Goal: Find contact information: Find contact information

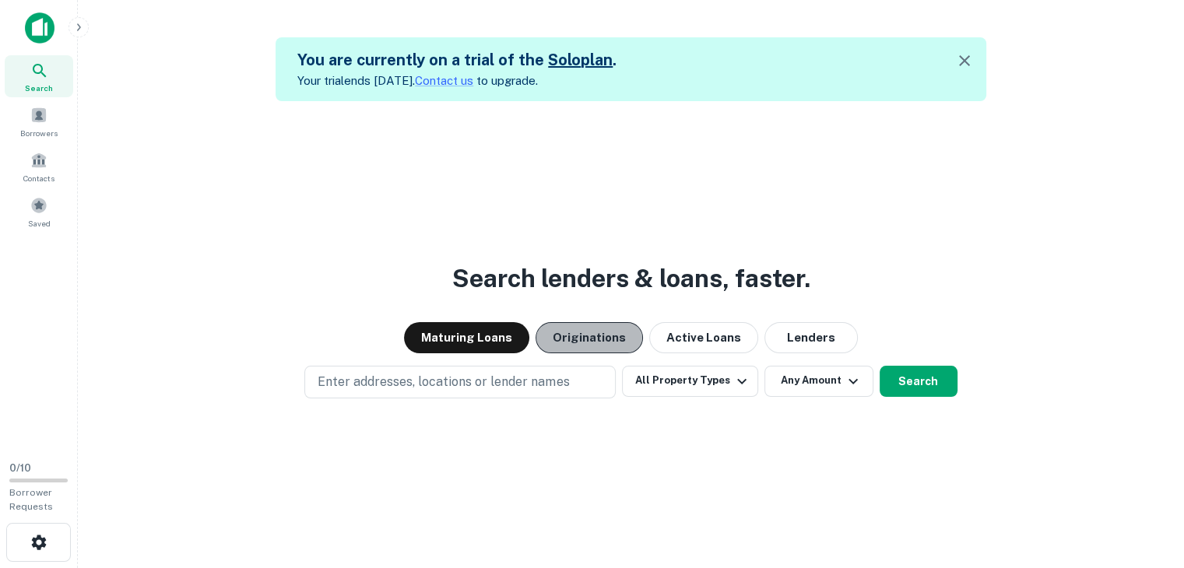
click at [599, 335] on button "Originations" at bounding box center [589, 337] width 107 height 31
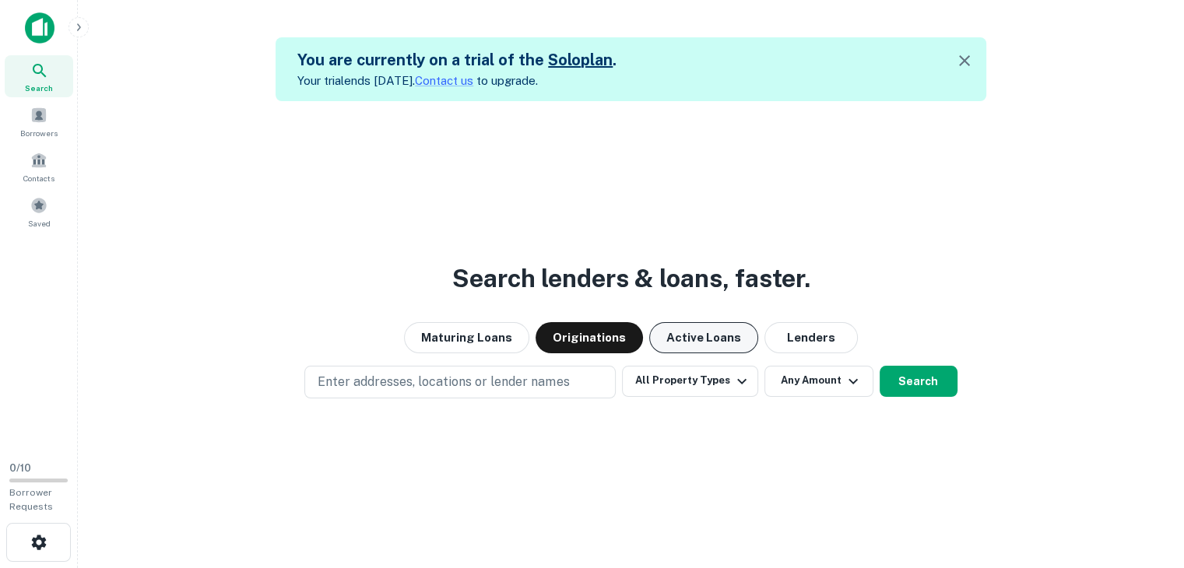
scroll to position [25, 0]
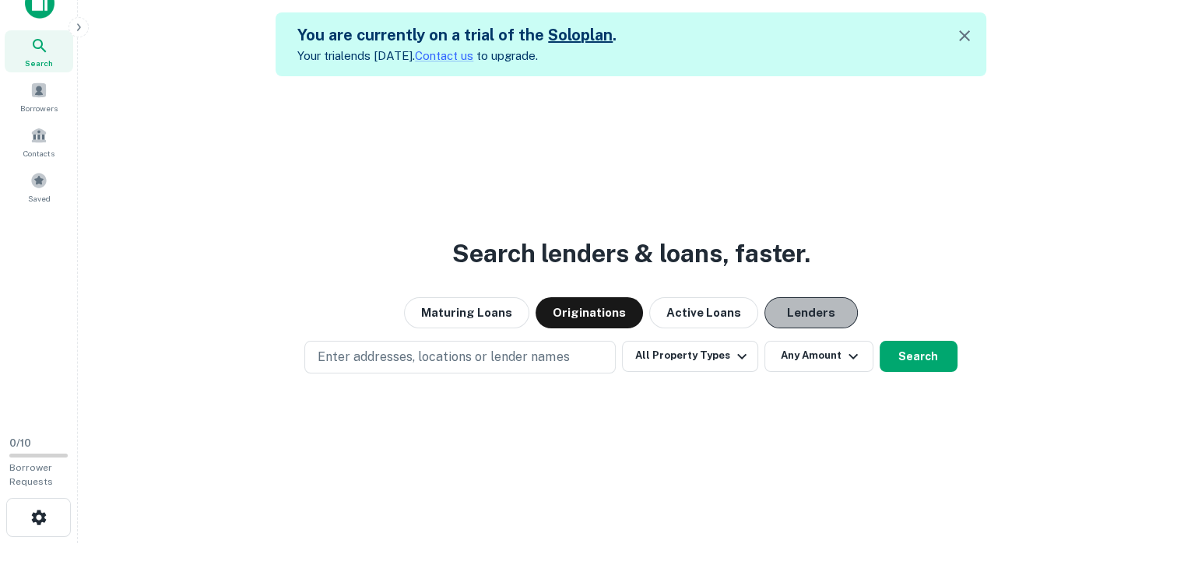
click at [810, 300] on button "Lenders" at bounding box center [810, 312] width 93 height 31
drag, startPoint x: 773, startPoint y: 308, endPoint x: 601, endPoint y: 308, distance: 172.0
click at [601, 308] on button "Originations" at bounding box center [589, 312] width 107 height 31
click at [925, 347] on button "Search" at bounding box center [919, 356] width 78 height 31
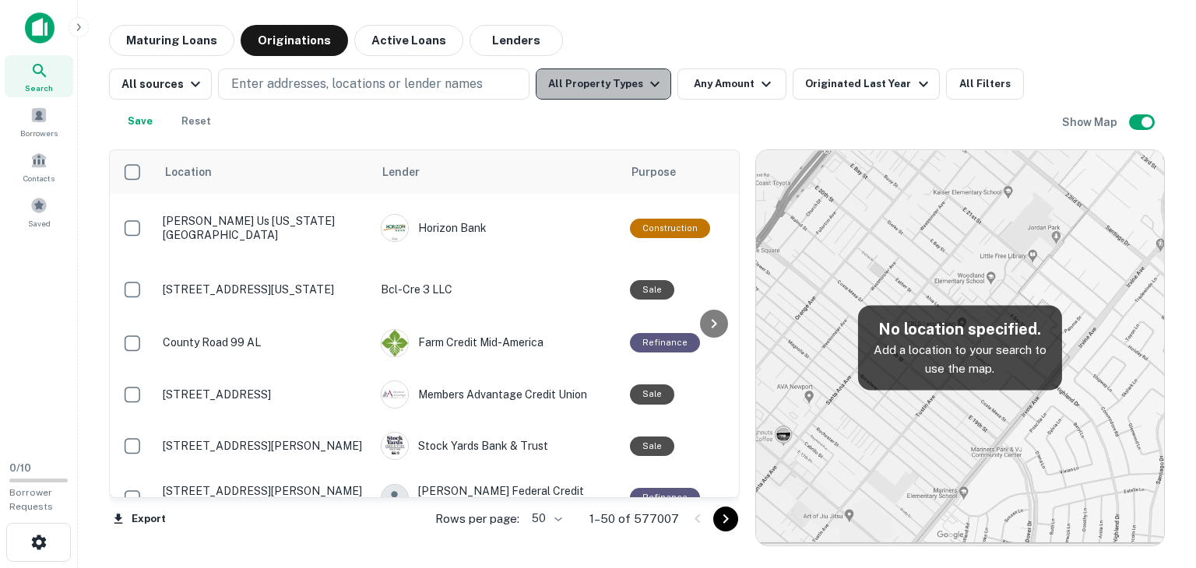
click at [609, 80] on button "All Property Types" at bounding box center [603, 84] width 135 height 31
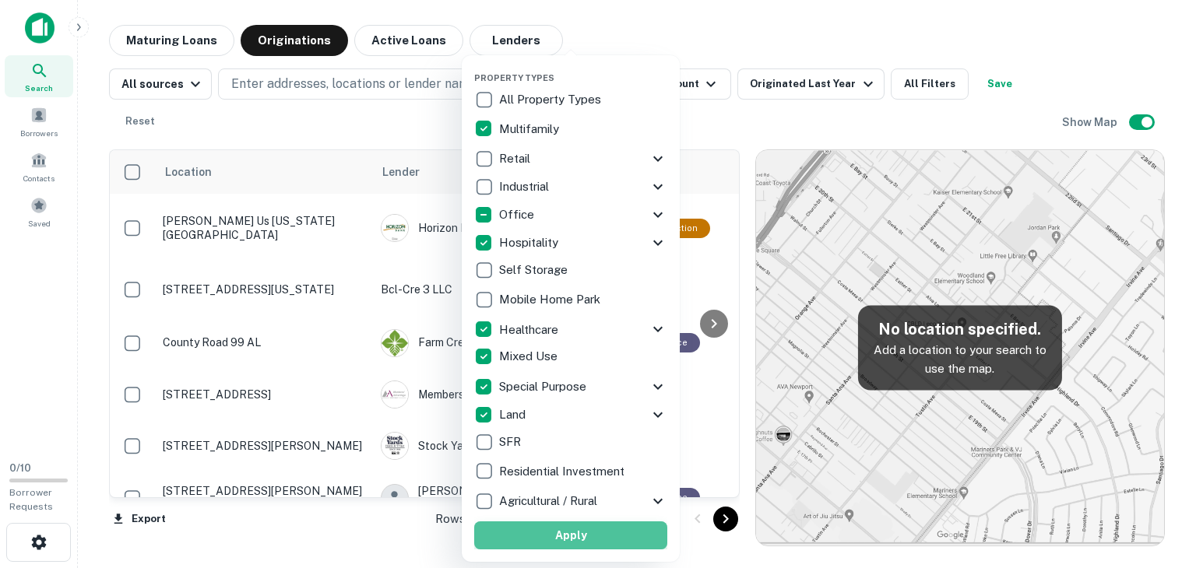
click at [571, 536] on button "Apply" at bounding box center [570, 536] width 193 height 28
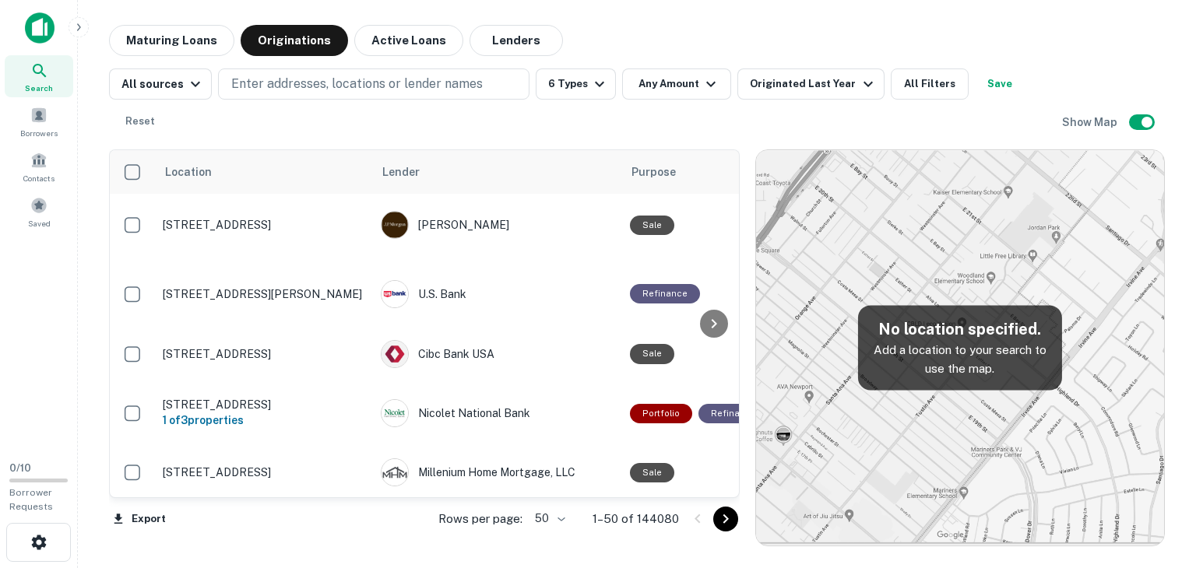
scroll to position [626, 0]
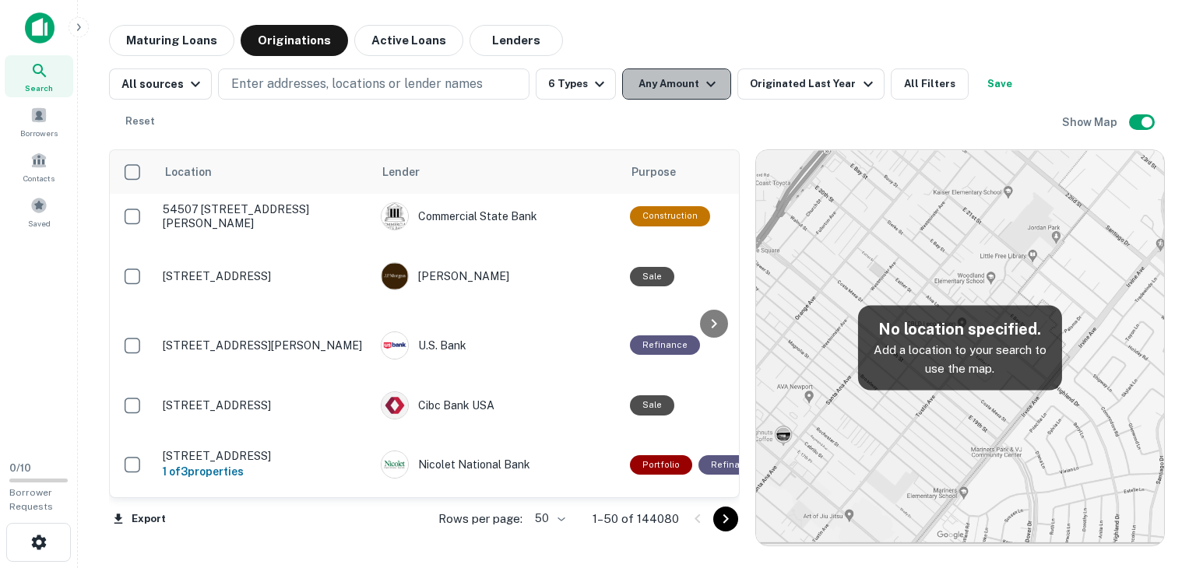
click at [707, 83] on icon "button" at bounding box center [710, 84] width 9 height 5
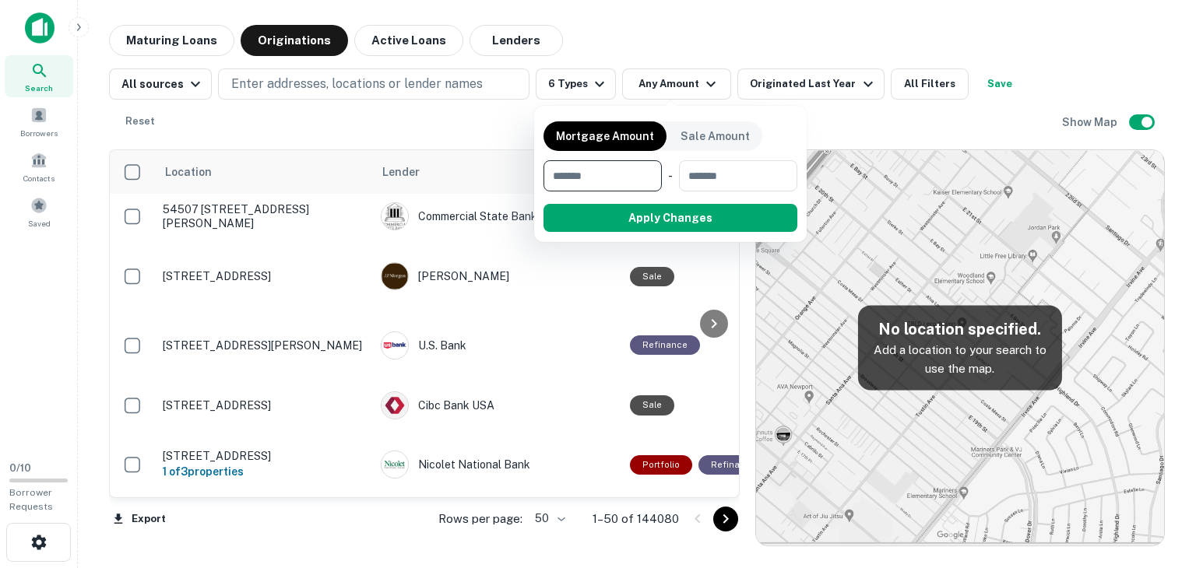
type input "*"
type input "********"
click at [744, 171] on input "number" at bounding box center [737, 175] width 98 height 31
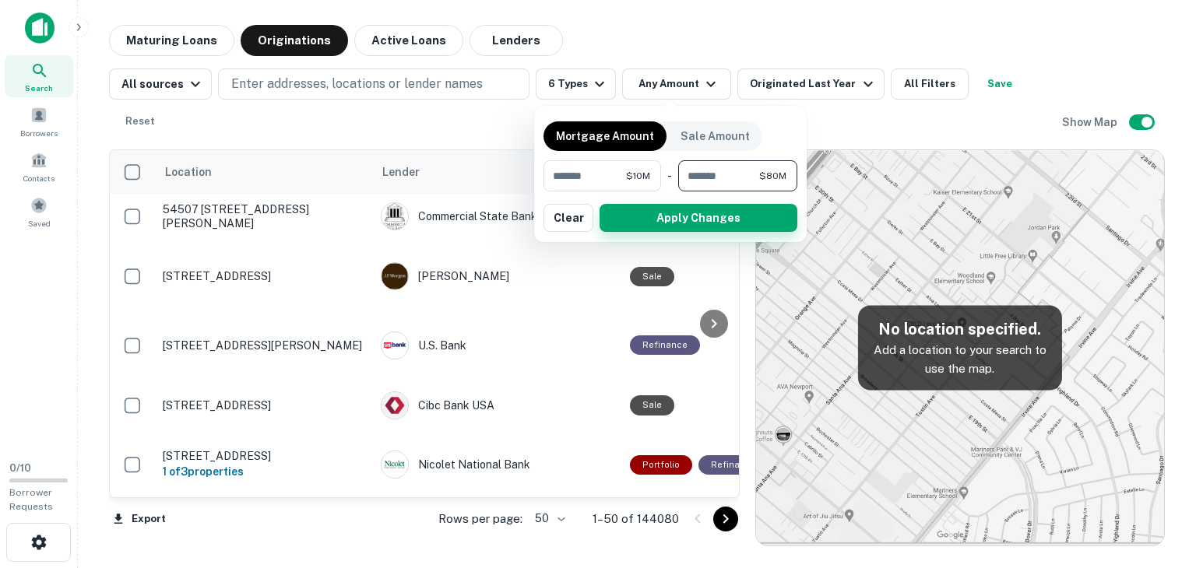
type input "********"
click at [744, 211] on button "Apply Changes" at bounding box center [698, 218] width 198 height 28
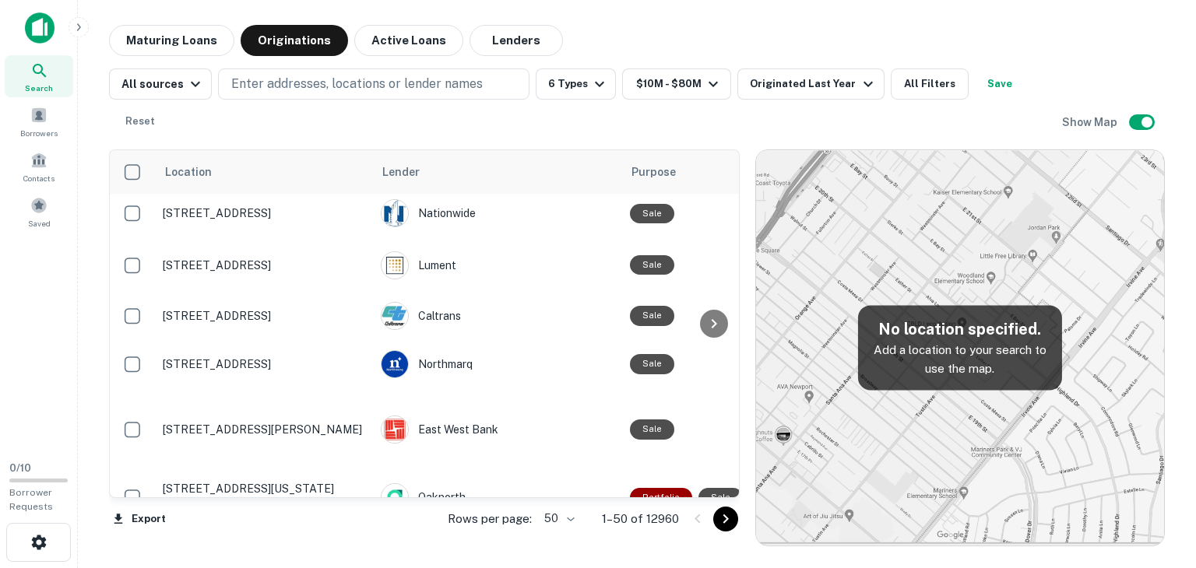
scroll to position [2478, 0]
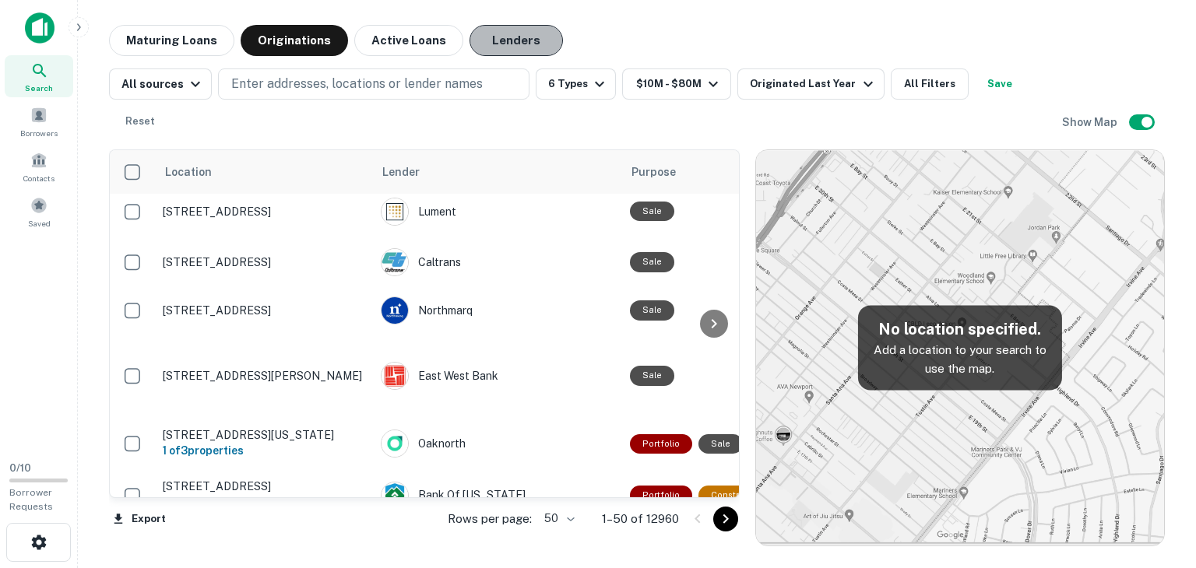
click at [504, 47] on button "Lenders" at bounding box center [515, 40] width 93 height 31
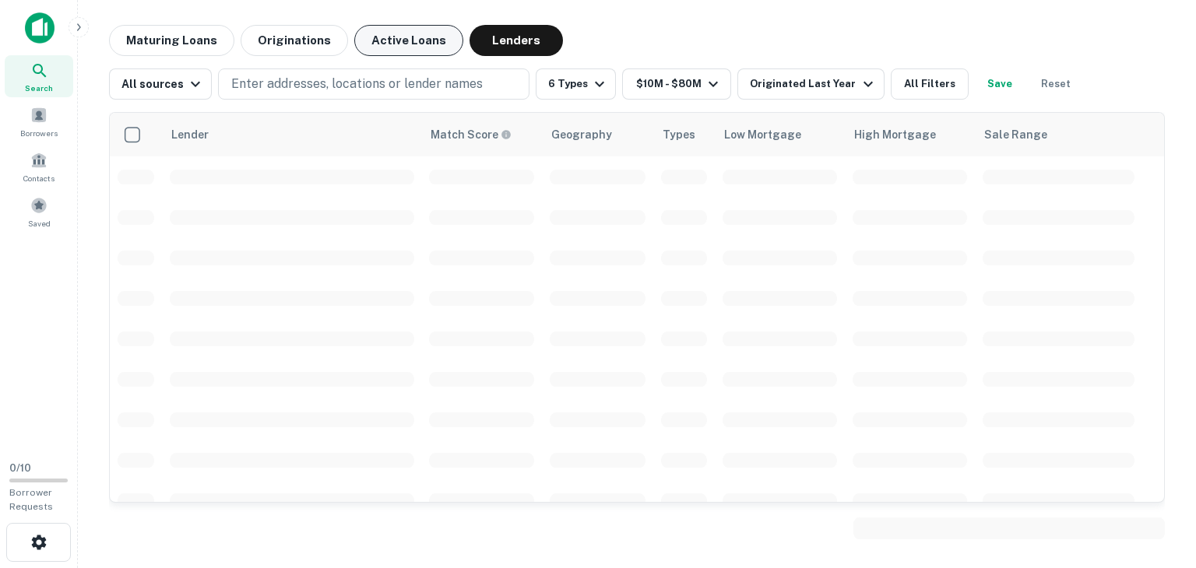
click at [411, 35] on button "Active Loans" at bounding box center [408, 40] width 109 height 31
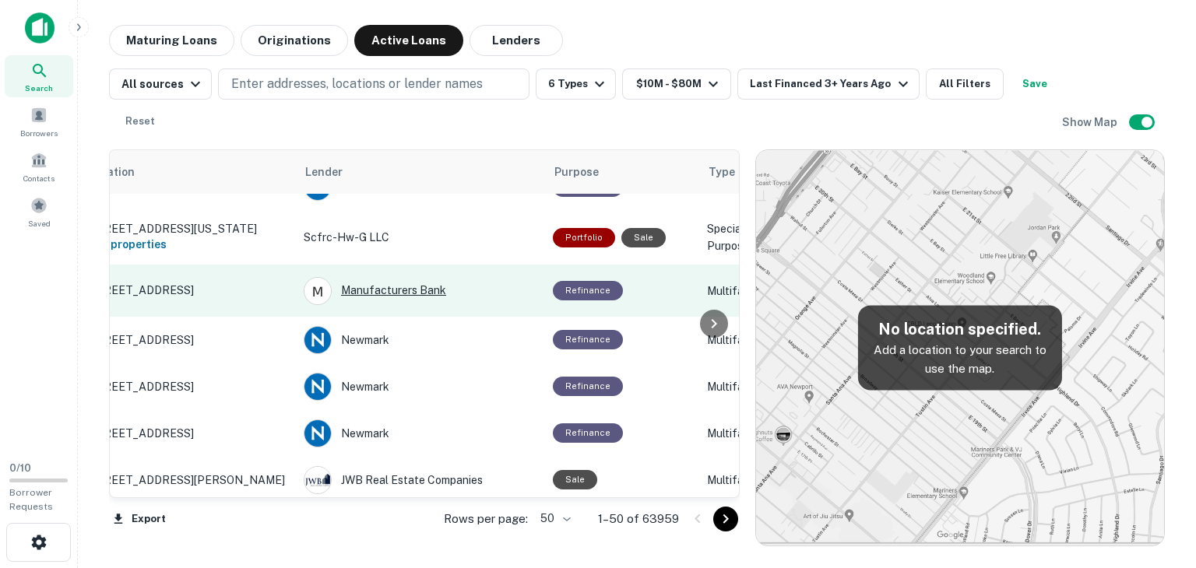
scroll to position [2275, 0]
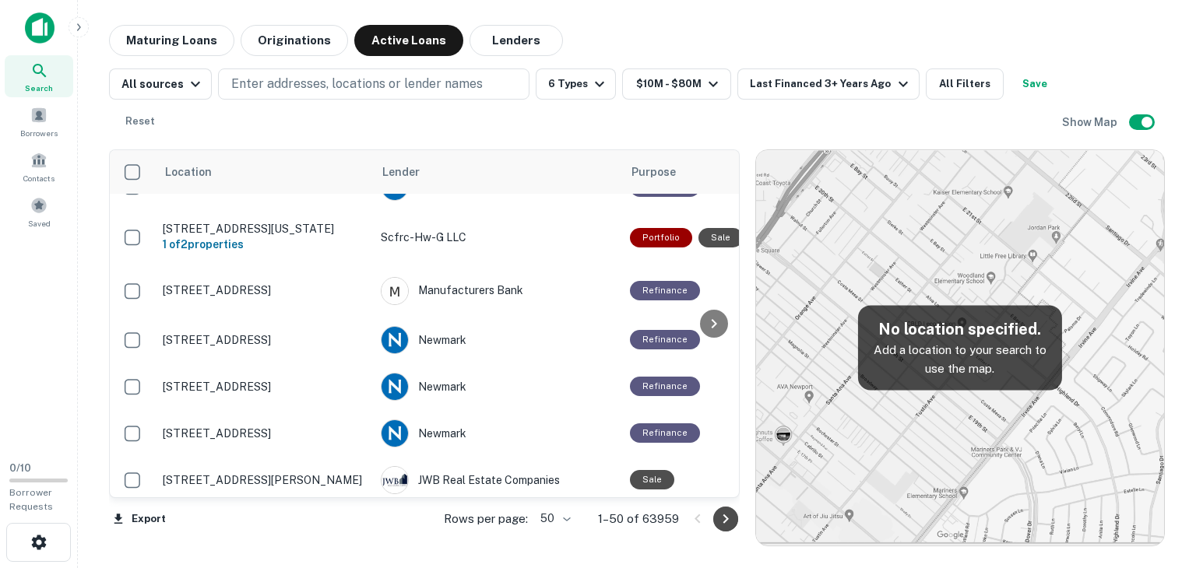
click at [729, 522] on icon "Go to next page" at bounding box center [725, 519] width 19 height 19
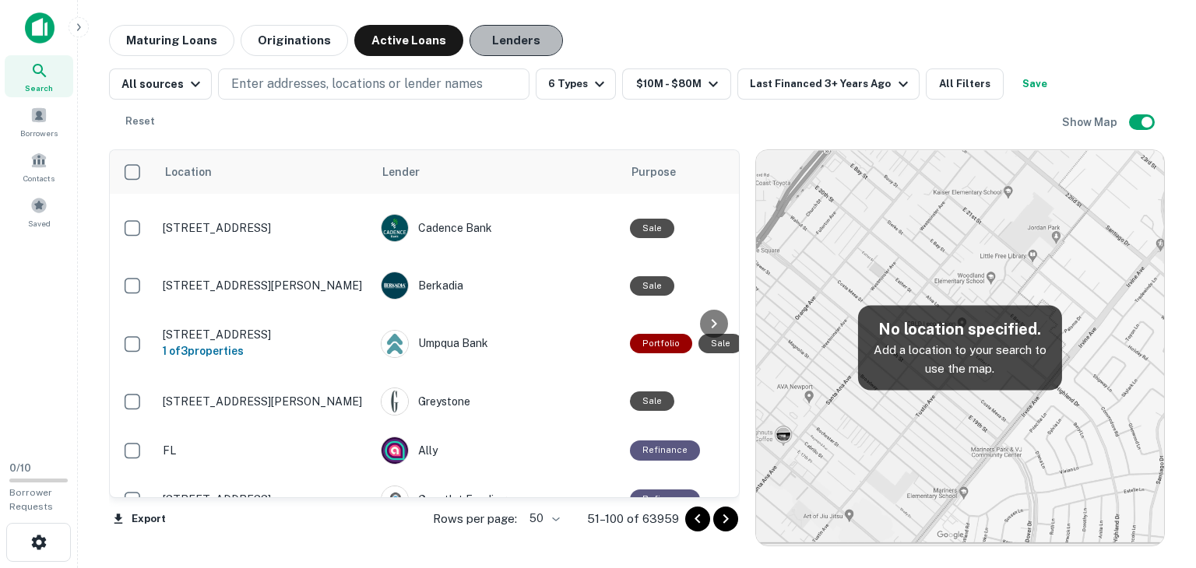
click at [518, 44] on button "Lenders" at bounding box center [515, 40] width 93 height 31
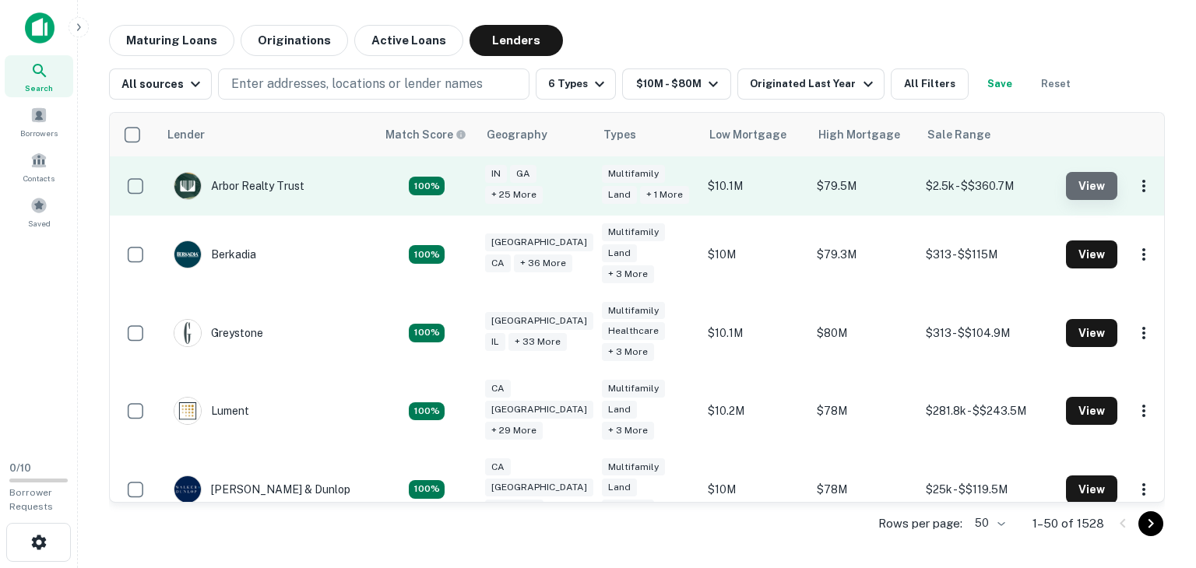
click at [1074, 188] on button "View" at bounding box center [1091, 186] width 51 height 28
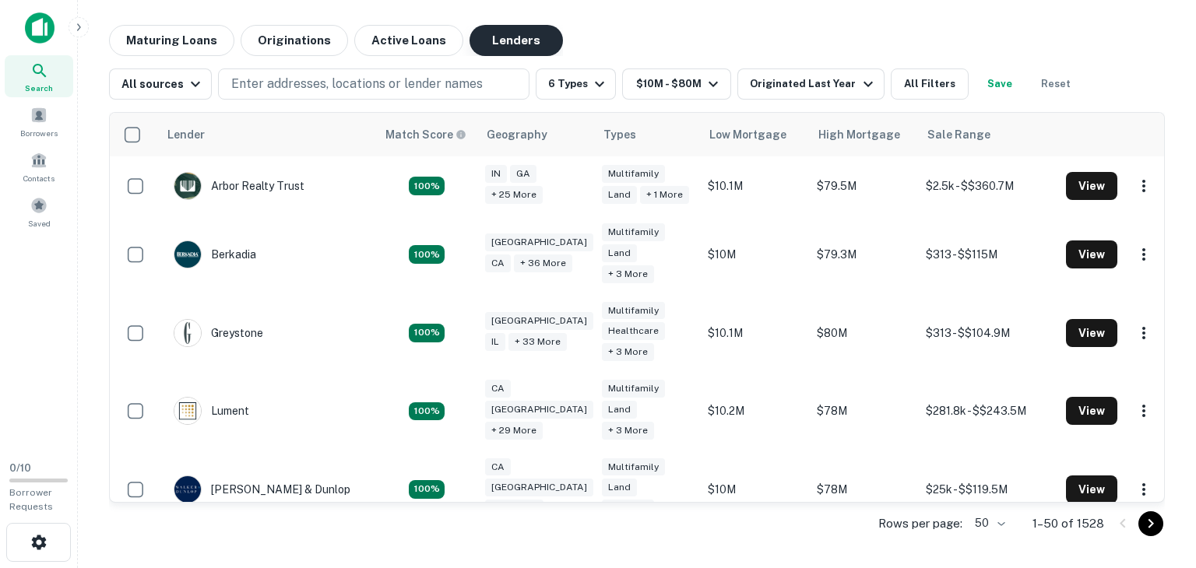
click at [501, 40] on button "Lenders" at bounding box center [515, 40] width 93 height 31
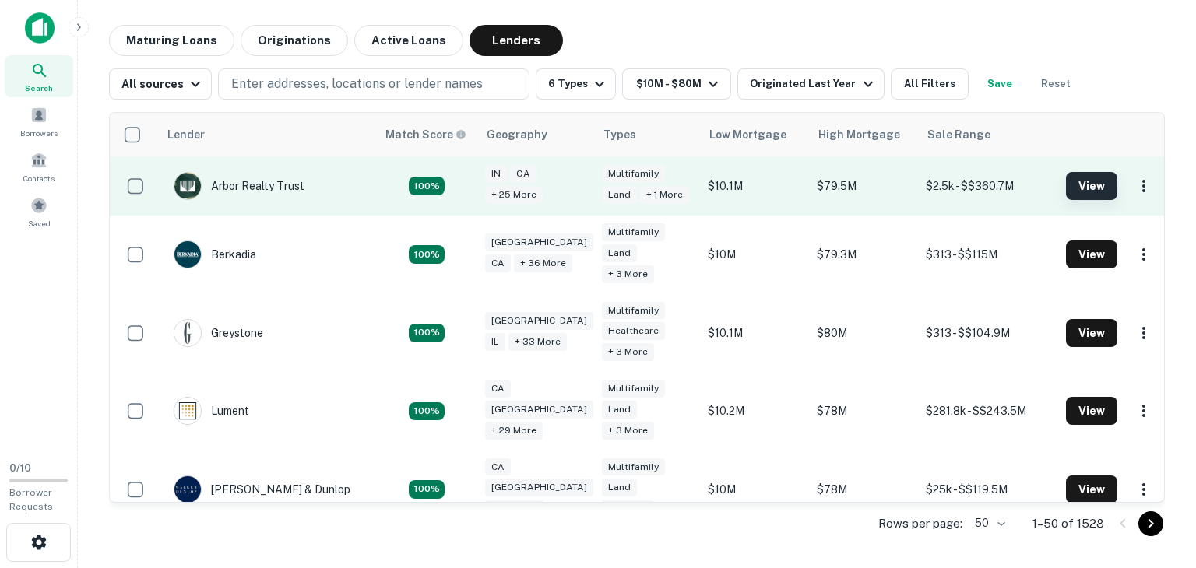
click at [1077, 180] on button "View" at bounding box center [1091, 186] width 51 height 28
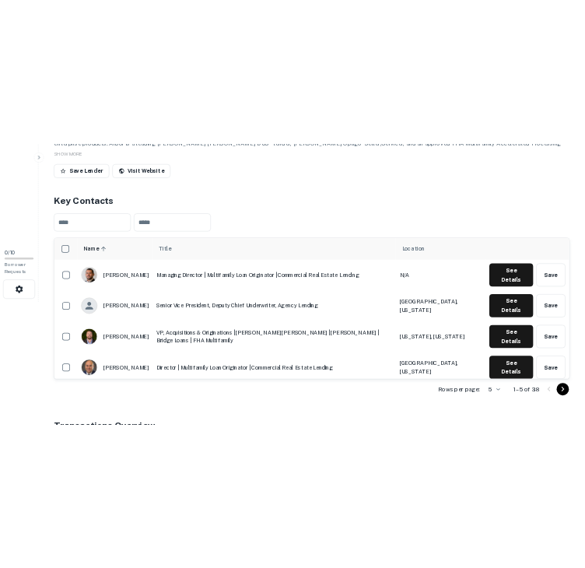
scroll to position [251, 0]
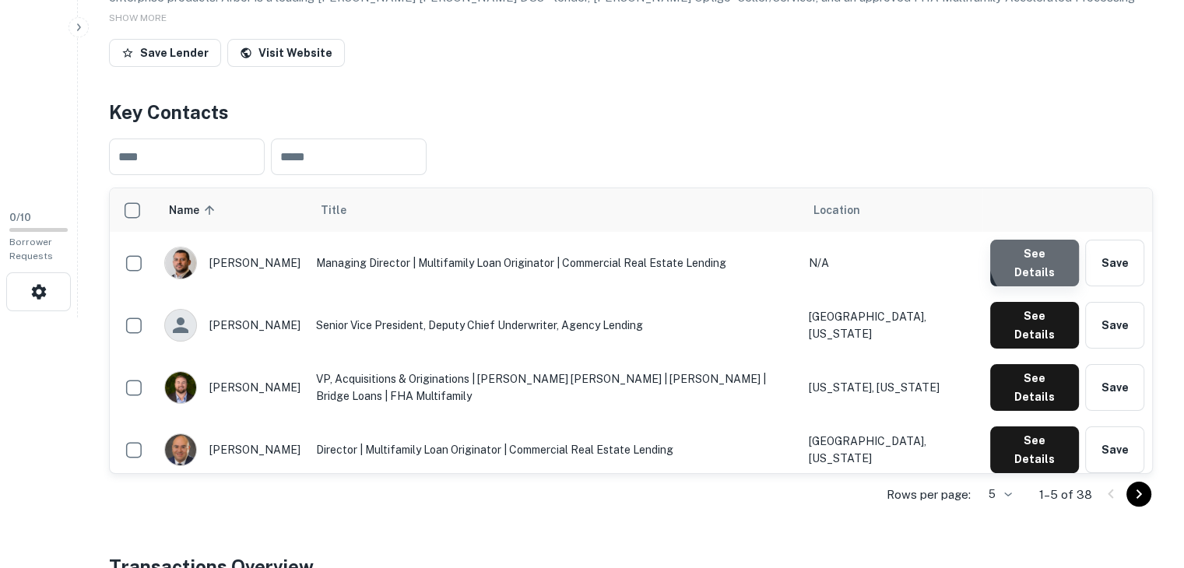
click at [1052, 256] on button "See Details" at bounding box center [1034, 263] width 89 height 47
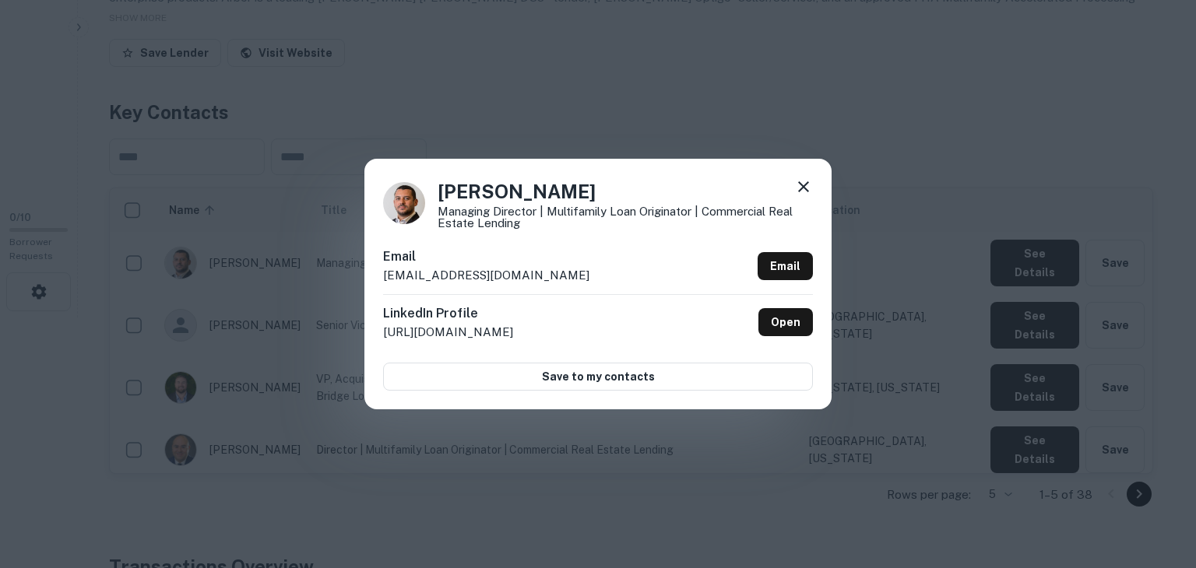
click at [484, 275] on p "akaushansky@arbor.com" at bounding box center [486, 275] width 206 height 19
copy div "akaushansky@arbor.com Email"
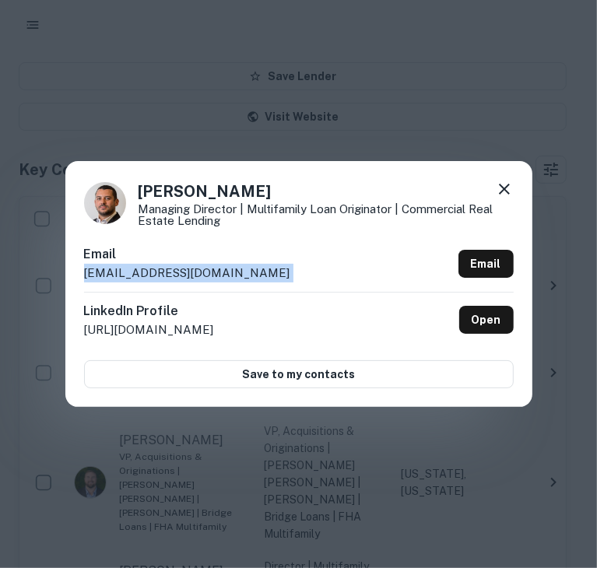
click at [504, 185] on icon at bounding box center [504, 189] width 19 height 19
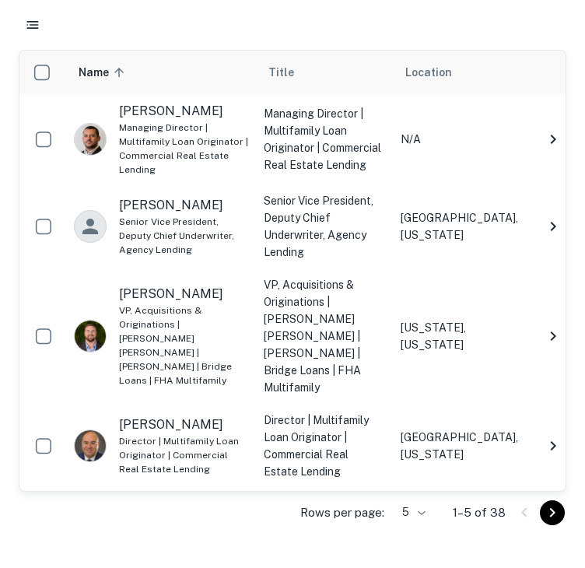
scroll to position [0, 76]
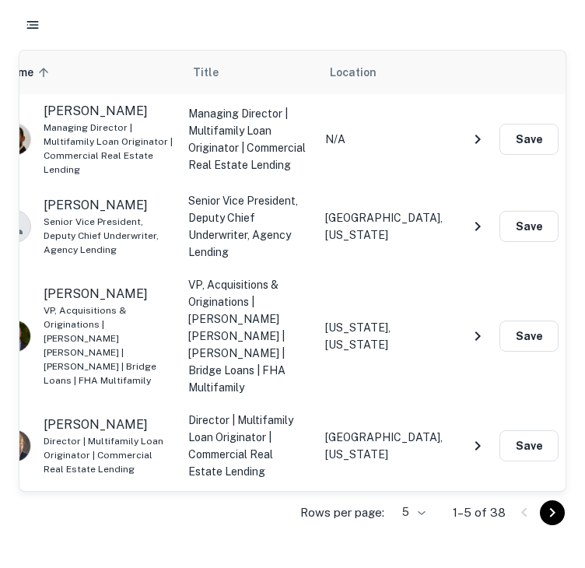
click at [477, 219] on icon "NavigateNextIcon" at bounding box center [478, 226] width 19 height 19
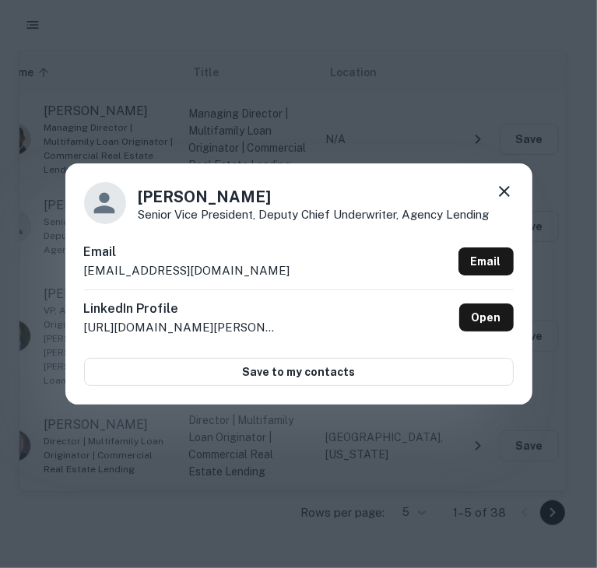
click at [220, 265] on div "Email cfemino@arbor.com Email" at bounding box center [299, 266] width 430 height 47
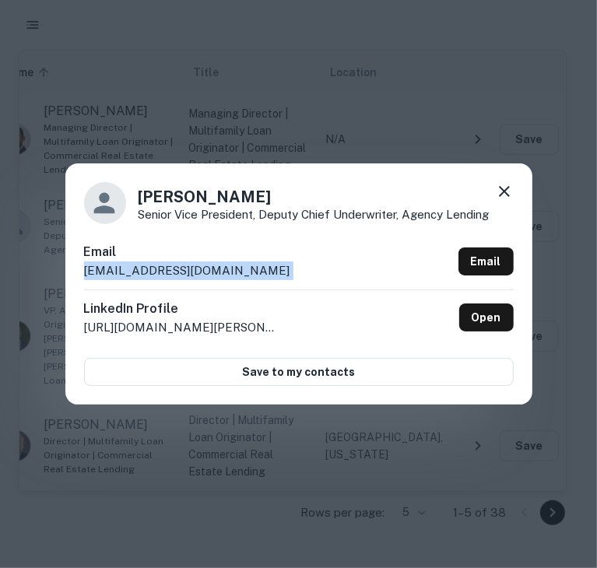
click at [220, 265] on div "Email cfemino@arbor.com Email" at bounding box center [299, 266] width 430 height 47
copy div "cfemino@arbor.com Email"
click at [508, 194] on icon at bounding box center [504, 191] width 19 height 19
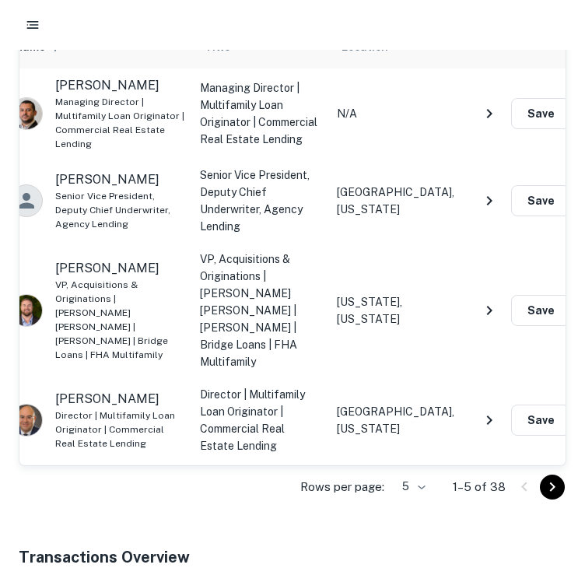
scroll to position [423, 0]
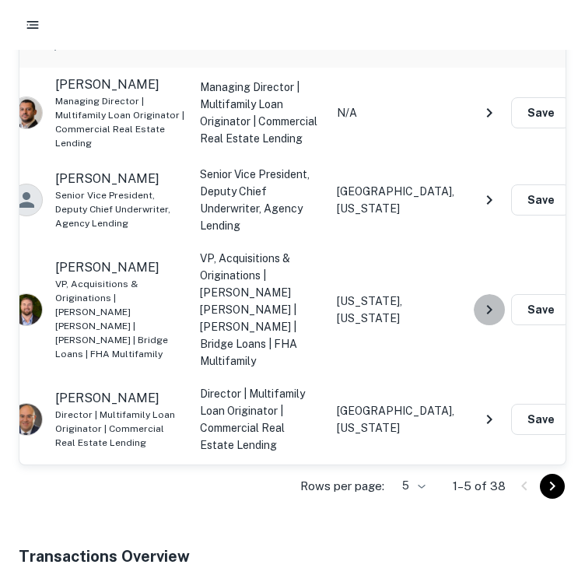
click at [483, 300] on icon "NavigateNextIcon" at bounding box center [489, 309] width 19 height 19
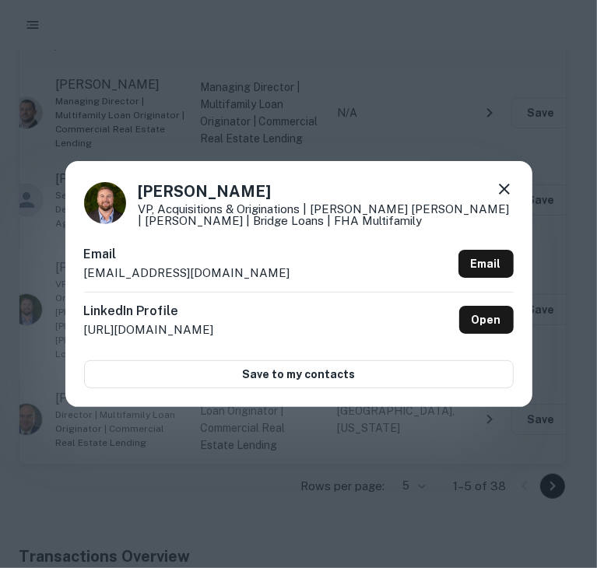
click at [511, 188] on icon at bounding box center [504, 189] width 19 height 19
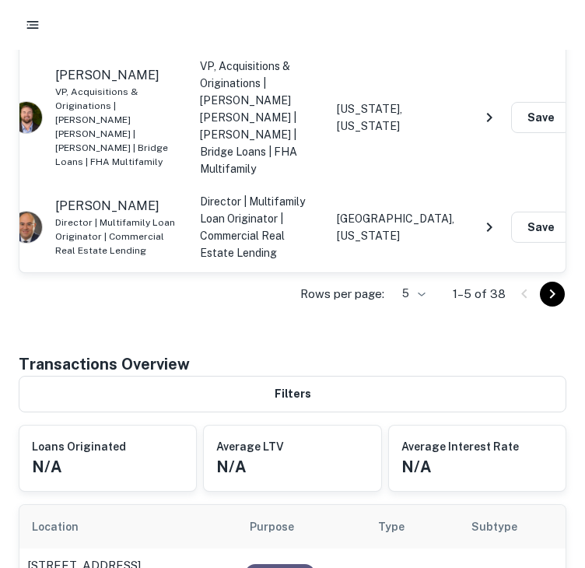
scroll to position [617, 0]
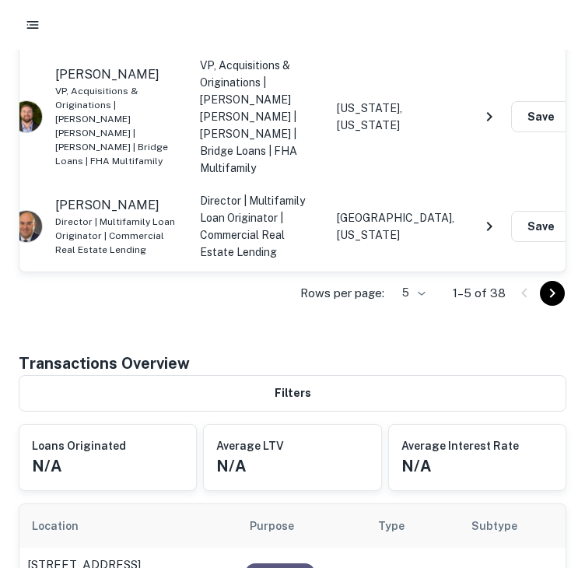
click at [488, 304] on icon "NavigateNextIcon" at bounding box center [489, 313] width 19 height 19
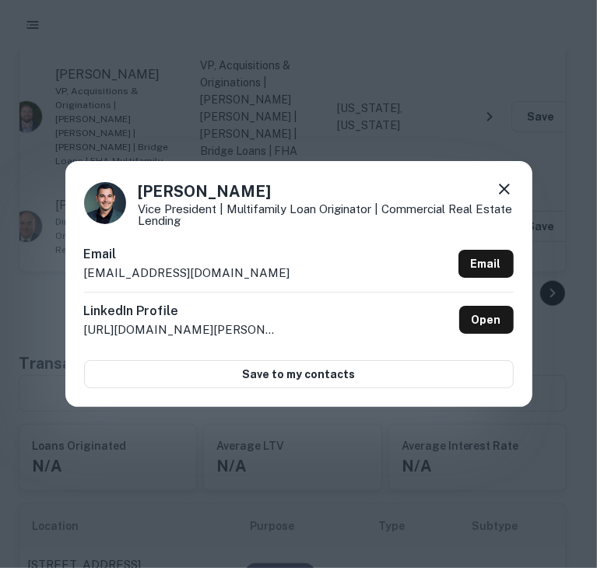
click at [227, 269] on div "Email dkirma@arbor.com Email" at bounding box center [299, 268] width 430 height 47
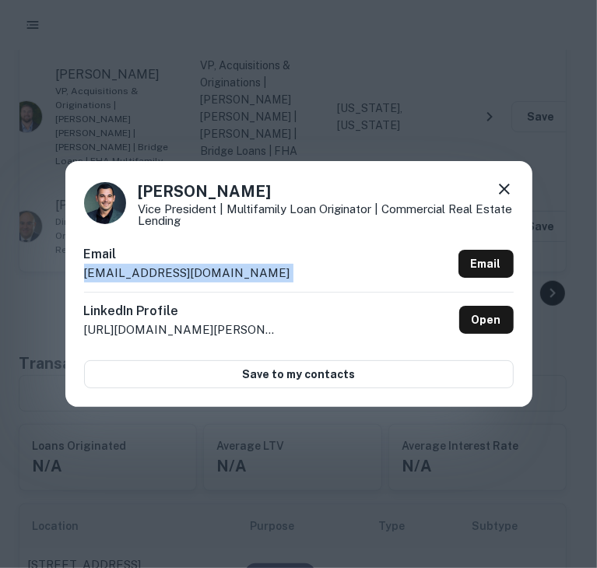
click at [227, 269] on div "Email dkirma@arbor.com Email" at bounding box center [299, 268] width 430 height 47
copy div "dkirma@arbor.com Email"
click at [502, 186] on icon at bounding box center [504, 189] width 19 height 19
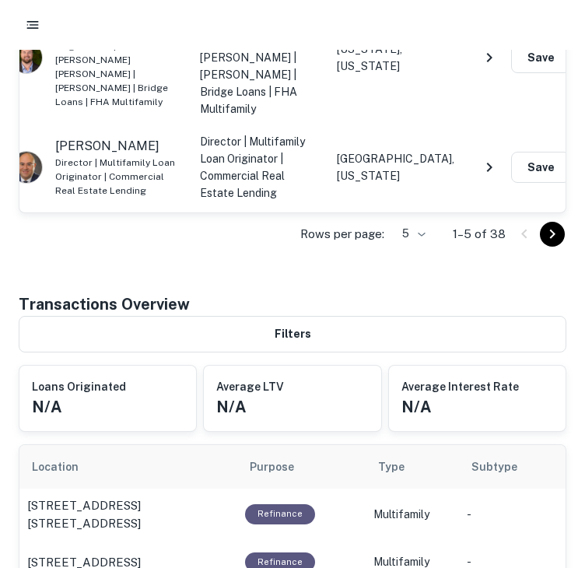
scroll to position [682, 0]
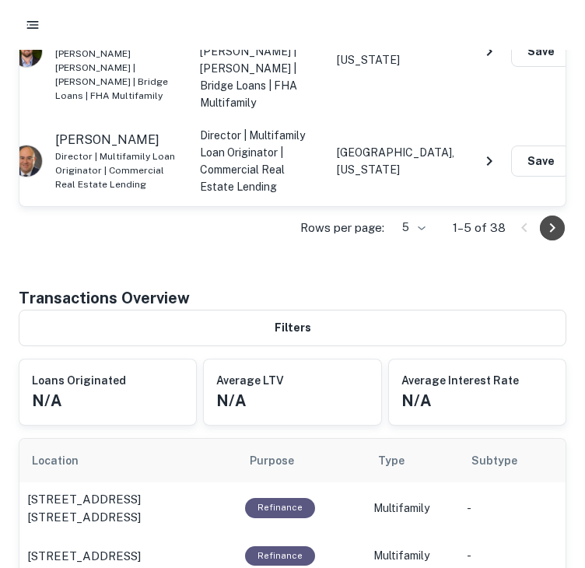
click at [546, 225] on icon "Go to next page" at bounding box center [552, 228] width 19 height 19
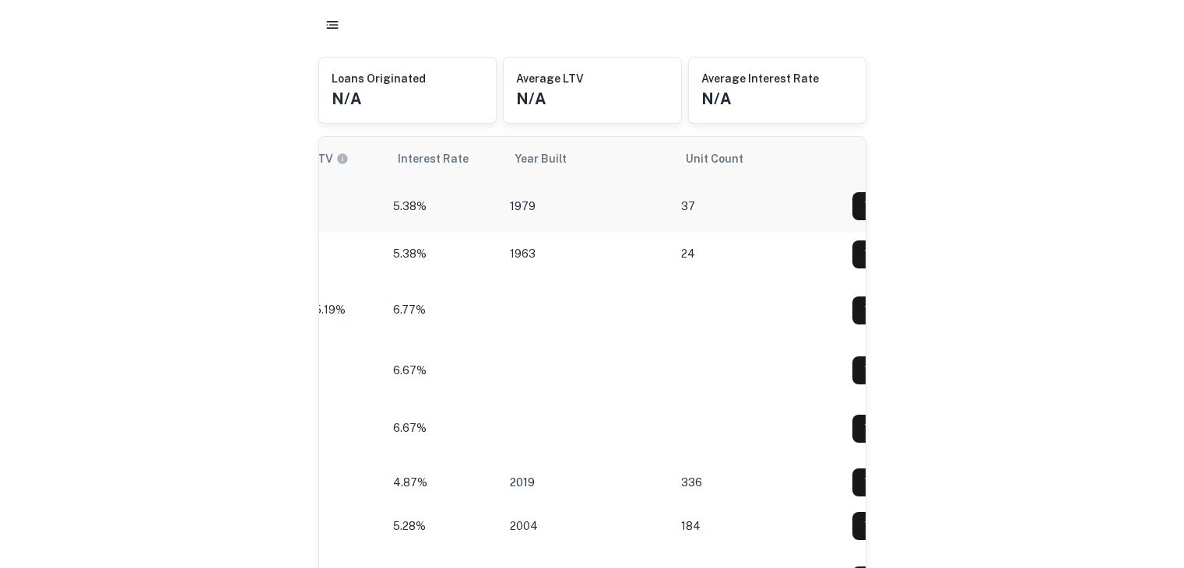
scroll to position [0, 1541]
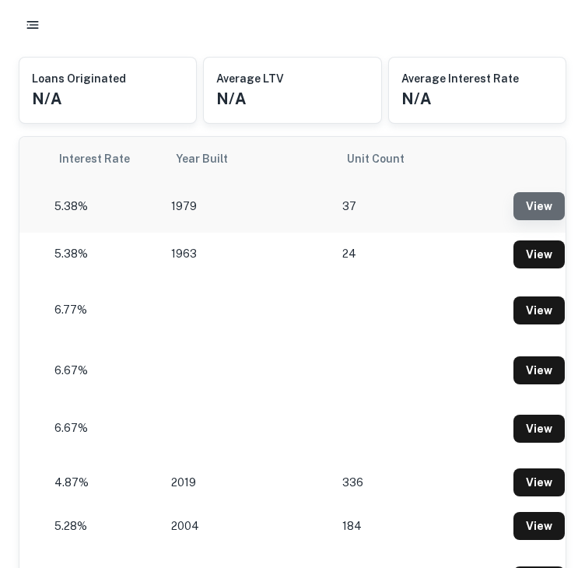
click at [518, 213] on link "View" at bounding box center [539, 206] width 51 height 28
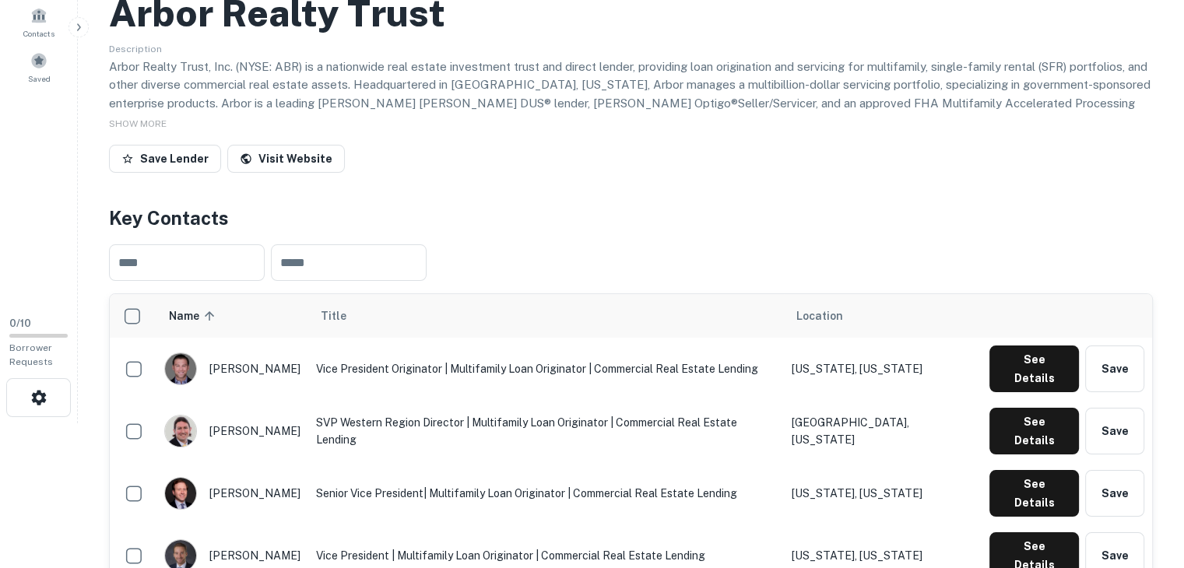
scroll to position [0, 0]
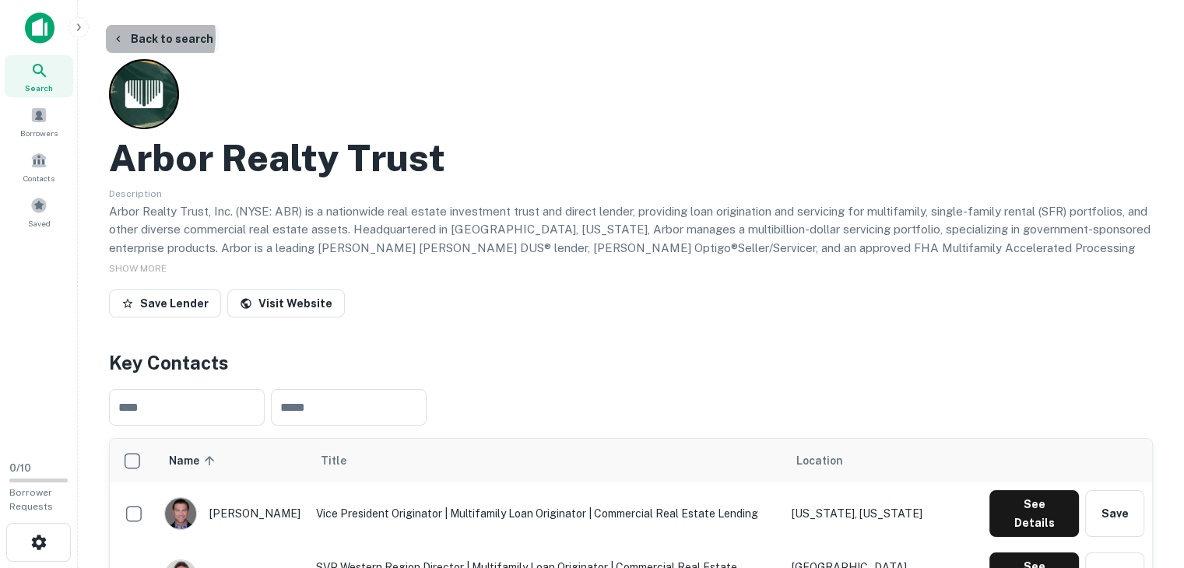
click at [118, 37] on icon "button" at bounding box center [118, 39] width 4 height 6
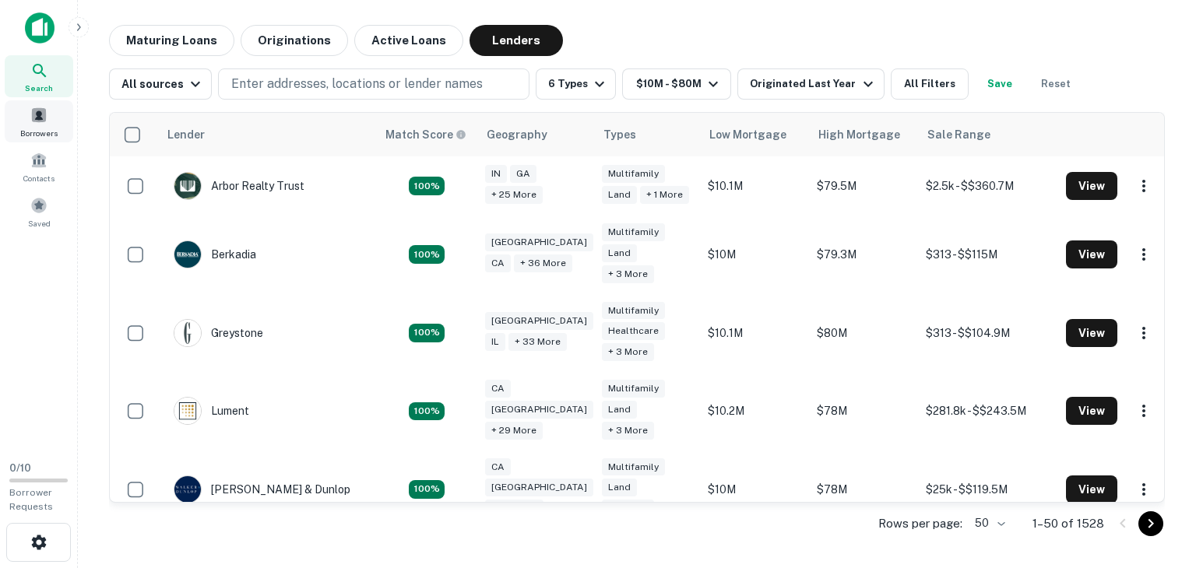
click at [44, 128] on span "Borrowers" at bounding box center [38, 133] width 37 height 12
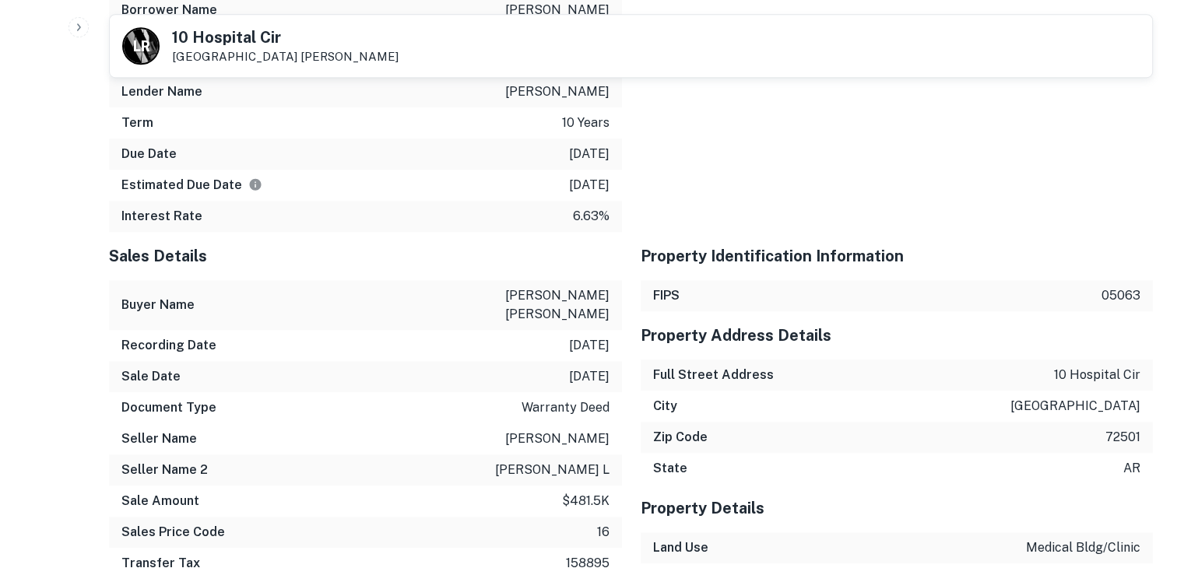
scroll to position [1024, 0]
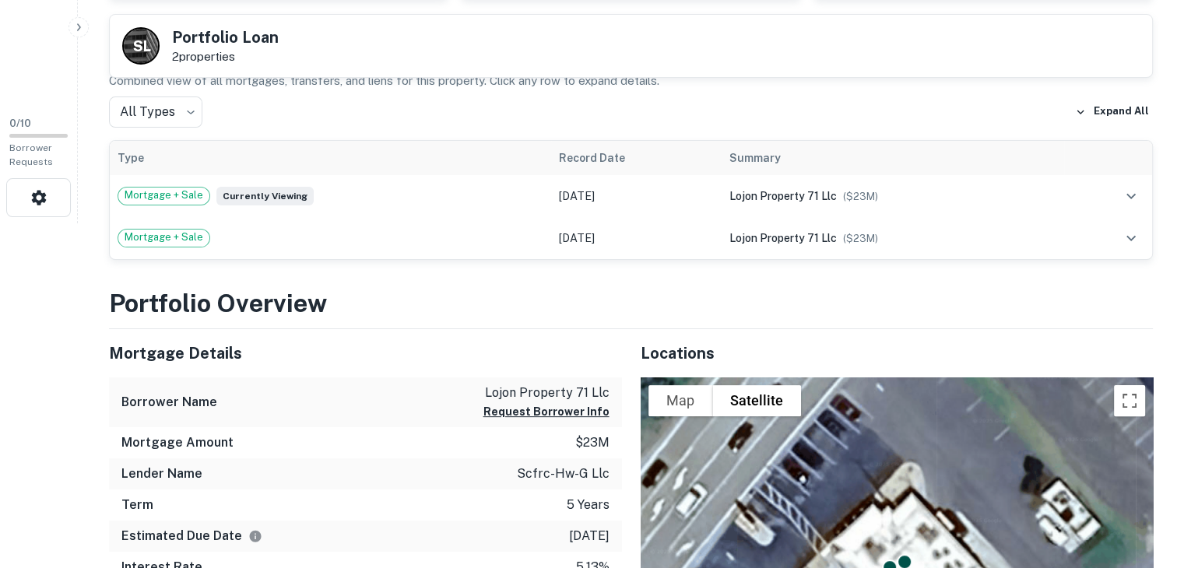
scroll to position [551, 0]
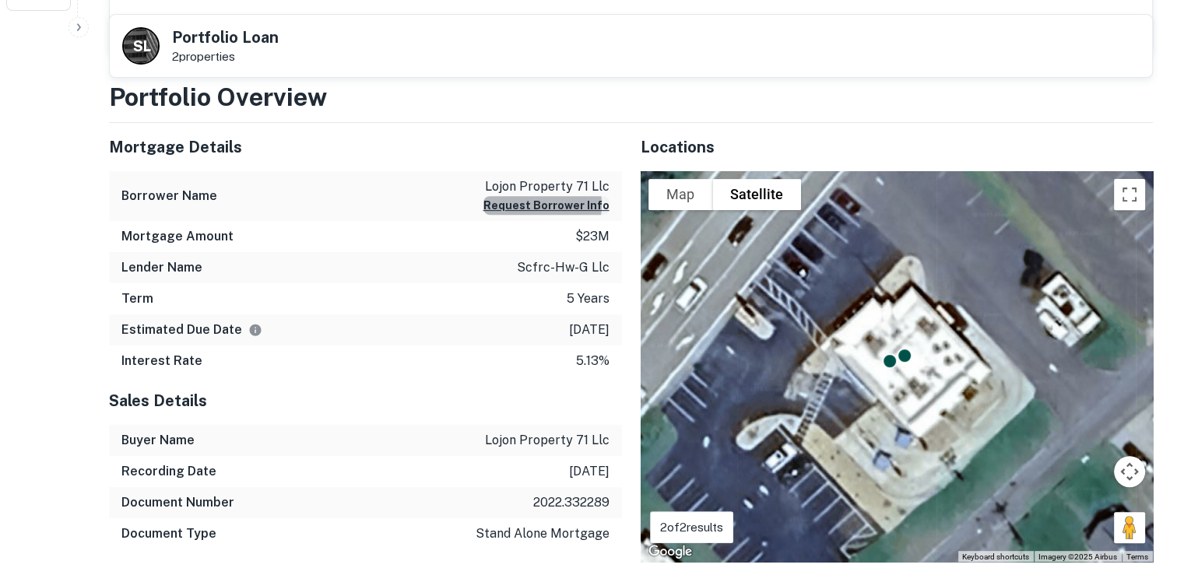
click at [539, 205] on button "Request Borrower Info" at bounding box center [546, 205] width 126 height 19
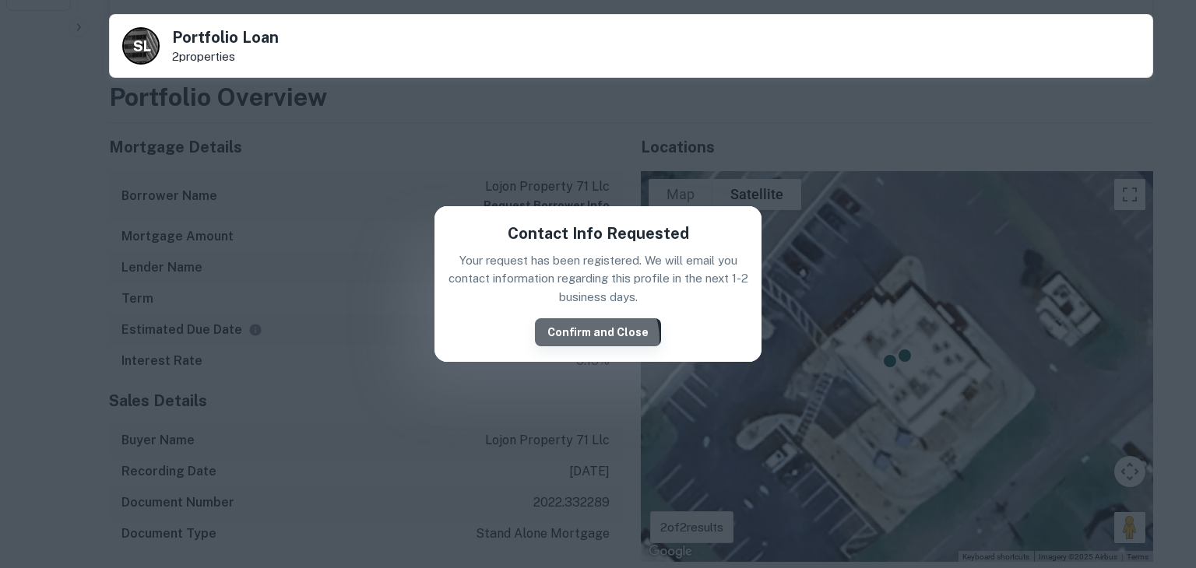
click at [588, 339] on button "Confirm and Close" at bounding box center [598, 332] width 126 height 28
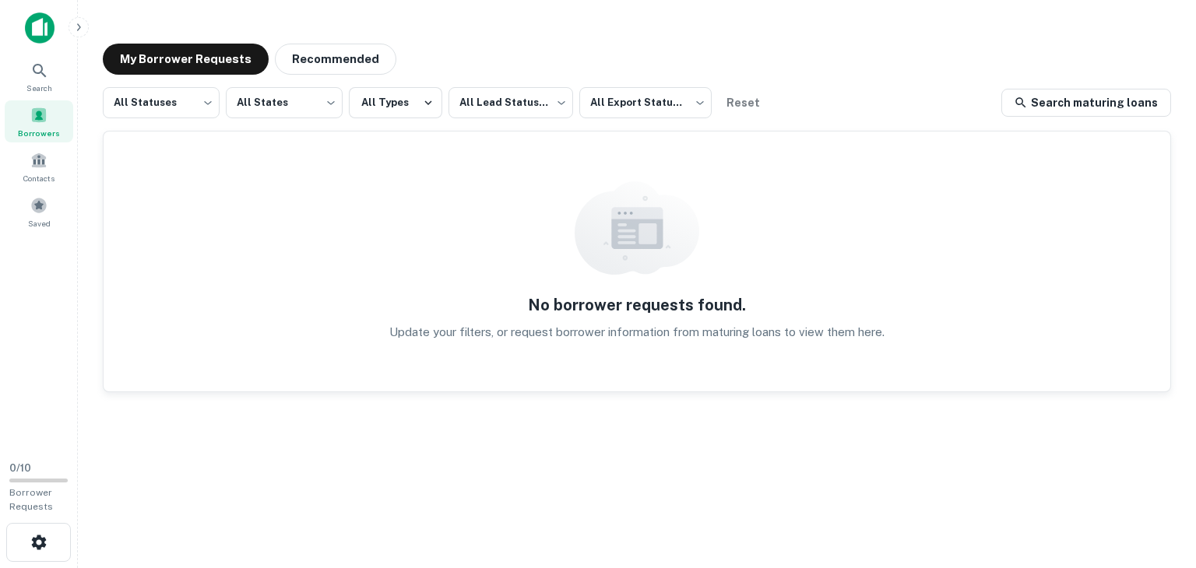
click at [40, 23] on img at bounding box center [40, 27] width 30 height 31
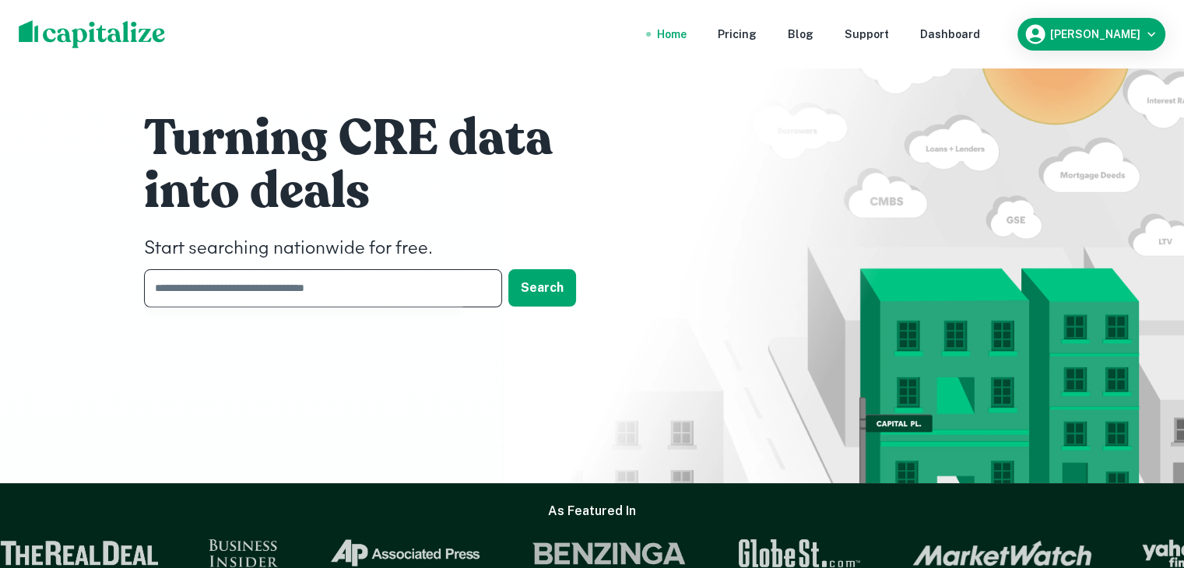
click at [413, 287] on input "text" at bounding box center [317, 288] width 347 height 38
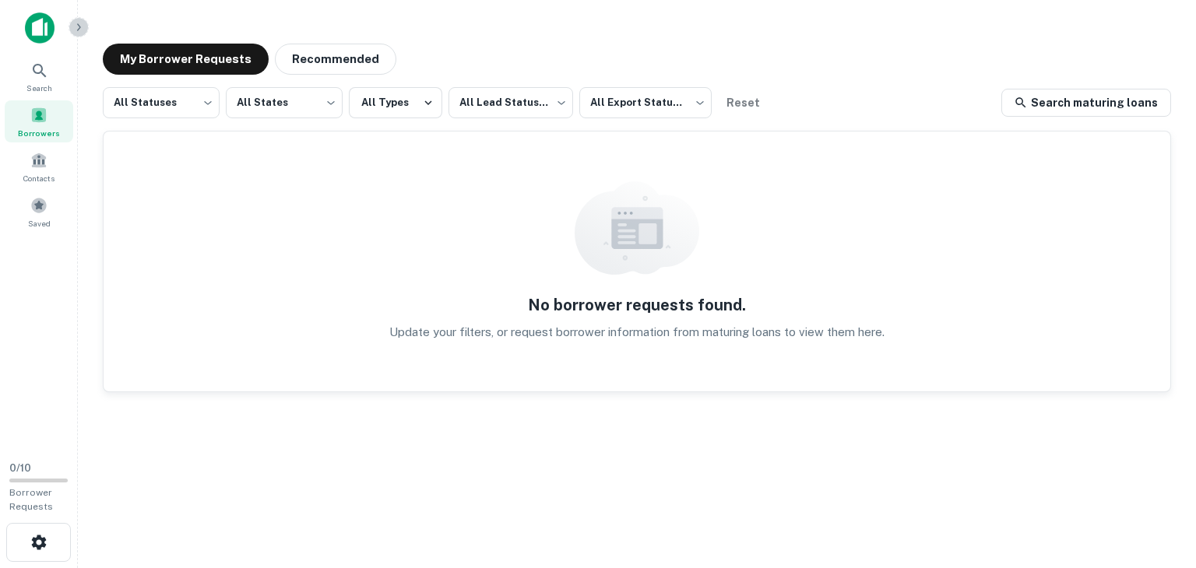
click at [76, 26] on icon "button" at bounding box center [78, 27] width 12 height 12
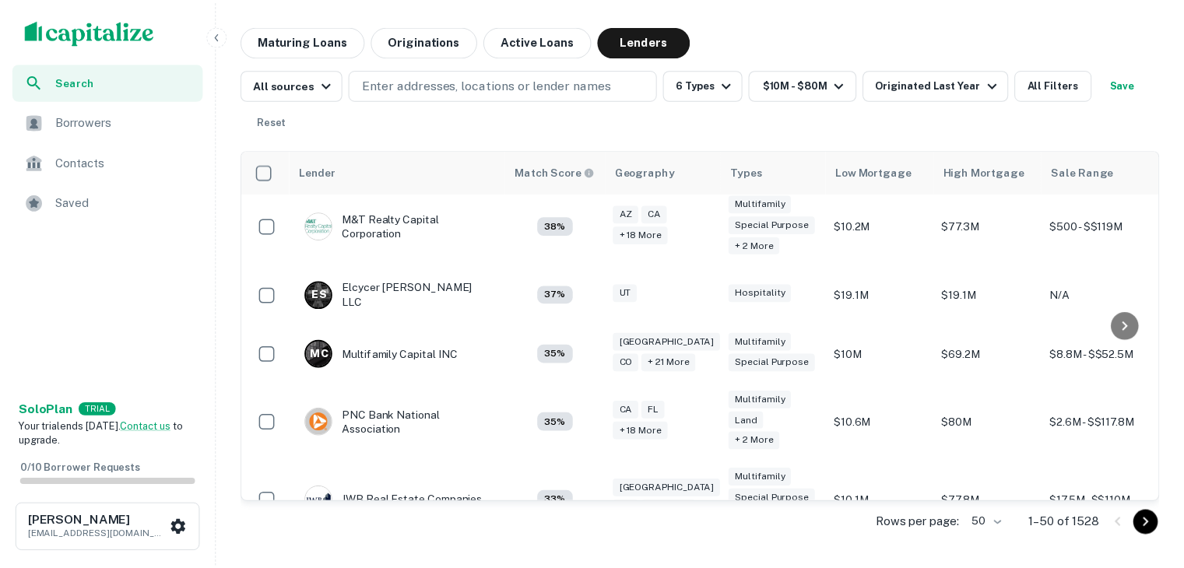
scroll to position [1176, 0]
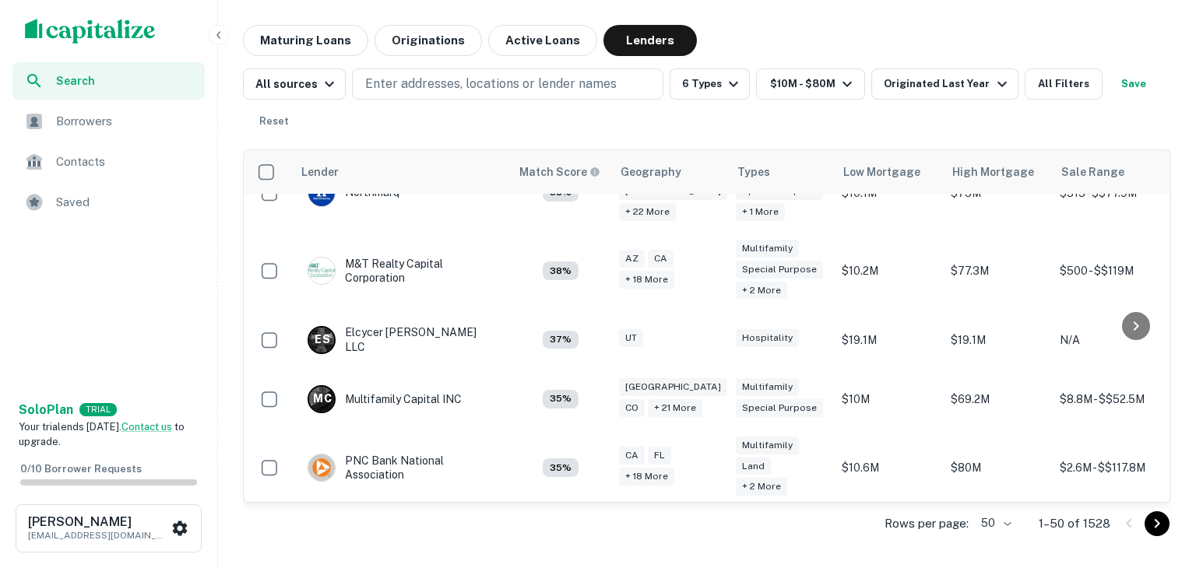
click at [115, 19] on img "scrollable content" at bounding box center [90, 31] width 131 height 25
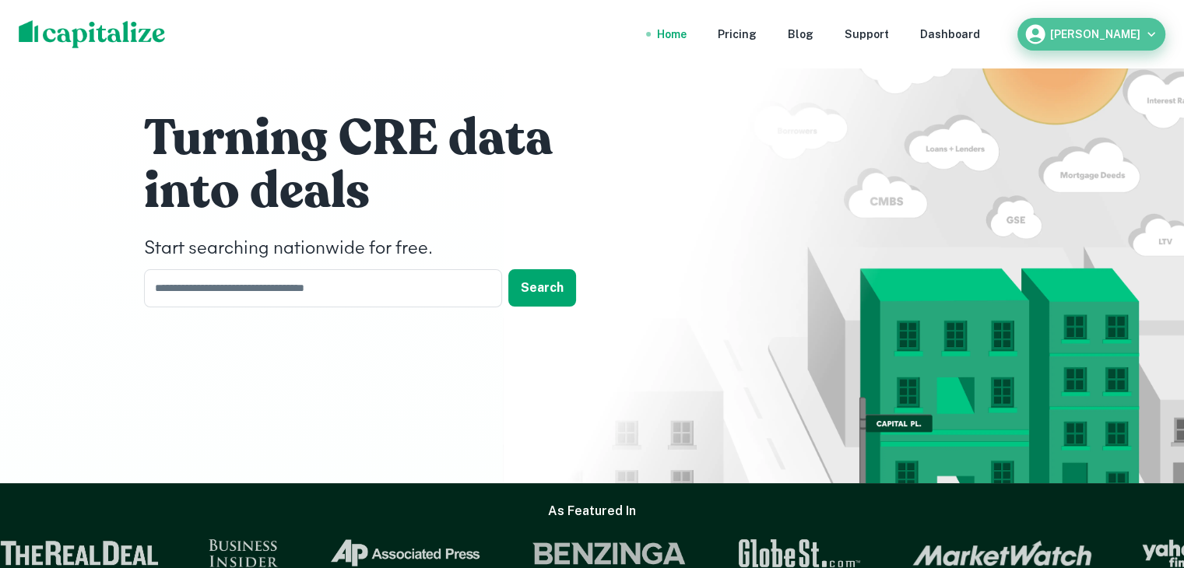
click at [1153, 32] on icon "button" at bounding box center [1151, 34] width 16 height 16
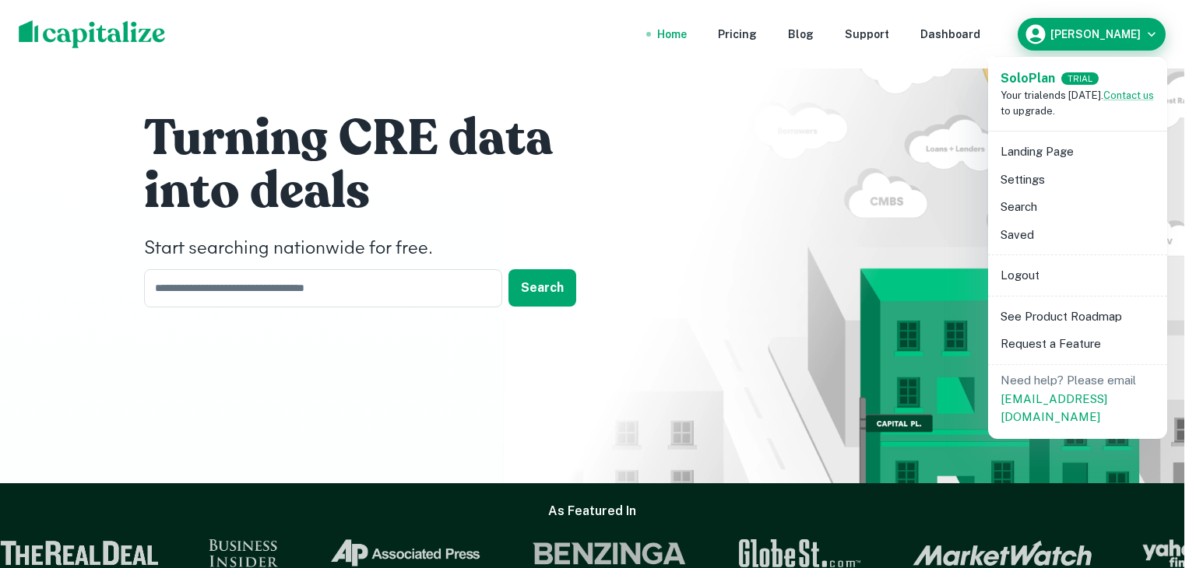
click at [1153, 32] on div at bounding box center [598, 284] width 1196 height 568
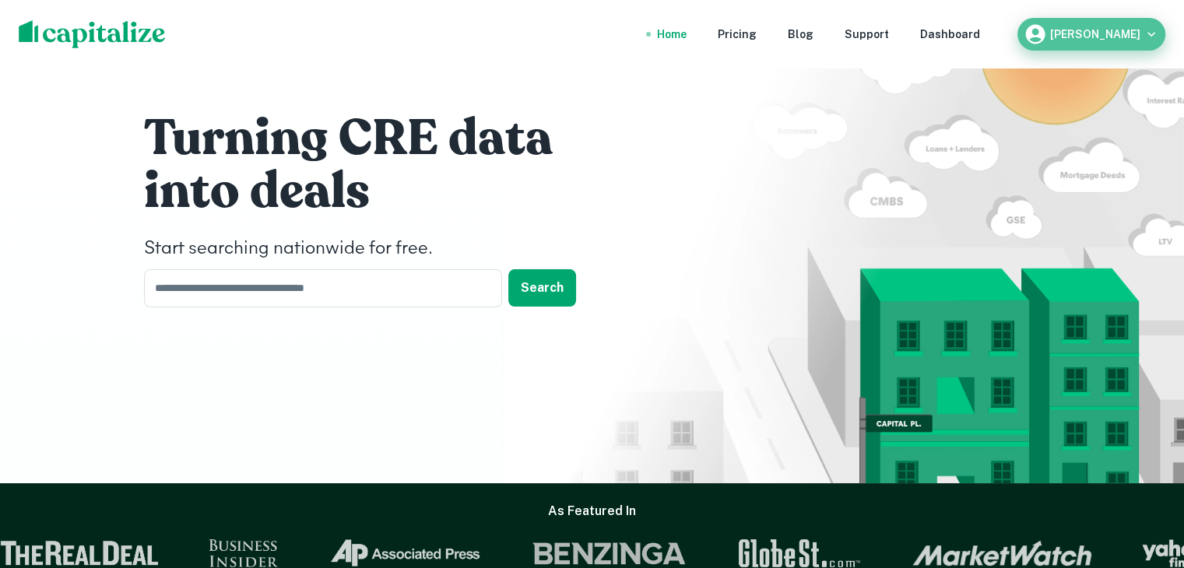
click at [1153, 32] on icon "button" at bounding box center [1151, 34] width 16 height 16
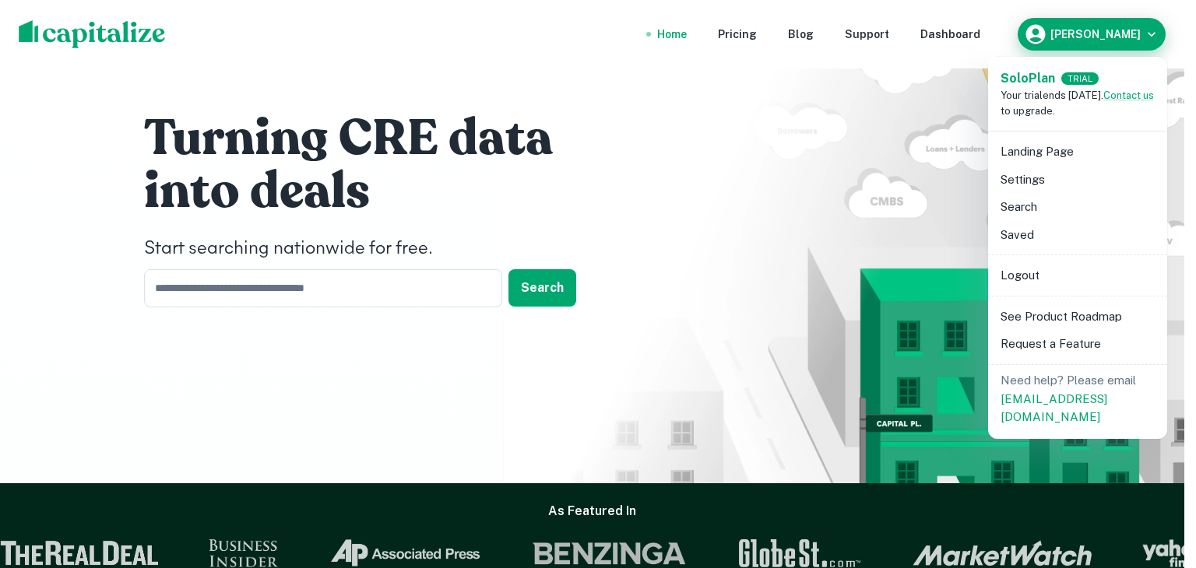
click at [1153, 32] on div at bounding box center [598, 284] width 1196 height 568
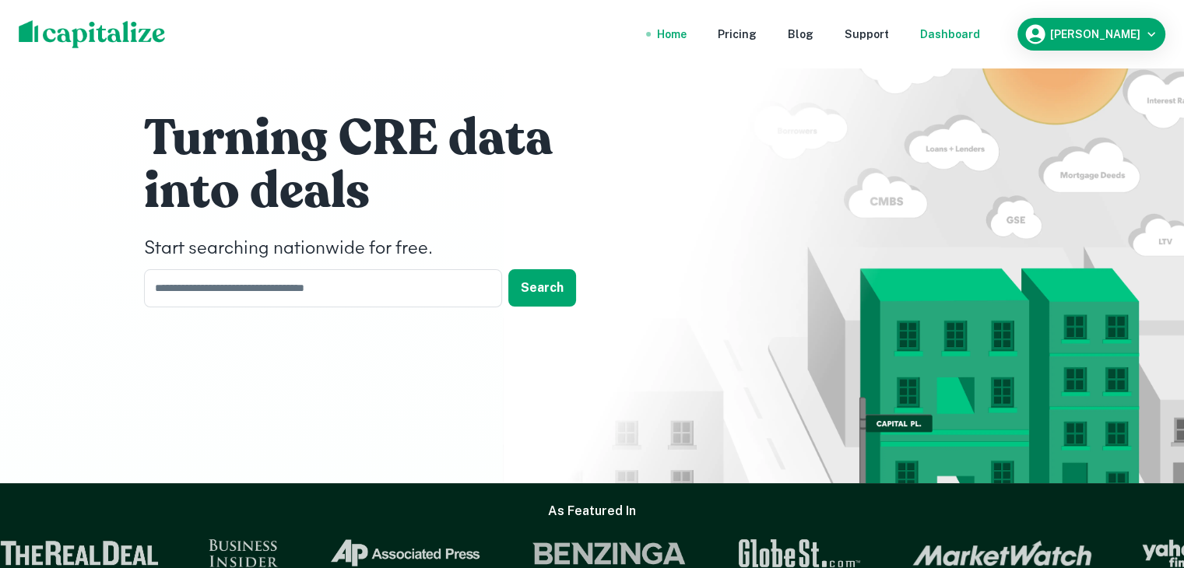
click at [980, 26] on div "Dashboard" at bounding box center [950, 34] width 60 height 17
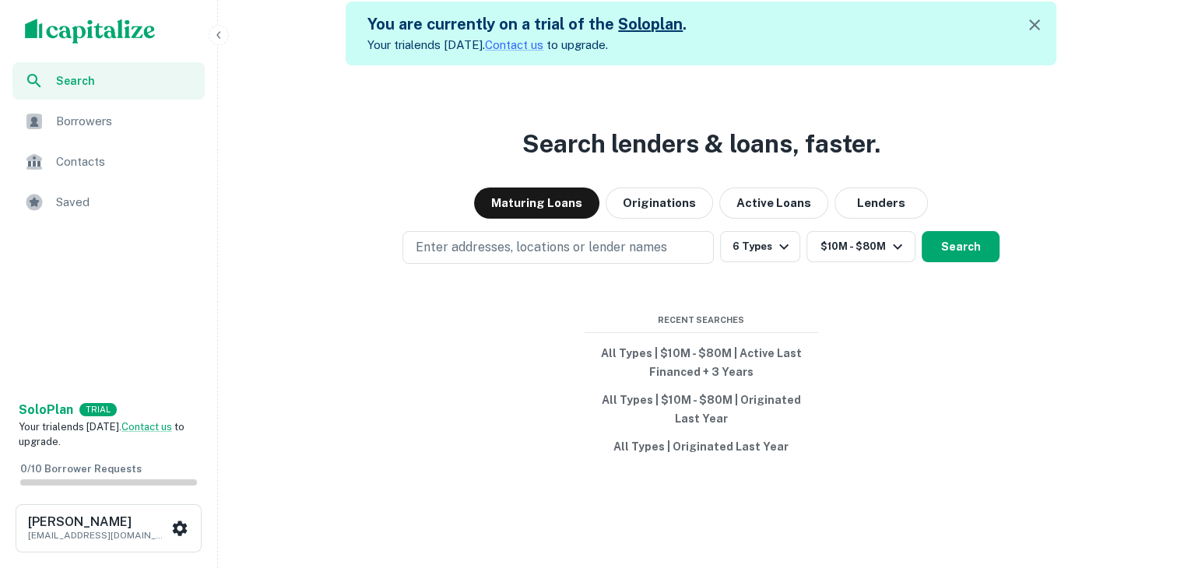
scroll to position [37, 0]
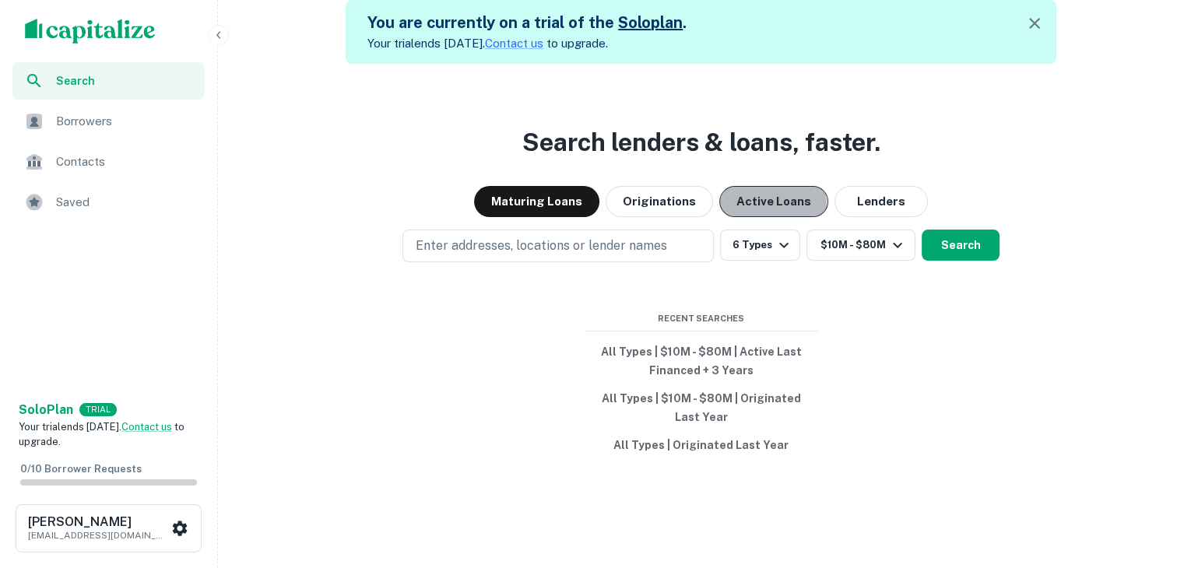
click at [744, 205] on button "Active Loans" at bounding box center [773, 201] width 109 height 31
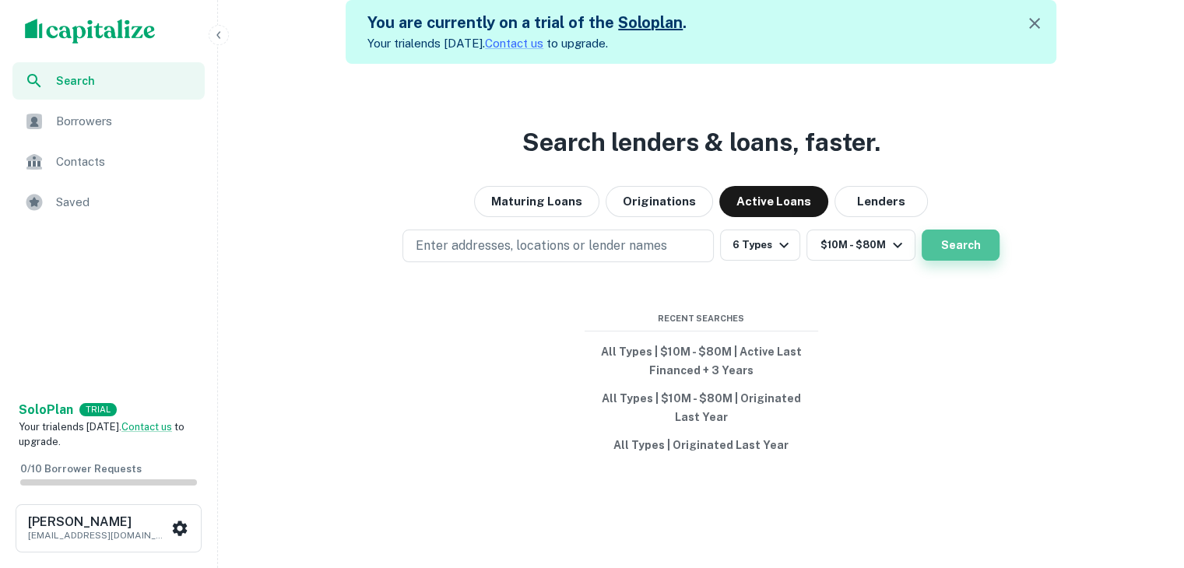
click at [959, 247] on button "Search" at bounding box center [961, 245] width 78 height 31
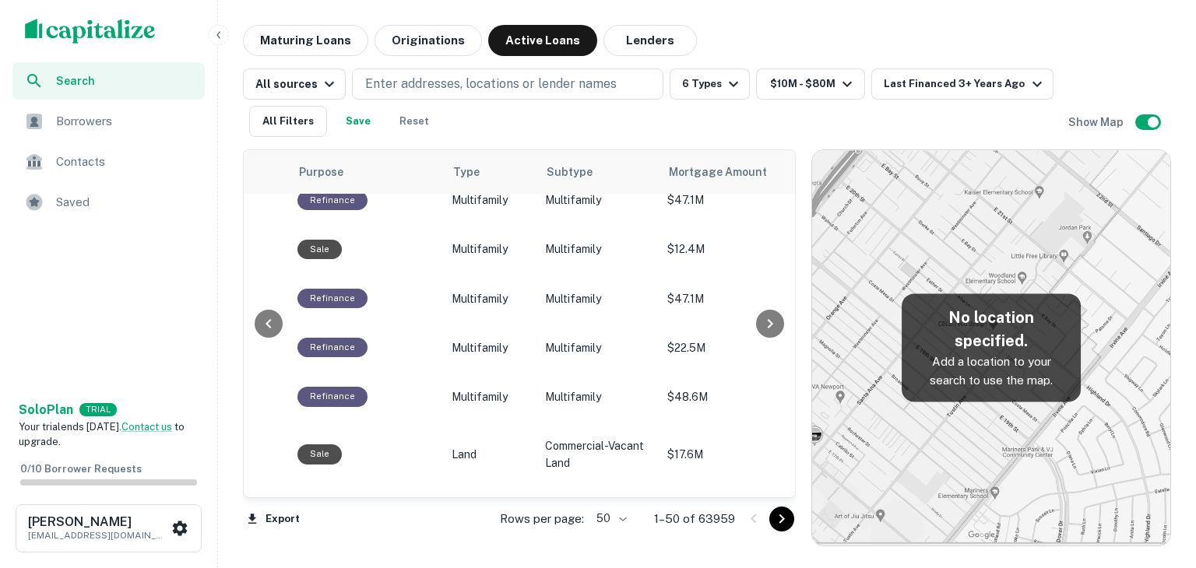
scroll to position [1634, 466]
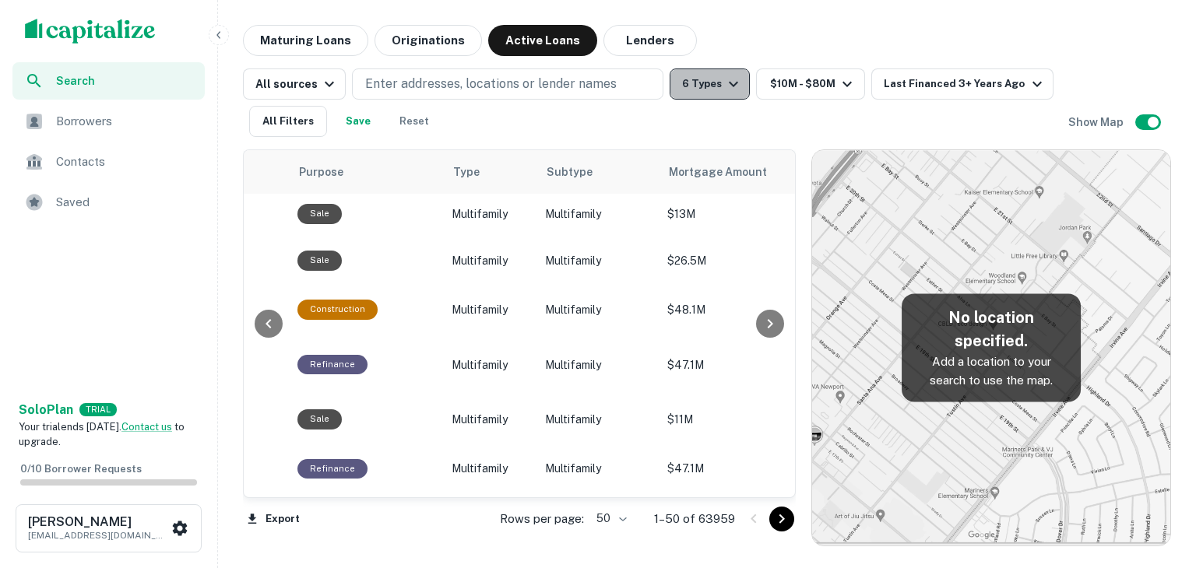
click at [735, 82] on icon "button" at bounding box center [733, 84] width 19 height 19
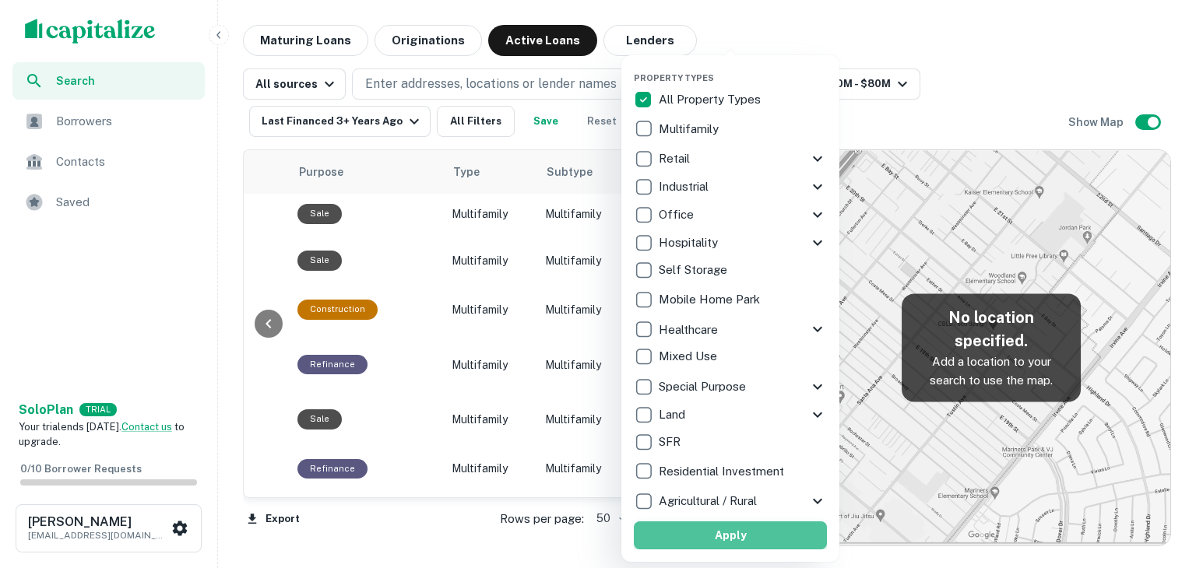
click at [729, 538] on button "Apply" at bounding box center [730, 536] width 193 height 28
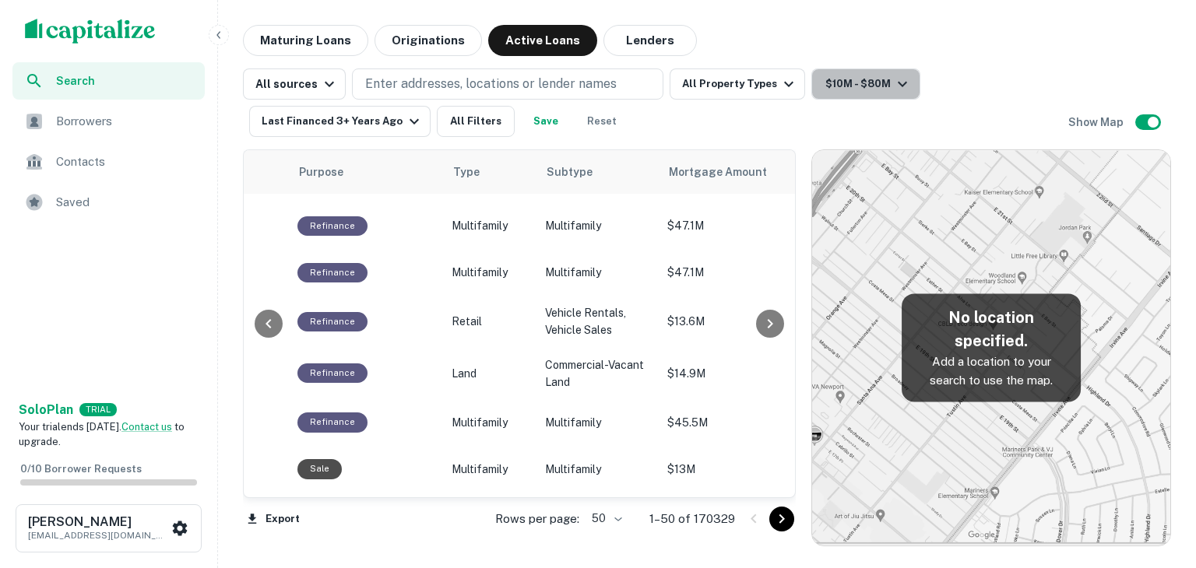
click at [877, 80] on button "$10M - $80M" at bounding box center [865, 84] width 109 height 31
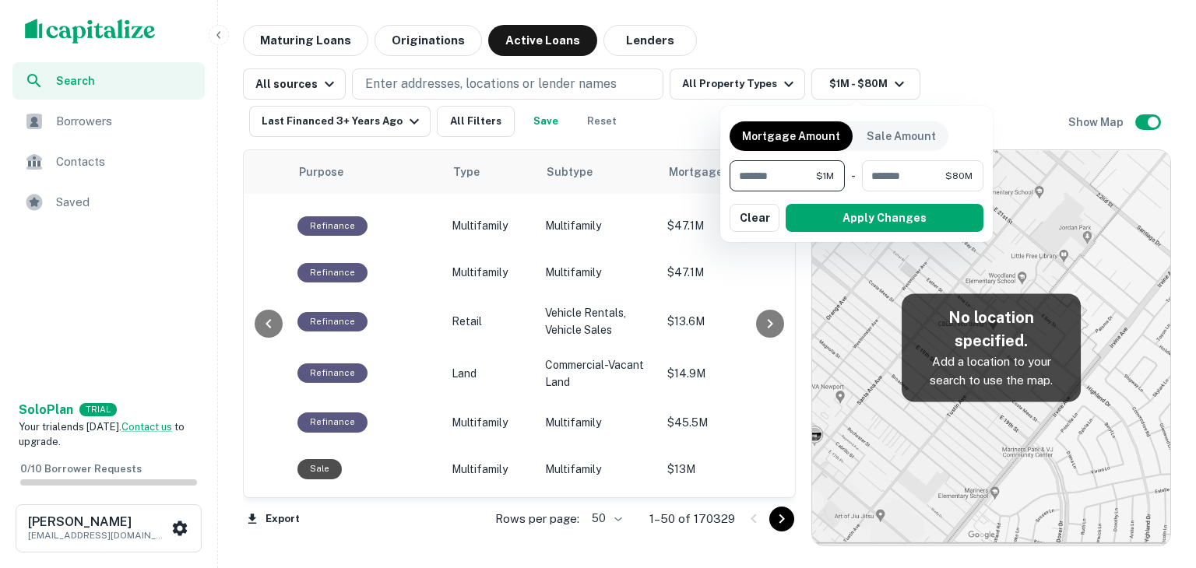
type input "*"
type input "******"
click at [890, 179] on input "********" at bounding box center [905, 175] width 79 height 31
type input "*******"
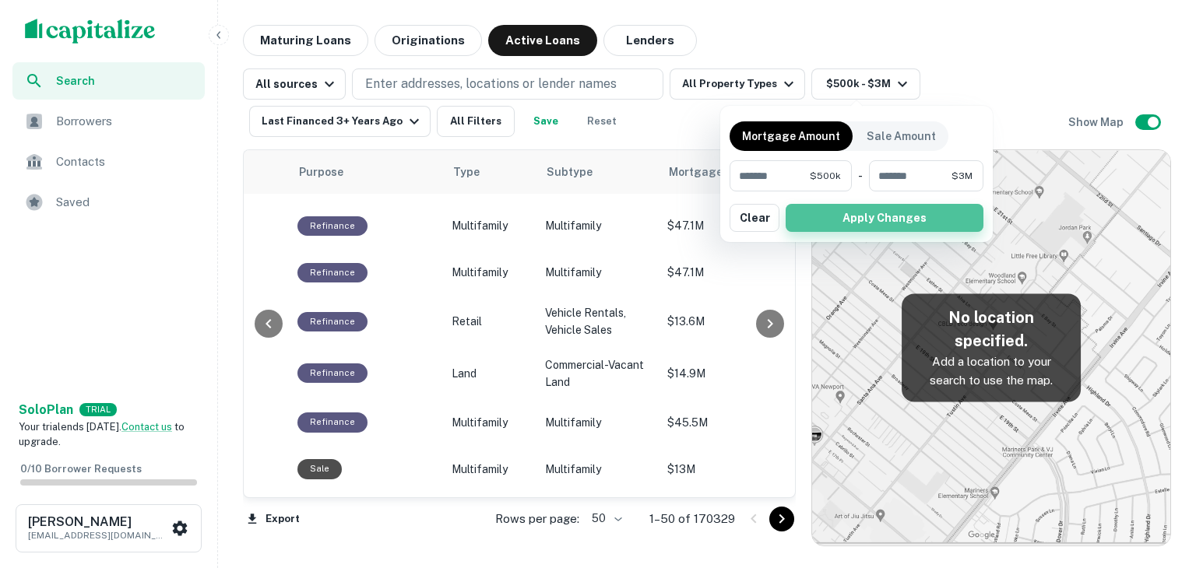
click at [891, 226] on button "Apply Changes" at bounding box center [884, 218] width 198 height 28
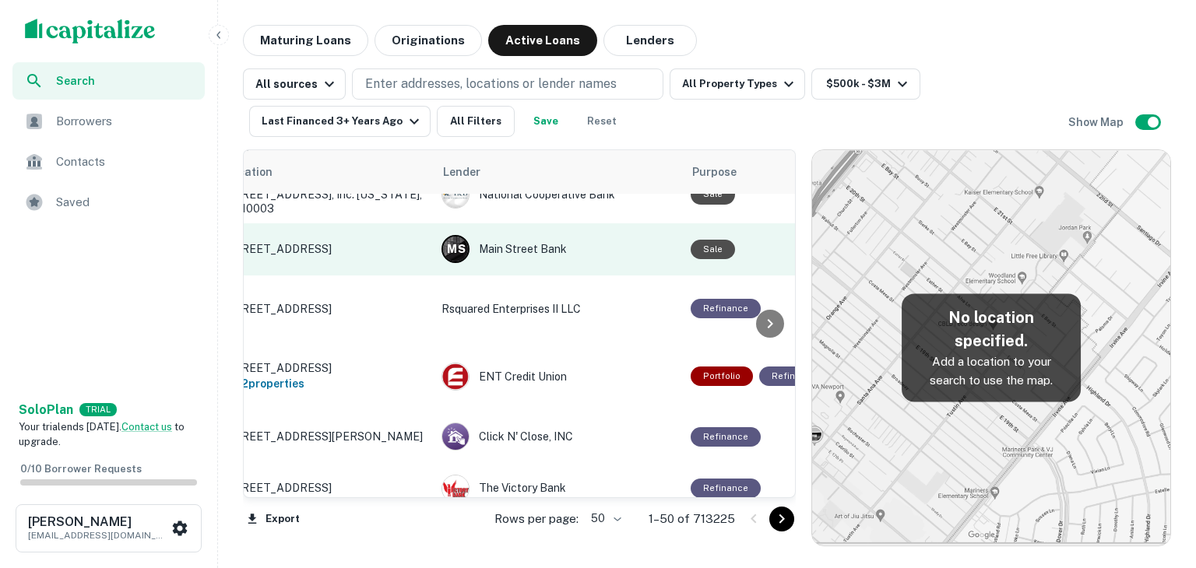
scroll to position [1634, 0]
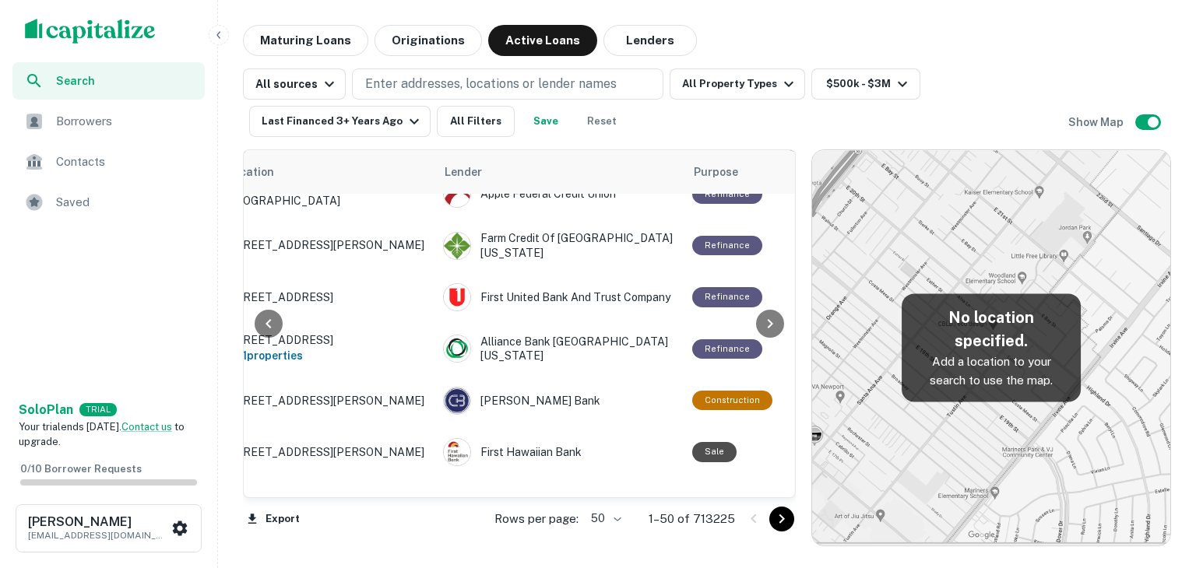
scroll to position [2419, 72]
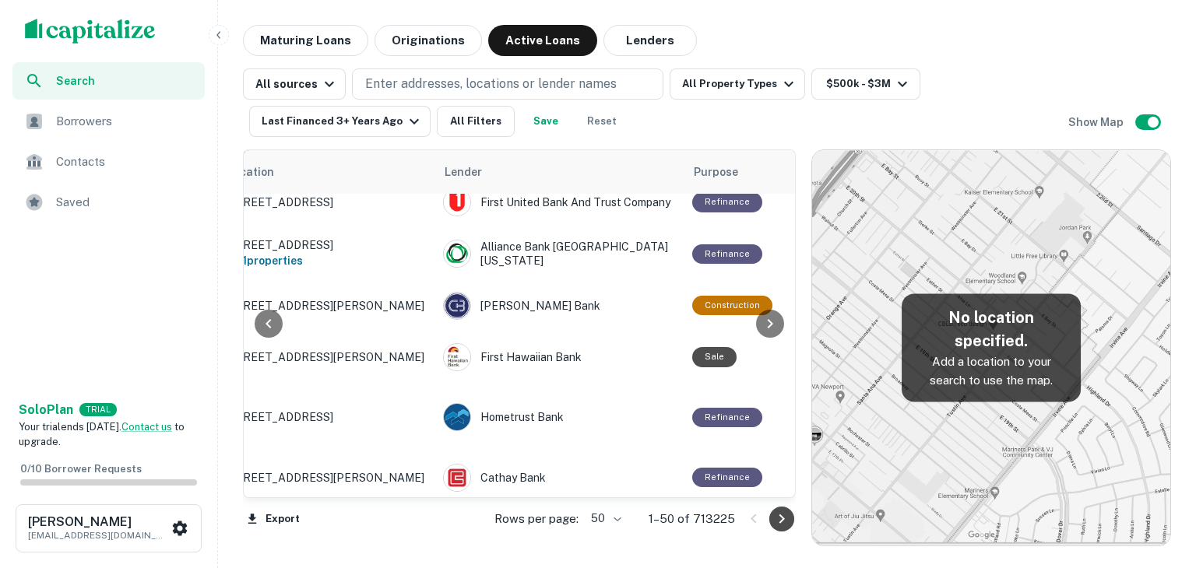
click at [772, 524] on icon "Go to next page" at bounding box center [781, 519] width 19 height 19
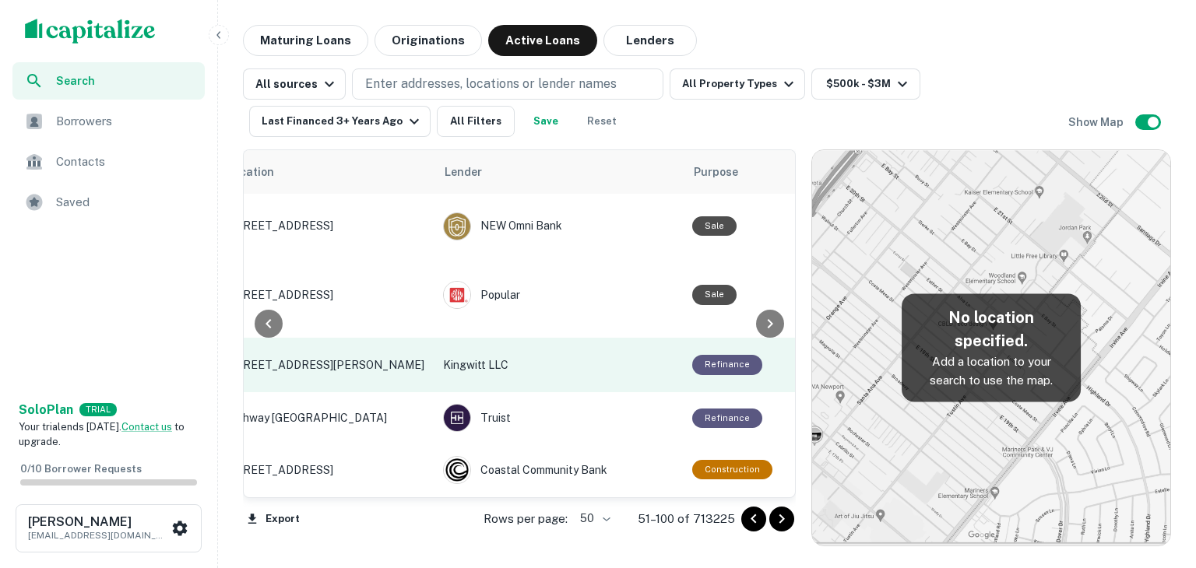
scroll to position [2422, 72]
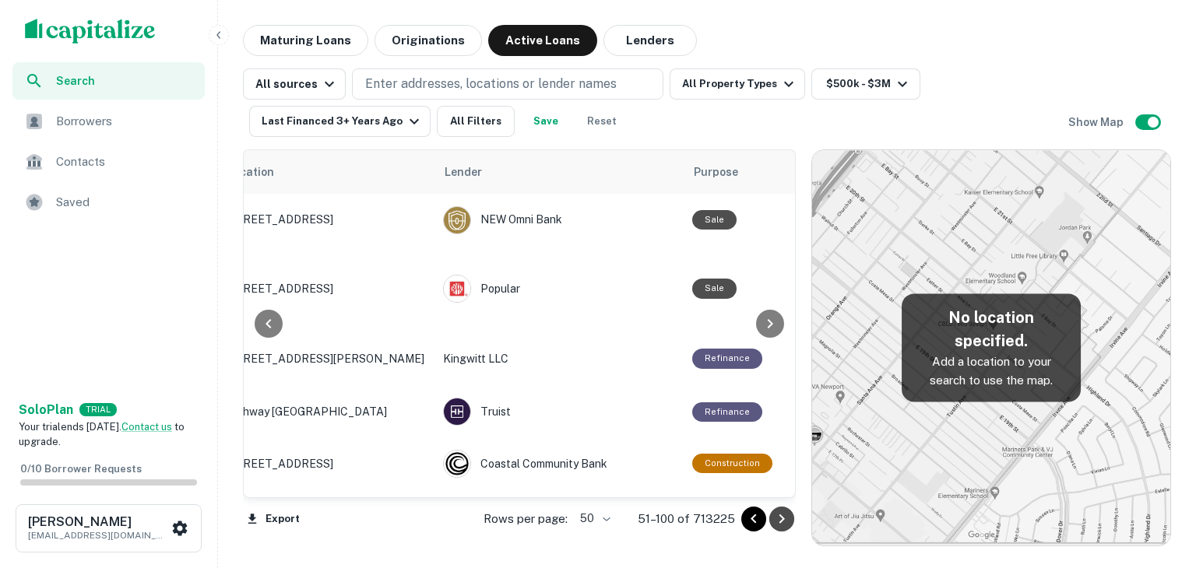
click at [777, 522] on icon "Go to next page" at bounding box center [781, 519] width 19 height 19
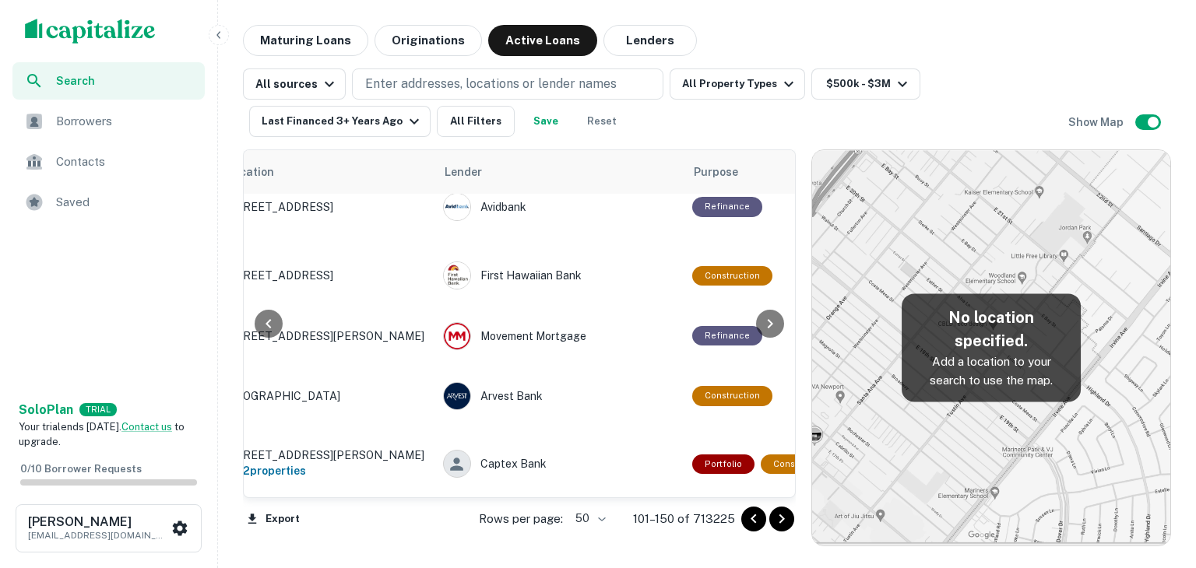
scroll to position [2636, 72]
click at [788, 520] on icon "Go to next page" at bounding box center [781, 519] width 19 height 19
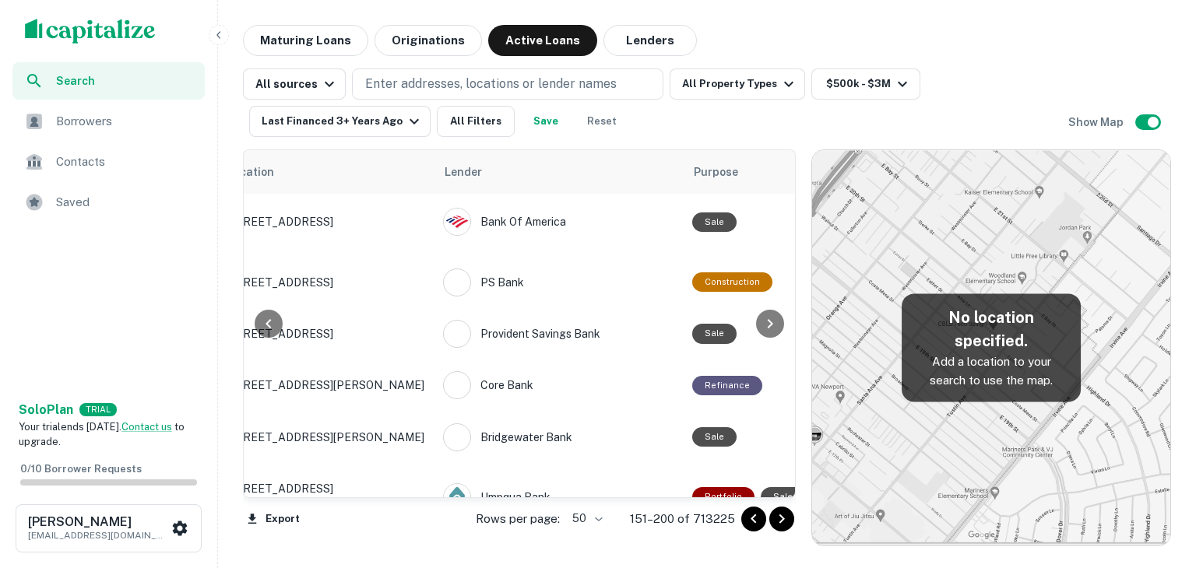
scroll to position [273, 72]
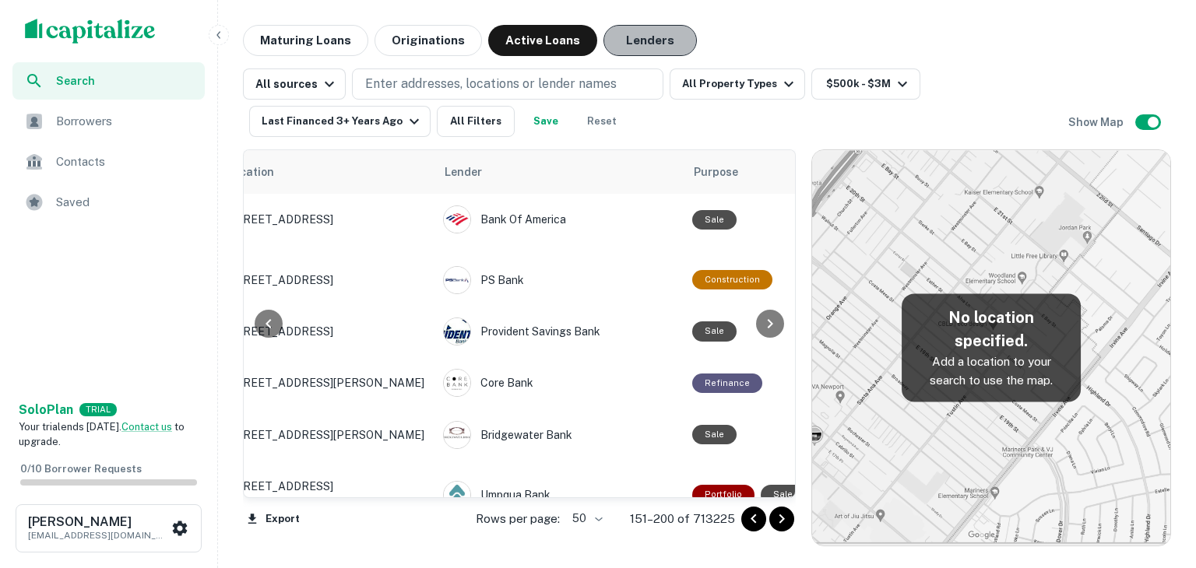
click at [603, 43] on button "Lenders" at bounding box center [649, 40] width 93 height 31
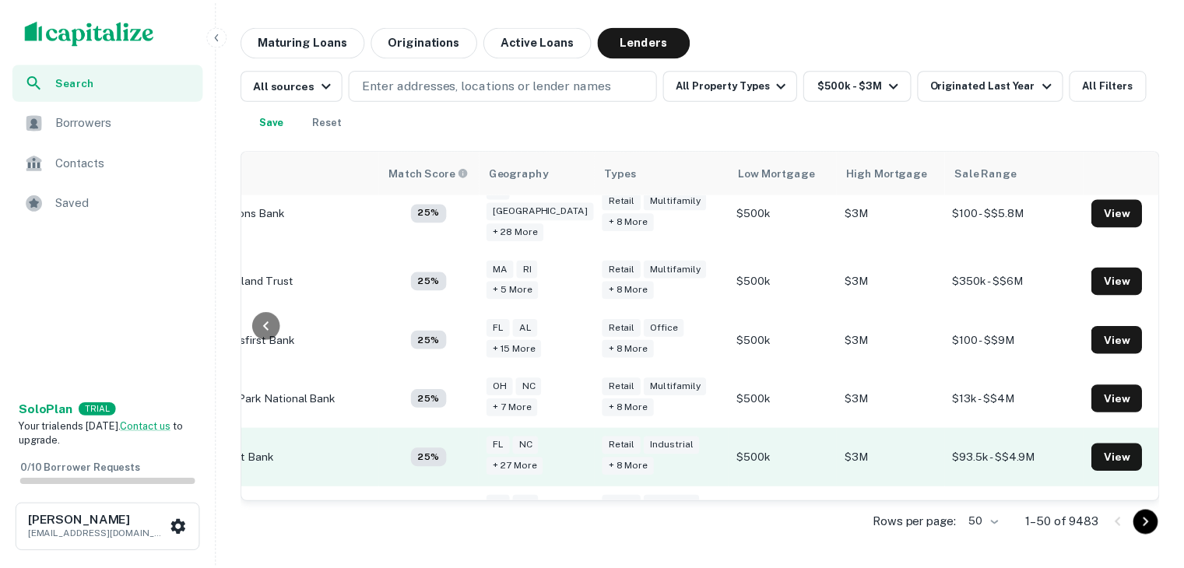
scroll to position [2778, 140]
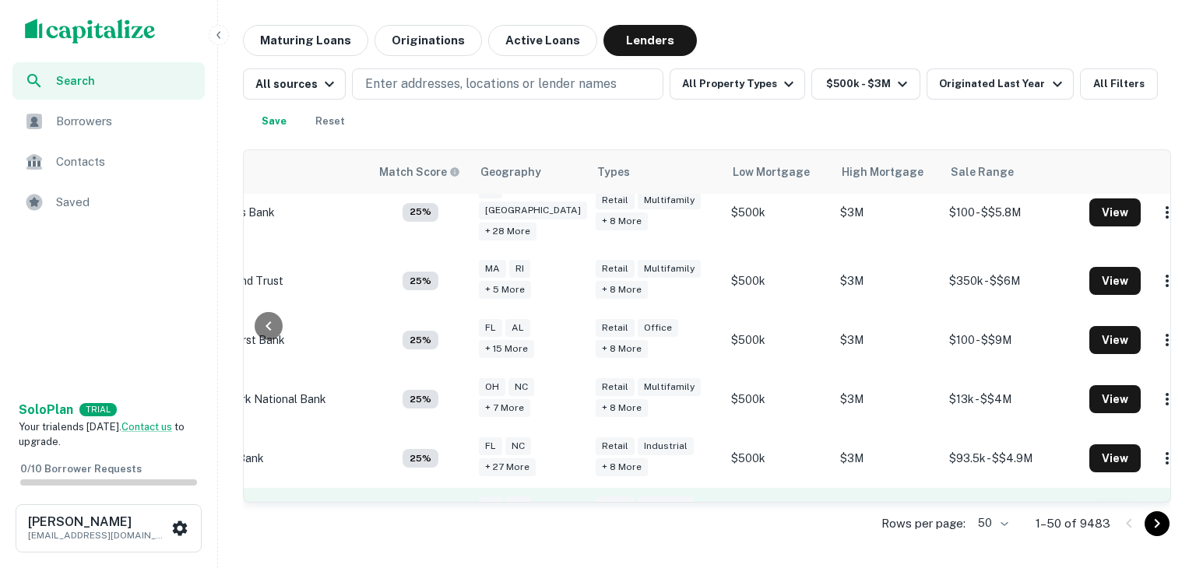
click at [1089, 504] on button "View" at bounding box center [1114, 518] width 51 height 28
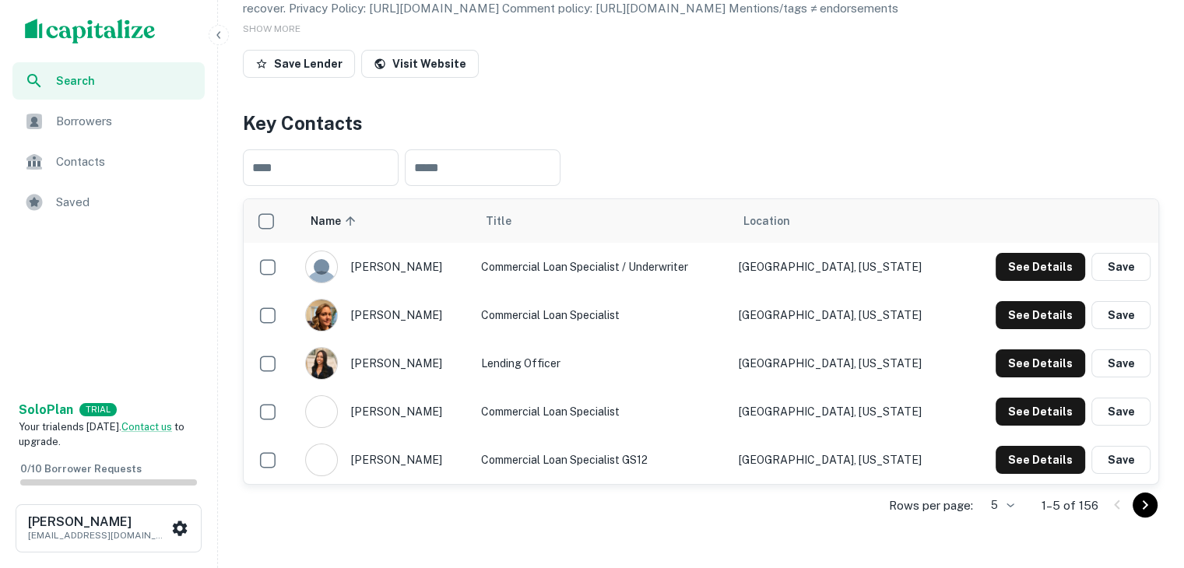
scroll to position [242, 0]
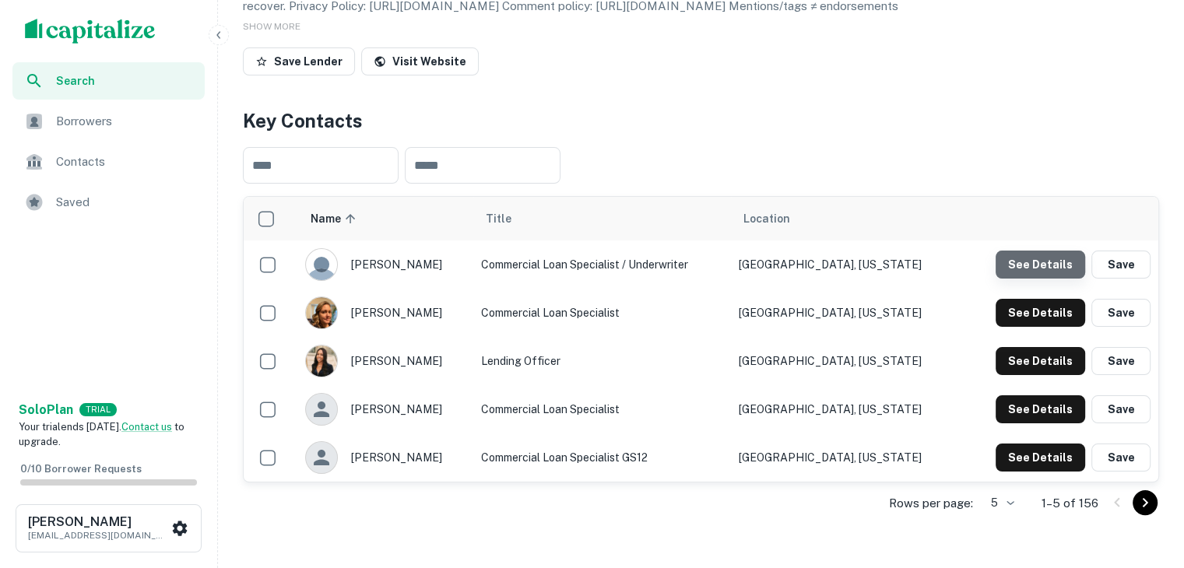
click at [1051, 272] on button "See Details" at bounding box center [1041, 265] width 90 height 28
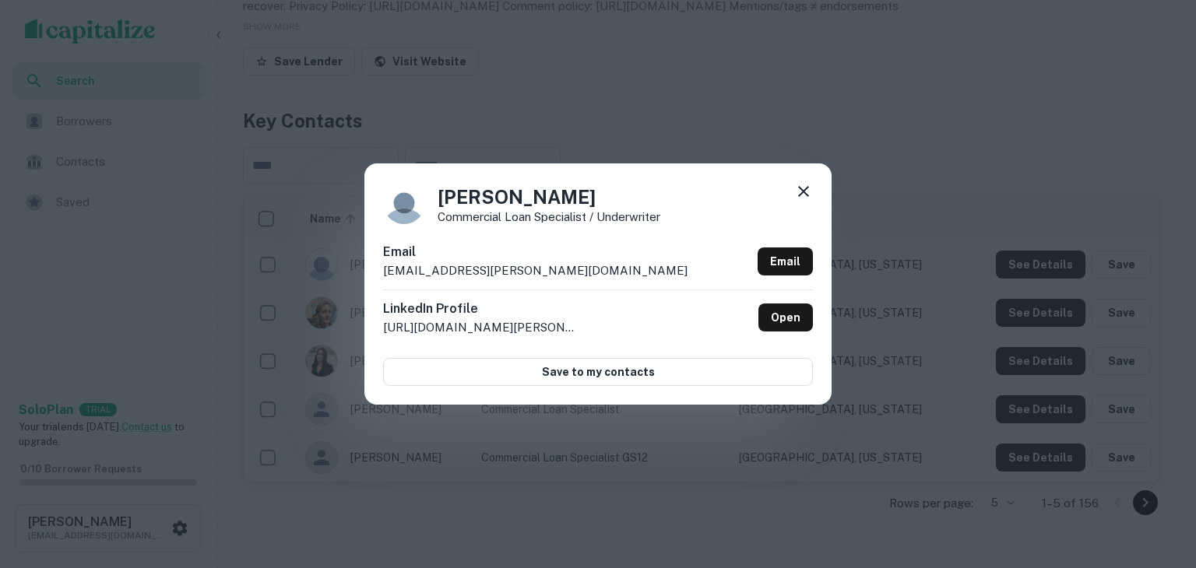
click at [810, 189] on icon at bounding box center [803, 191] width 19 height 19
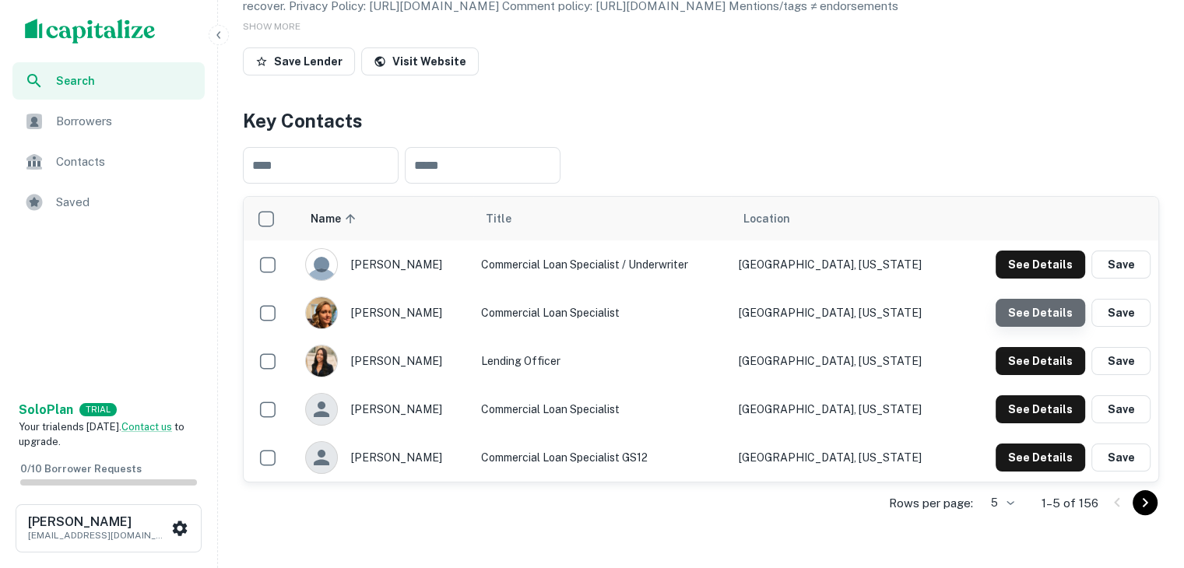
click at [1051, 314] on button "See Details" at bounding box center [1041, 313] width 90 height 28
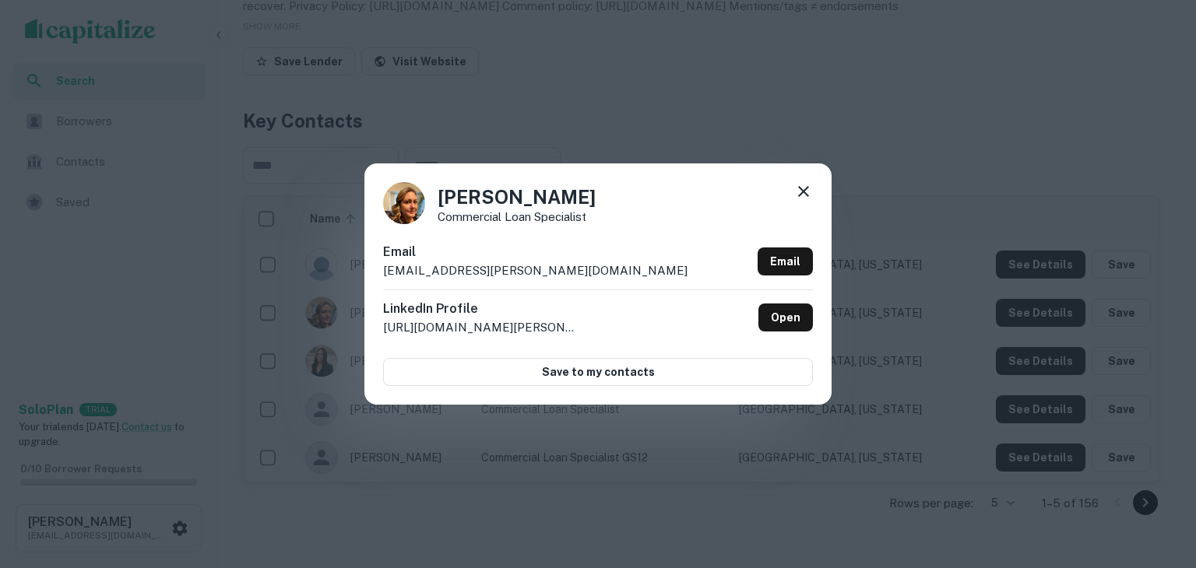
click at [544, 276] on div "Email amber.sutley@sba.gov Email" at bounding box center [598, 266] width 430 height 47
copy div "amber.sutley@sba.gov Email"
click at [961, 141] on div "Amber Sutley Commercial Loan Specialist Email amber.sutley@sba.gov Email Linked…" at bounding box center [598, 284] width 1196 height 568
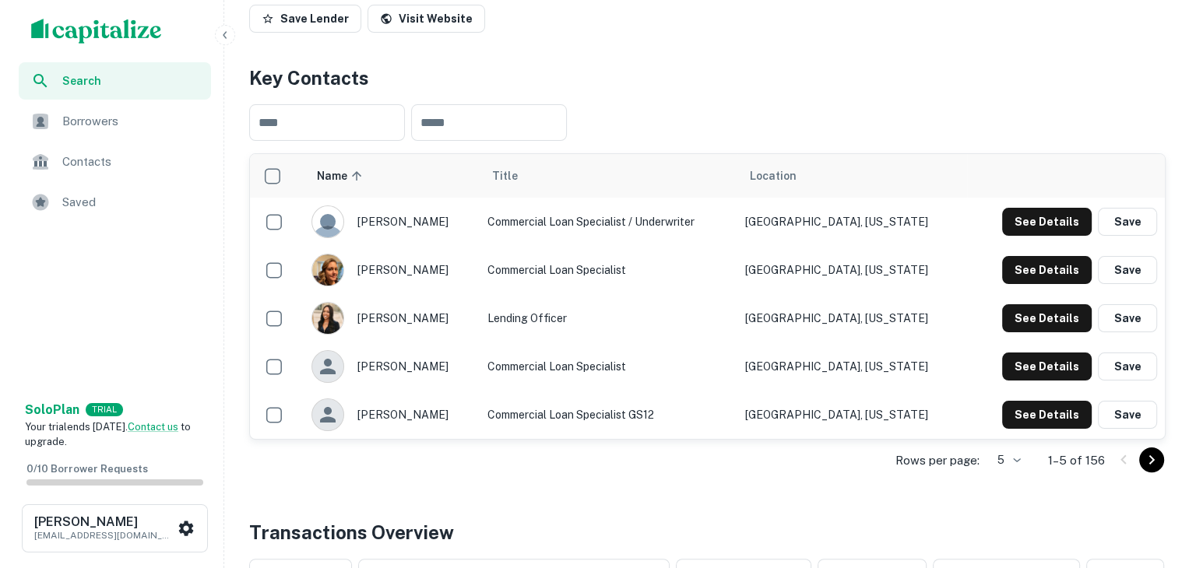
scroll to position [286, 0]
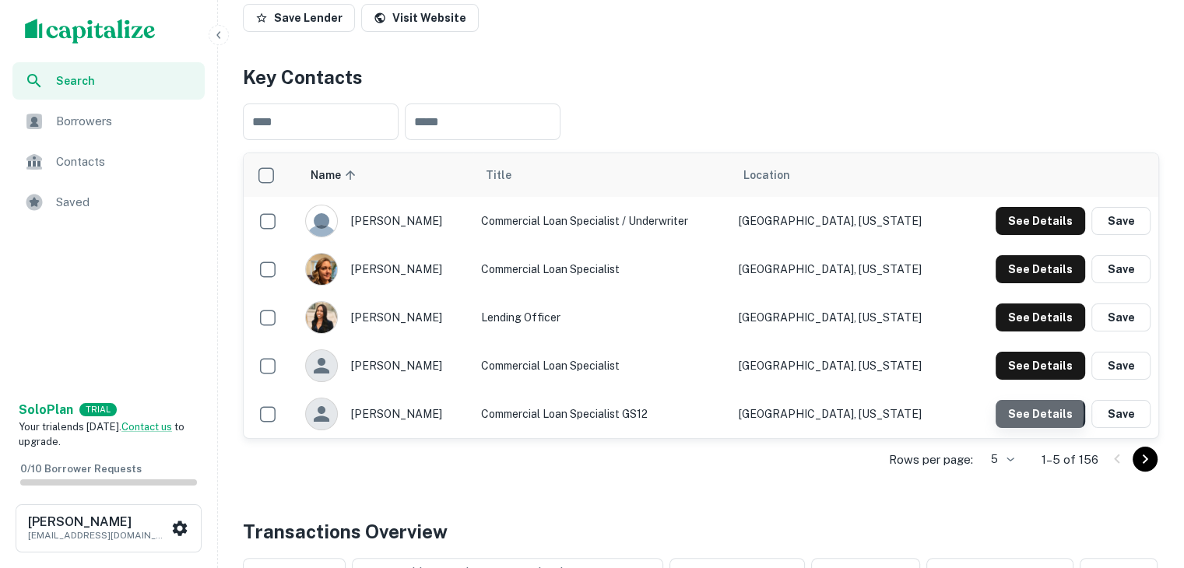
click at [1008, 413] on button "See Details" at bounding box center [1041, 414] width 90 height 28
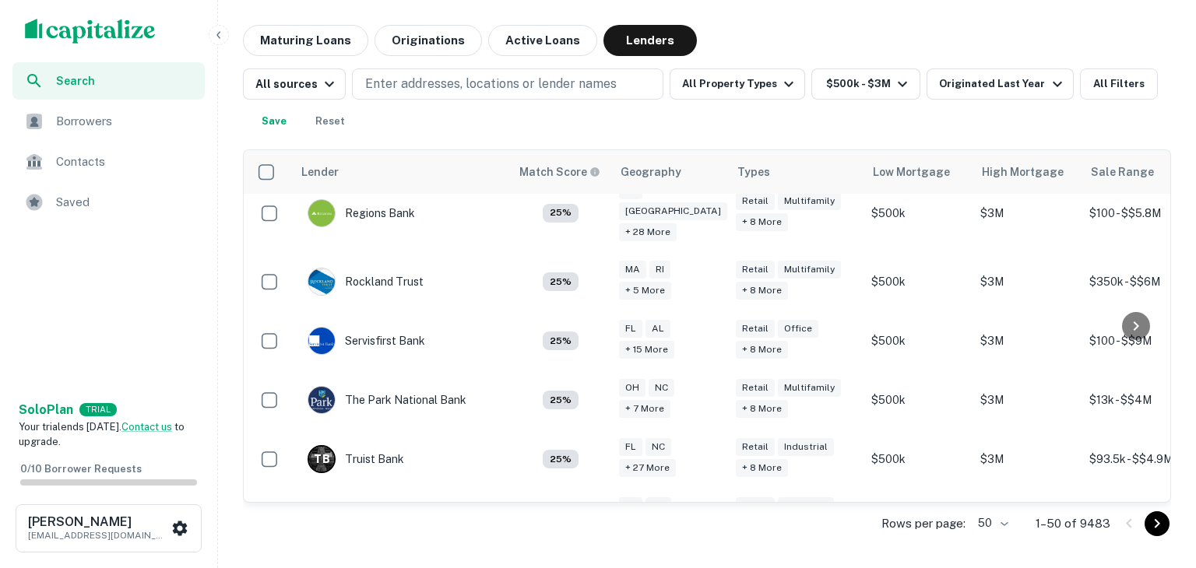
scroll to position [2778, 0]
click at [1151, 521] on icon "Go to next page" at bounding box center [1156, 524] width 19 height 19
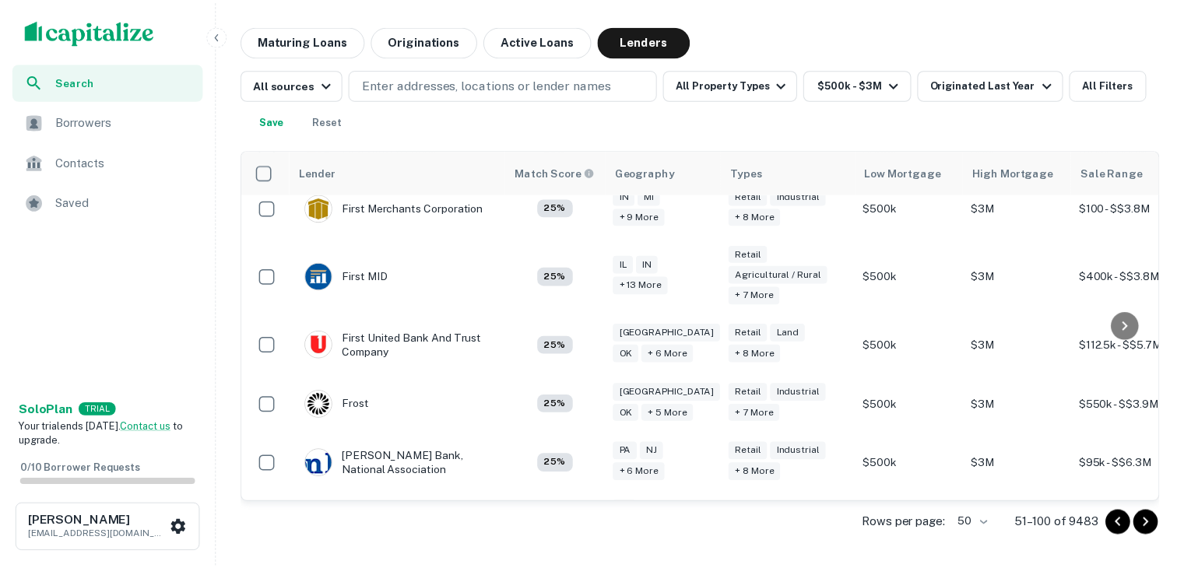
scroll to position [1018, 0]
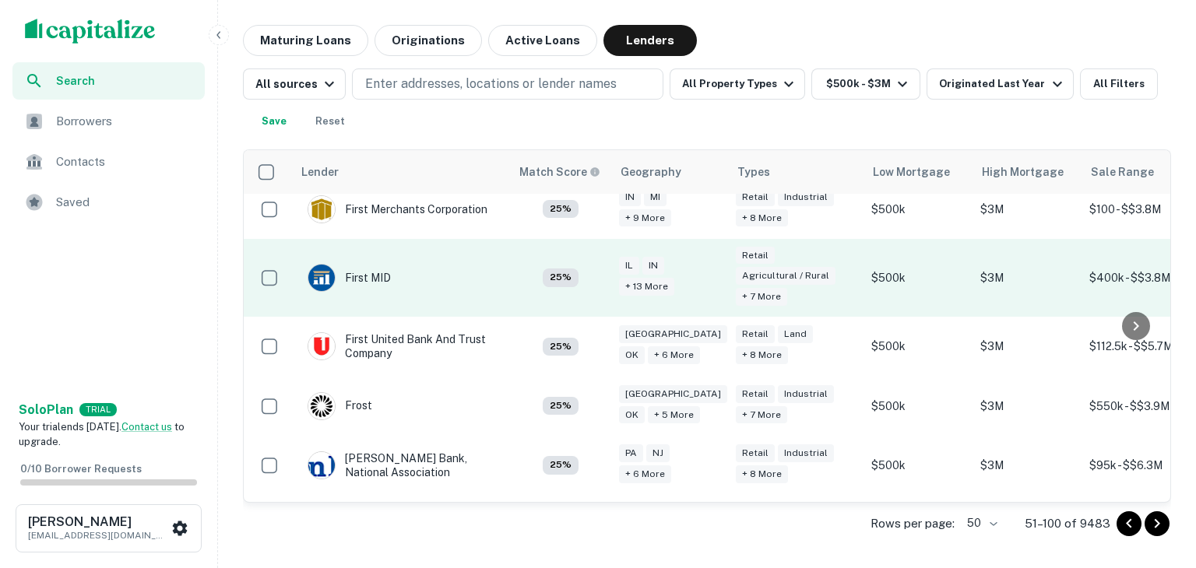
click at [896, 272] on td "$500k" at bounding box center [917, 278] width 109 height 79
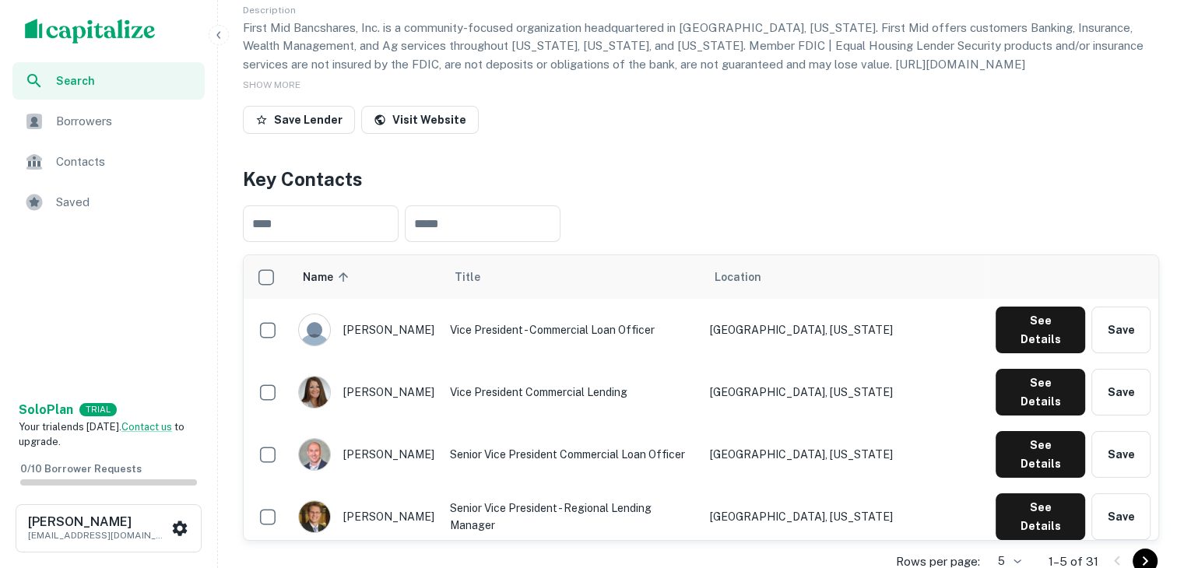
scroll to position [192, 0]
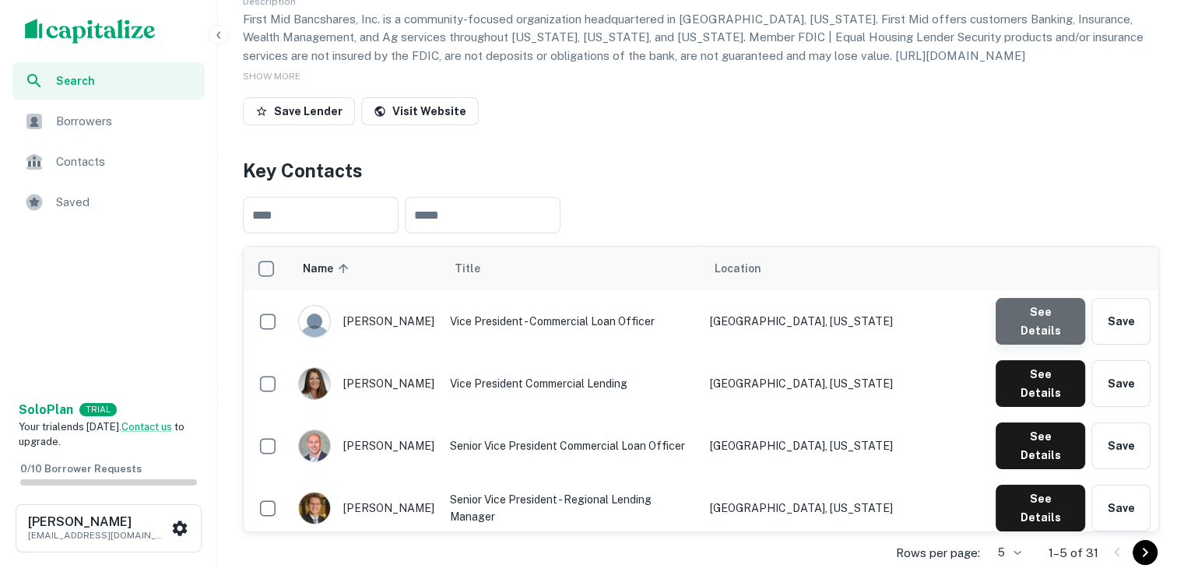
click at [1058, 318] on button "See Details" at bounding box center [1041, 321] width 90 height 47
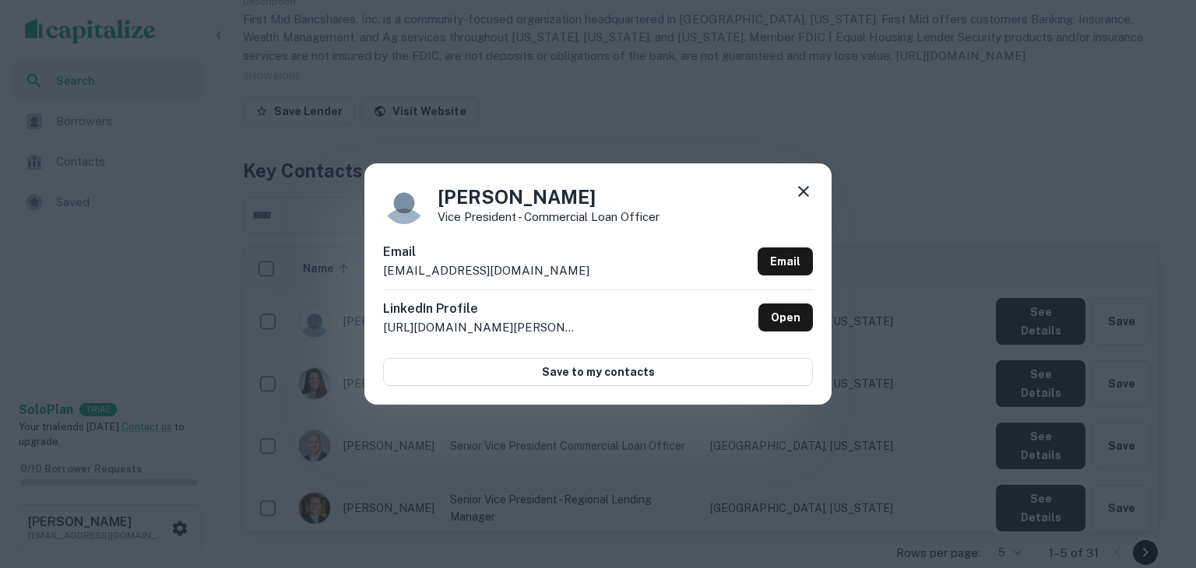
click at [533, 266] on div "Email ahogan@amcombank.com Email" at bounding box center [598, 266] width 430 height 47
copy div "ahogan@amcombank.com Email"
click at [806, 192] on icon at bounding box center [803, 191] width 19 height 19
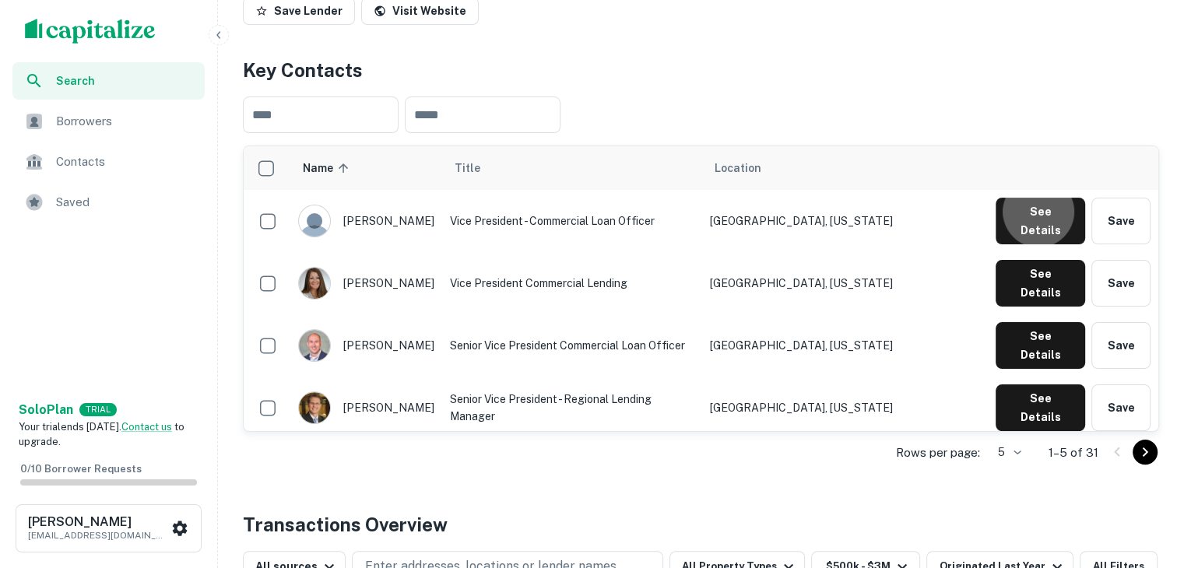
scroll to position [294, 0]
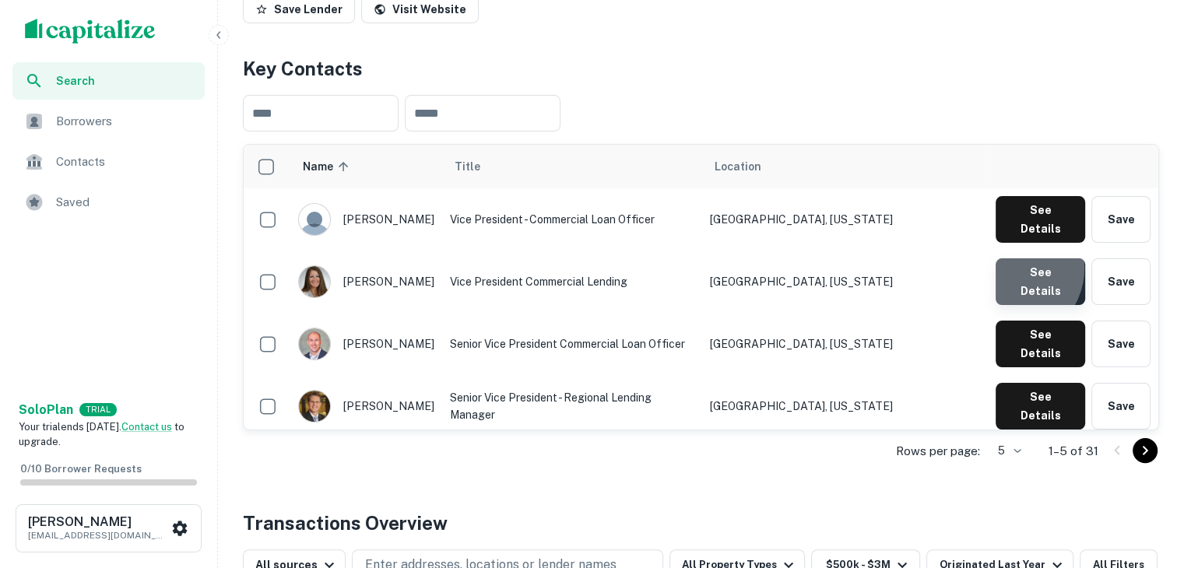
click at [1013, 258] on button "See Details" at bounding box center [1041, 281] width 90 height 47
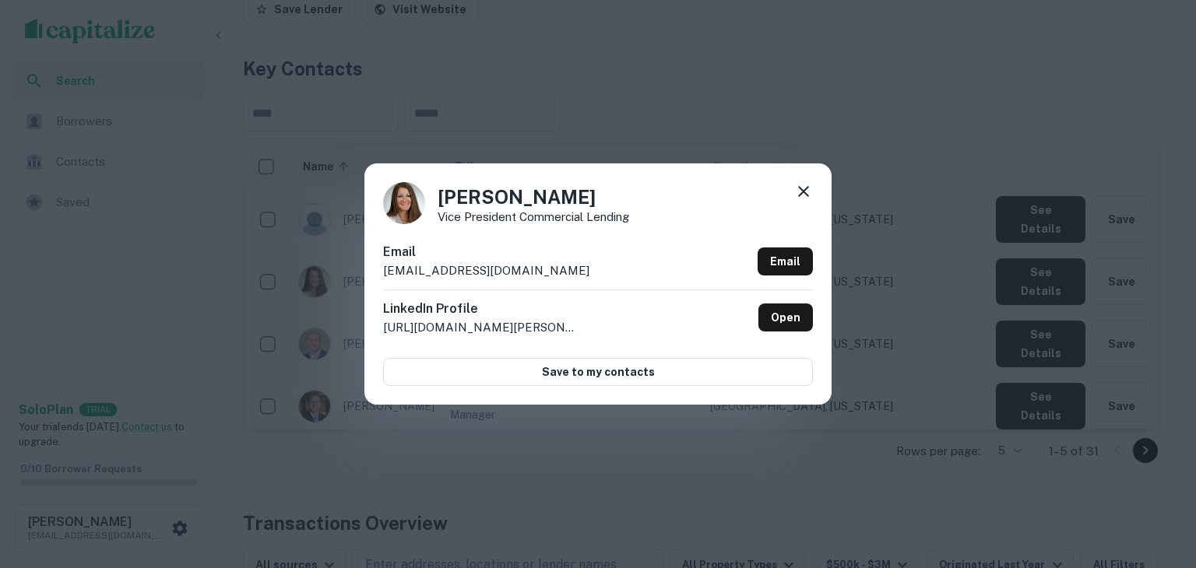
click at [571, 265] on div "Email adoan@firstmid.com Email" at bounding box center [598, 266] width 430 height 47
click at [498, 272] on div "Email adoan@firstmid.com Email" at bounding box center [598, 266] width 430 height 47
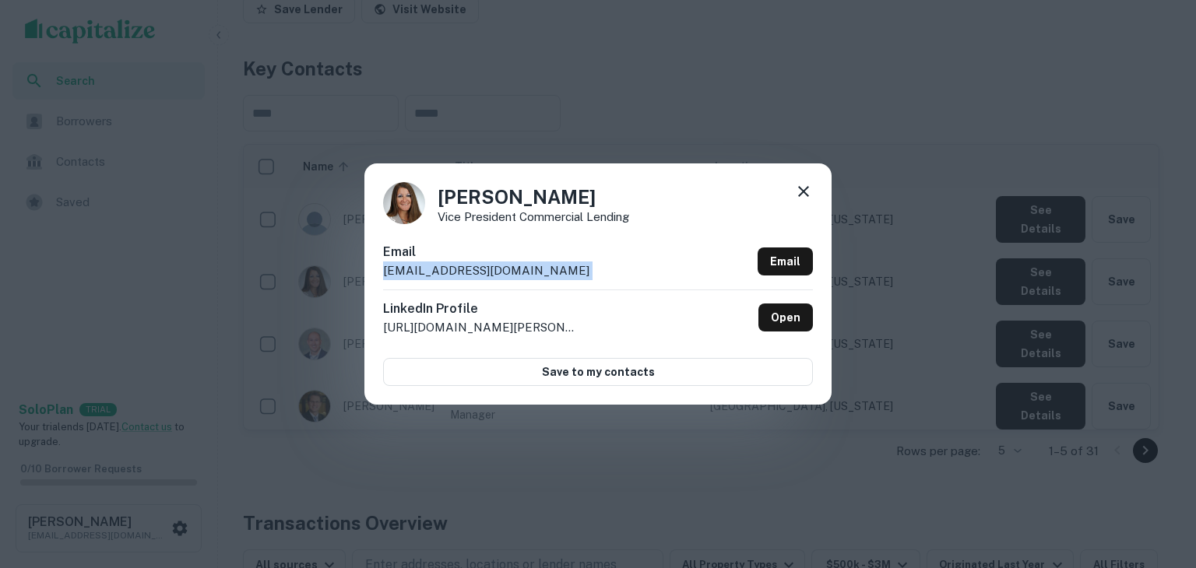
click at [803, 195] on icon at bounding box center [803, 191] width 19 height 19
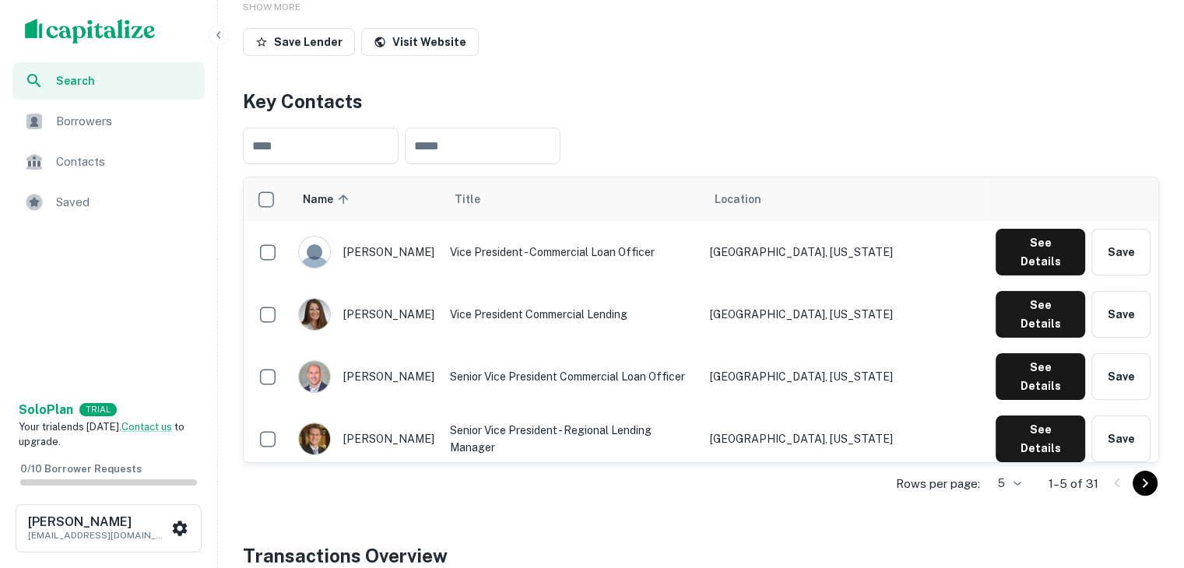
scroll to position [280, 0]
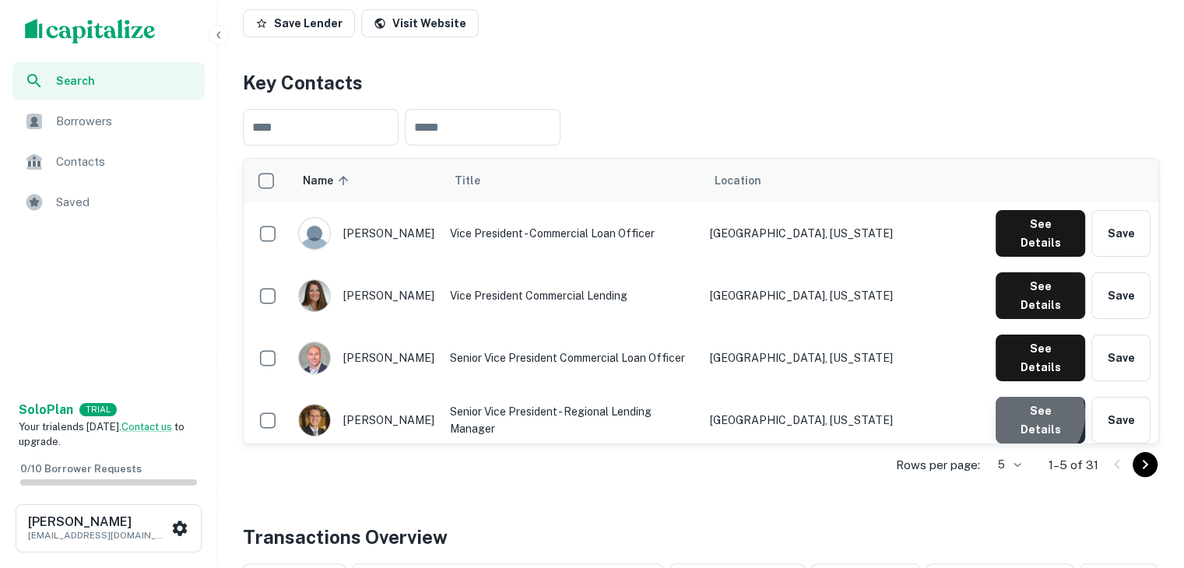
click at [1032, 397] on button "See Details" at bounding box center [1041, 420] width 90 height 47
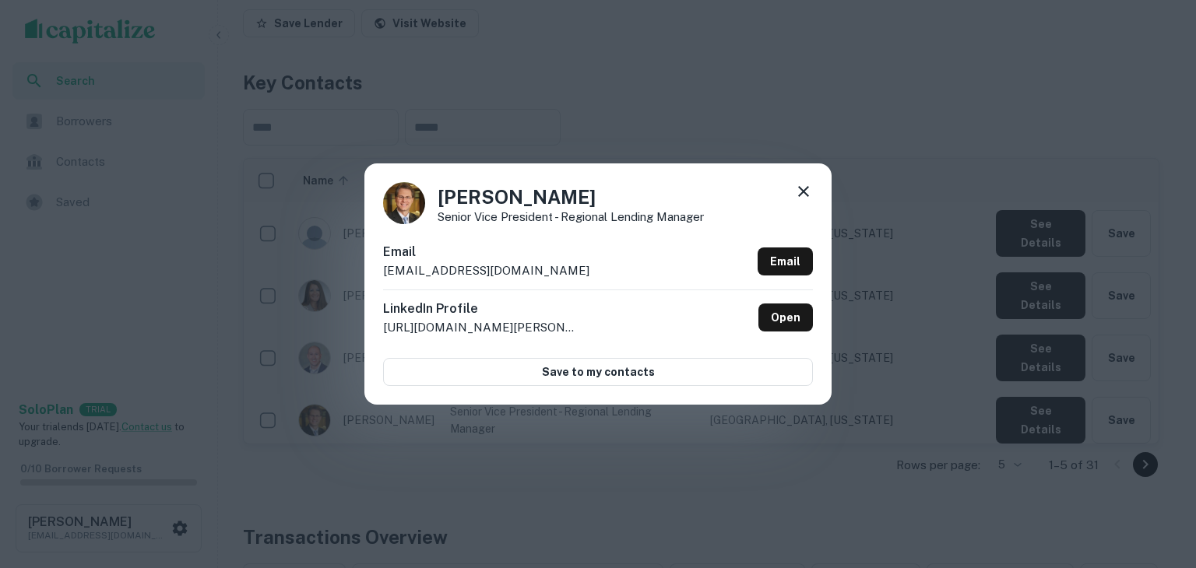
click at [511, 269] on p "cabernathy@firstmid.com" at bounding box center [486, 271] width 206 height 19
copy div "cabernathy@firstmid.com Email"
click at [804, 476] on div "Chad Abernathy Senior Vice President - Regional Lending Manager Email cabernath…" at bounding box center [598, 284] width 1196 height 568
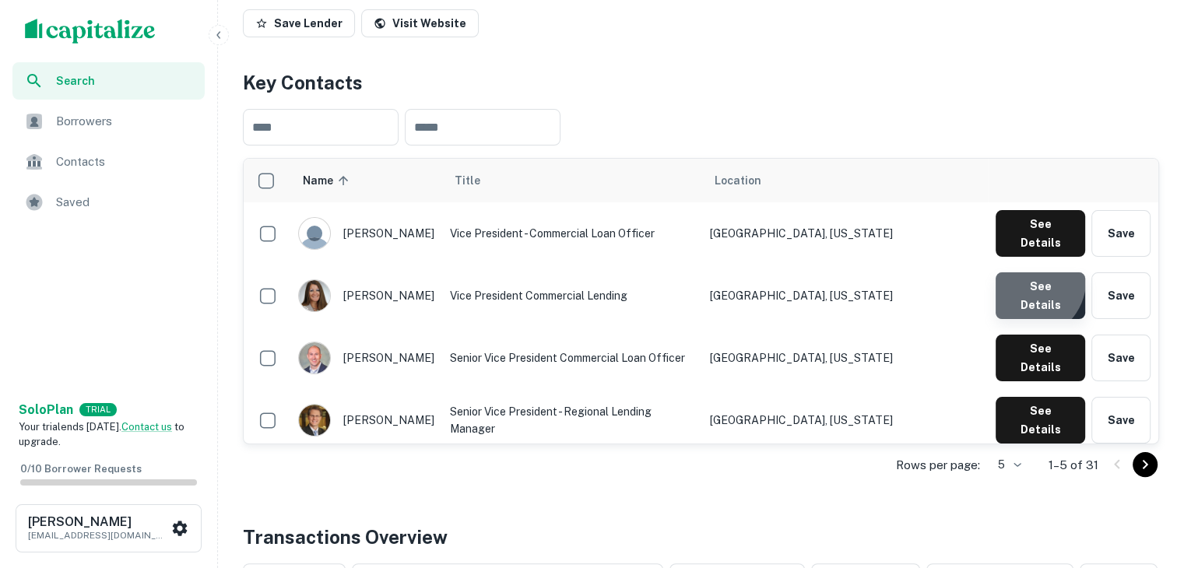
click at [1031, 272] on button "See Details" at bounding box center [1041, 295] width 90 height 47
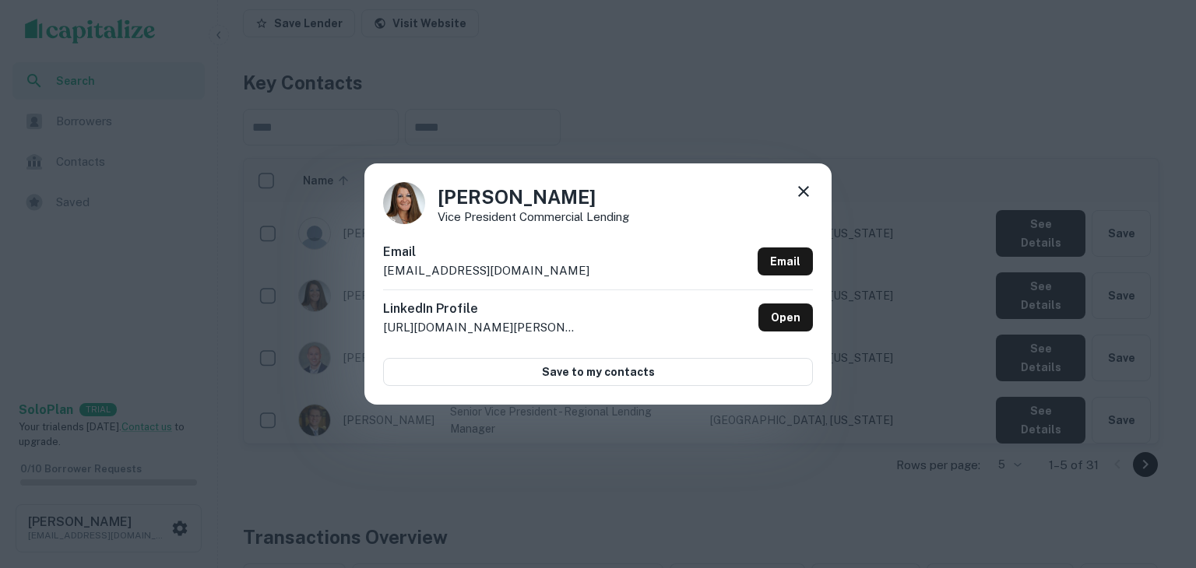
click at [490, 266] on p "adoan@firstmid.com" at bounding box center [486, 271] width 206 height 19
copy div "adoan@firstmid.com Email"
click at [800, 187] on icon at bounding box center [803, 191] width 19 height 19
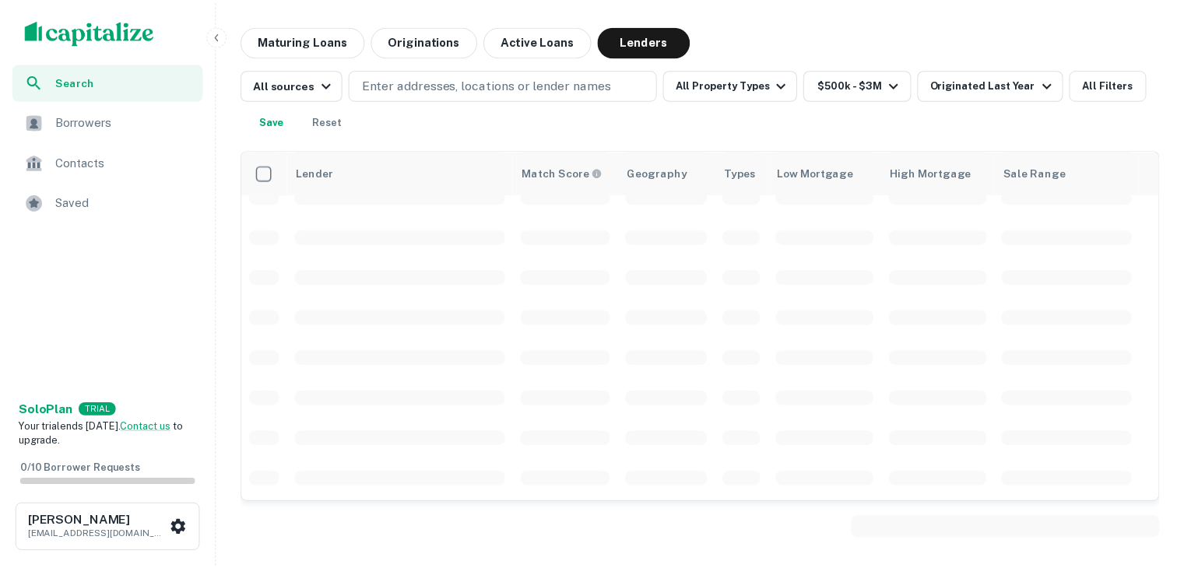
scroll to position [1018, 0]
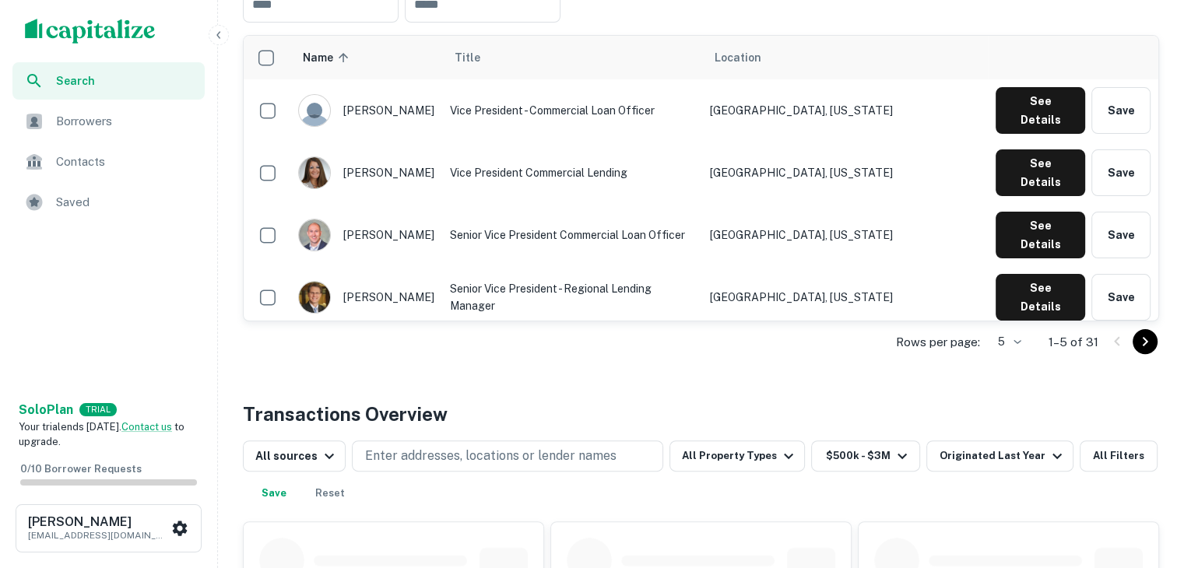
scroll to position [341, 0]
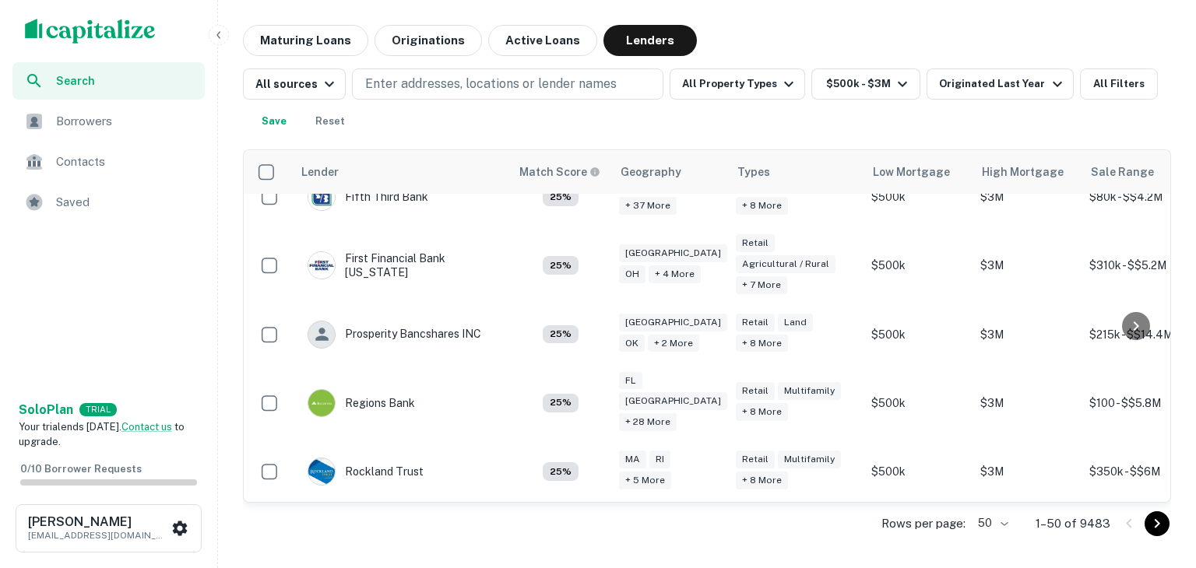
scroll to position [2778, 0]
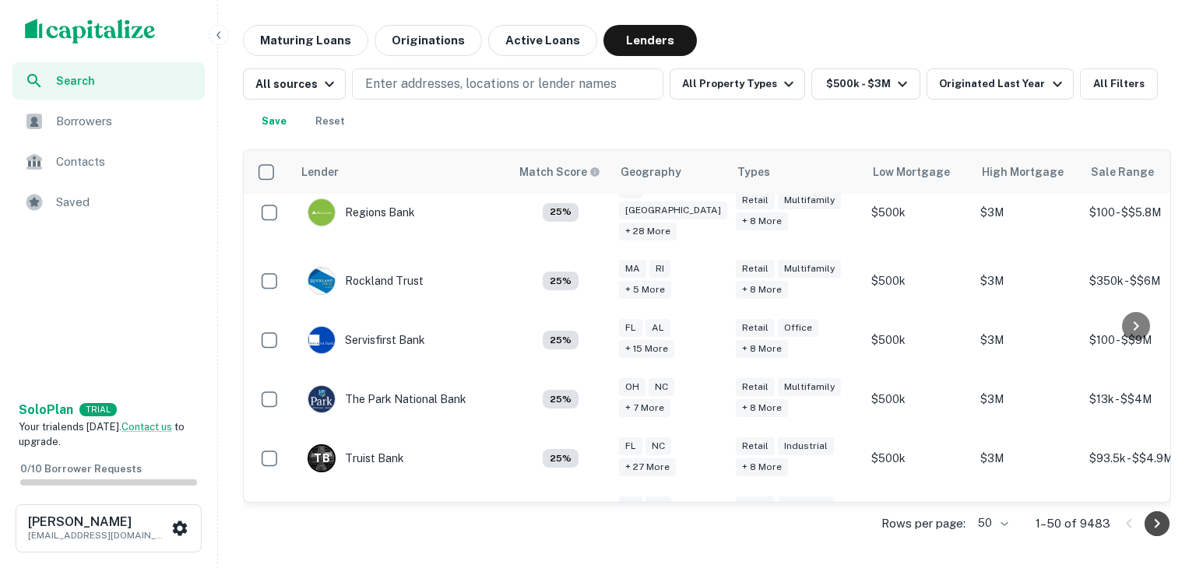
click at [1146, 525] on button "Go to next page" at bounding box center [1156, 523] width 25 height 25
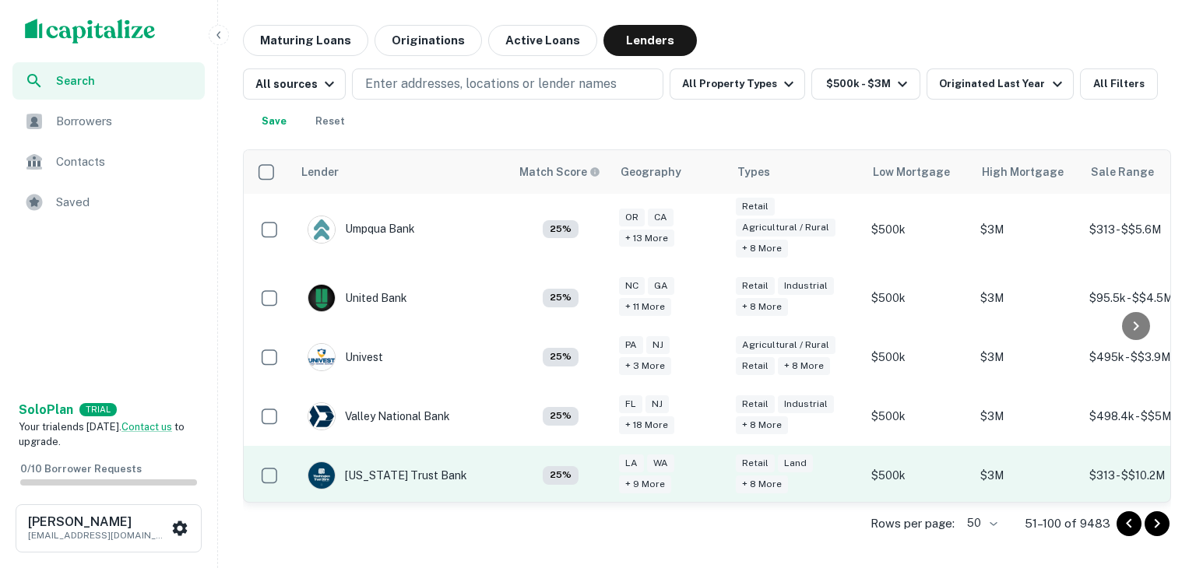
scroll to position [2873, 0]
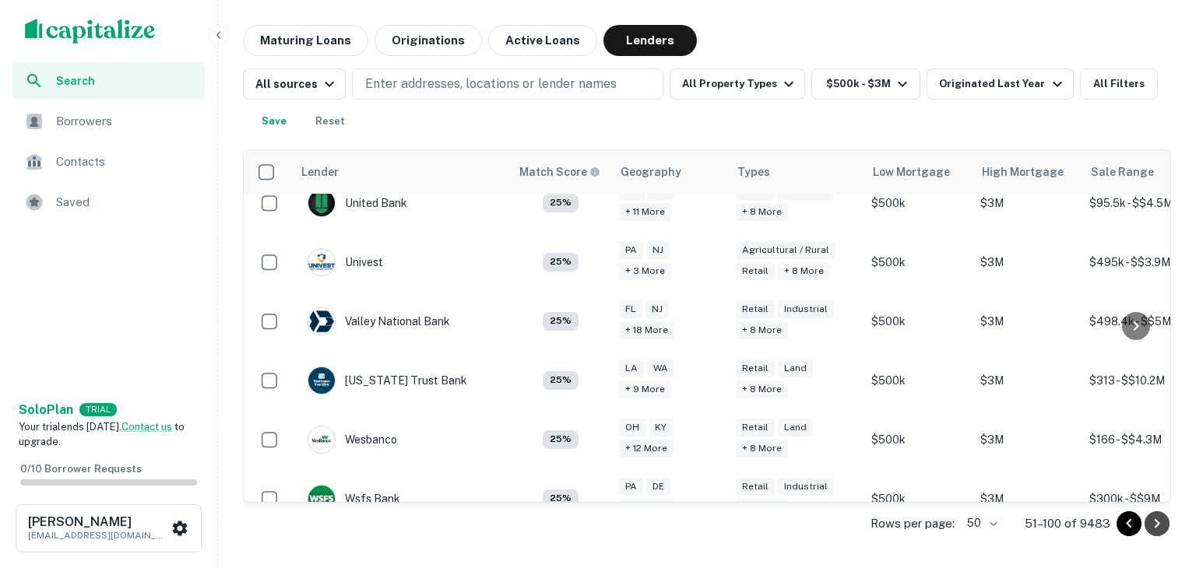
click at [1158, 522] on icon "Go to next page" at bounding box center [1156, 523] width 5 height 9
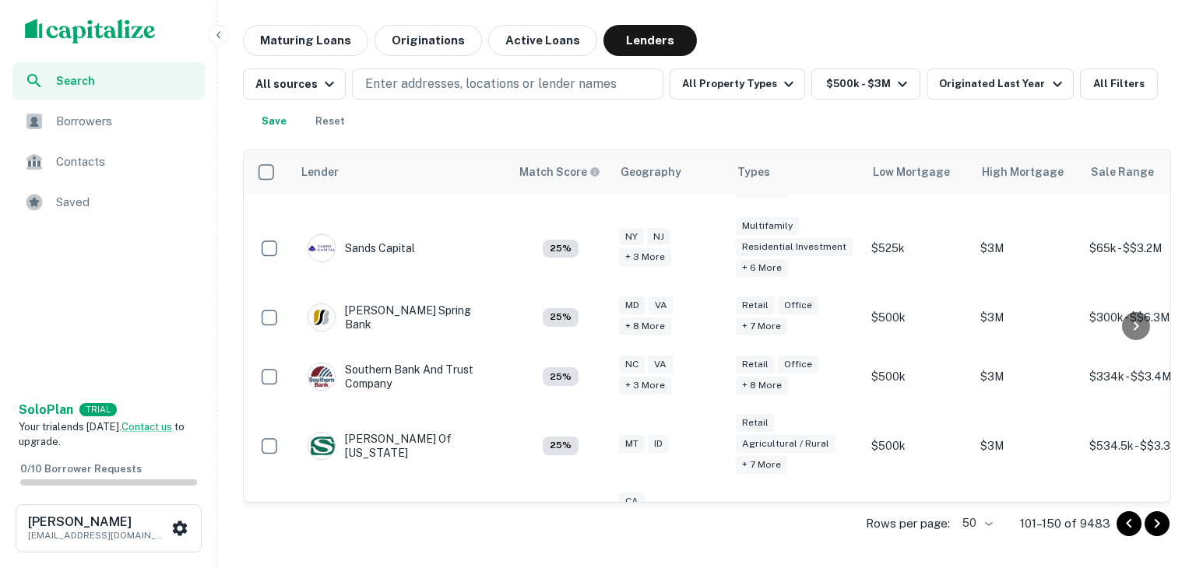
scroll to position [2949, 0]
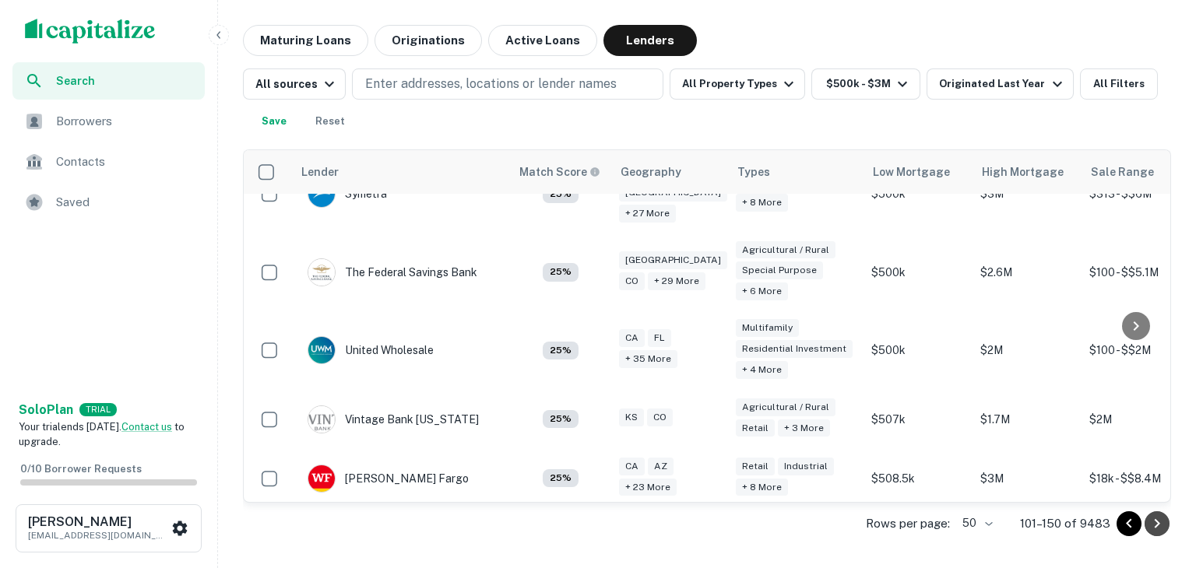
click at [1162, 521] on icon "Go to next page" at bounding box center [1156, 524] width 19 height 19
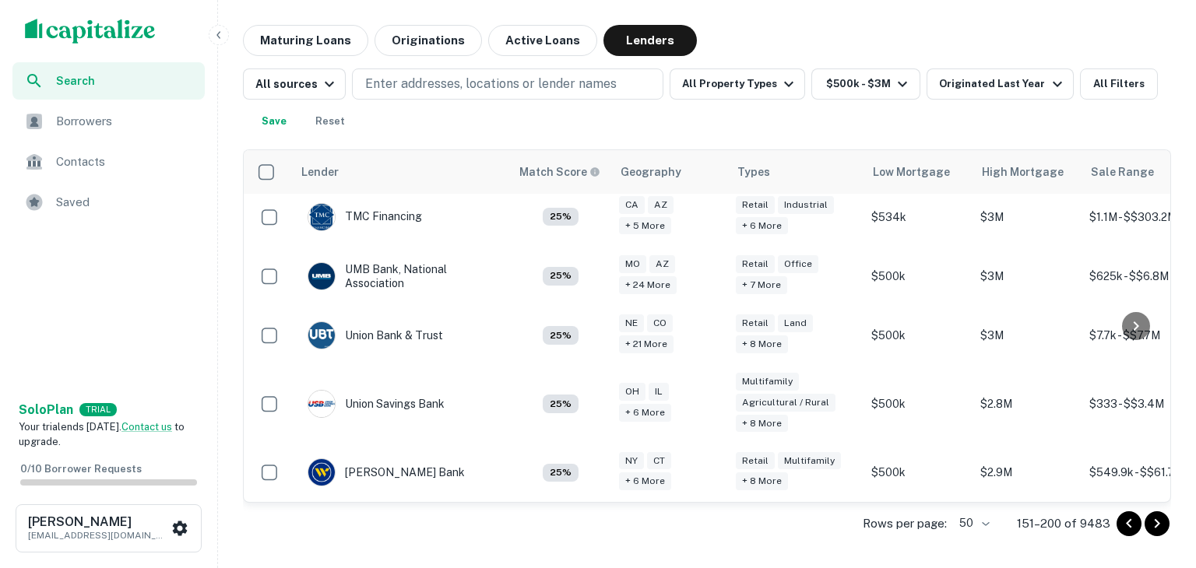
scroll to position [2930, 0]
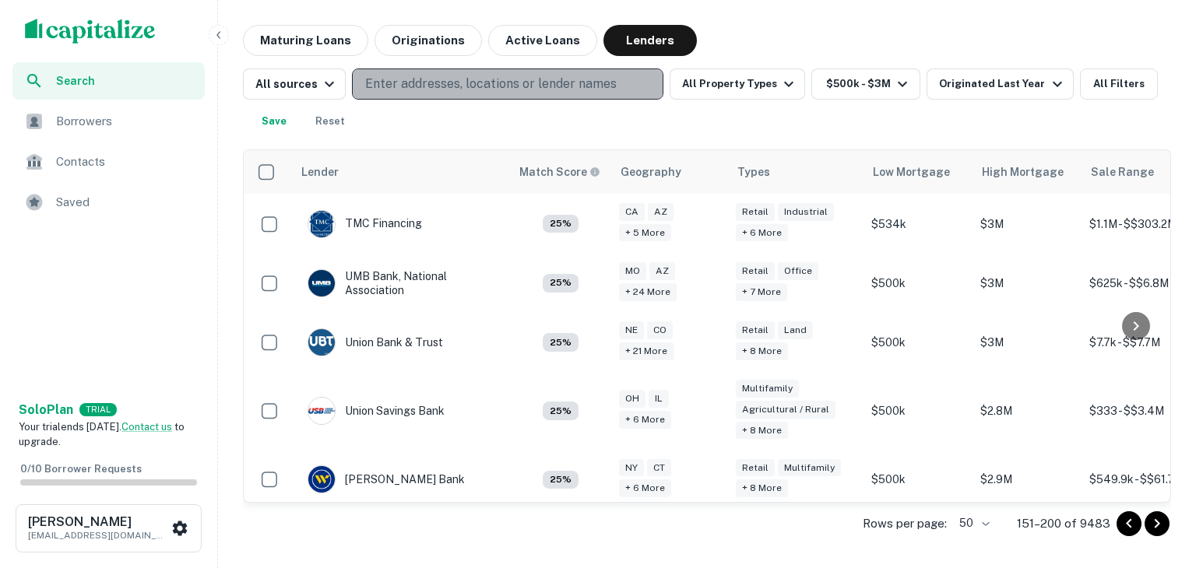
click at [522, 80] on p "Enter addresses, locations or lender names" at bounding box center [490, 84] width 251 height 19
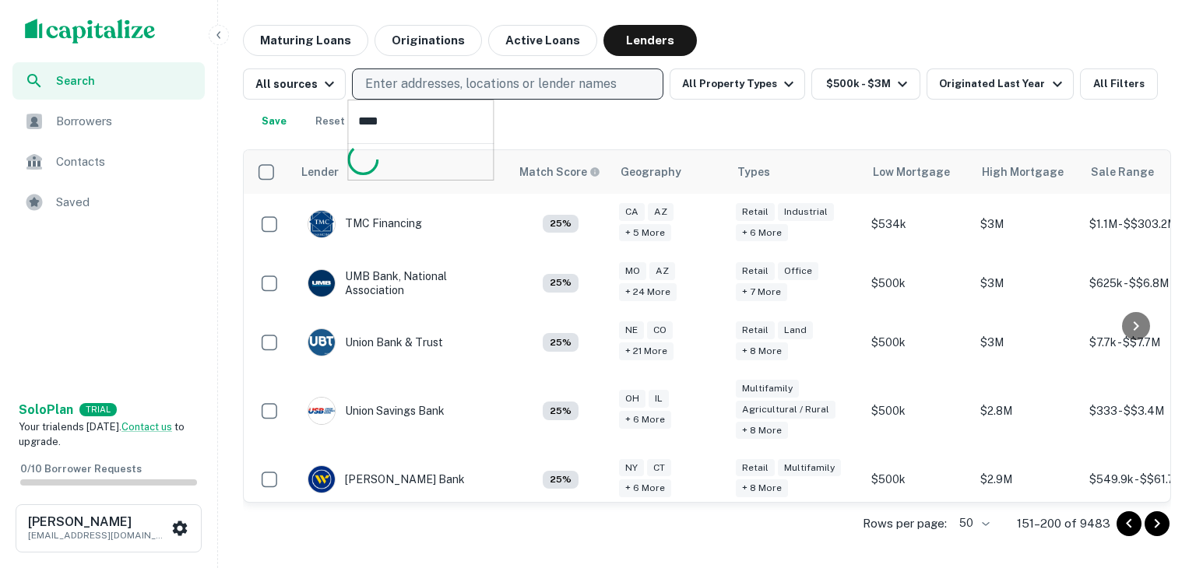
type input "*****"
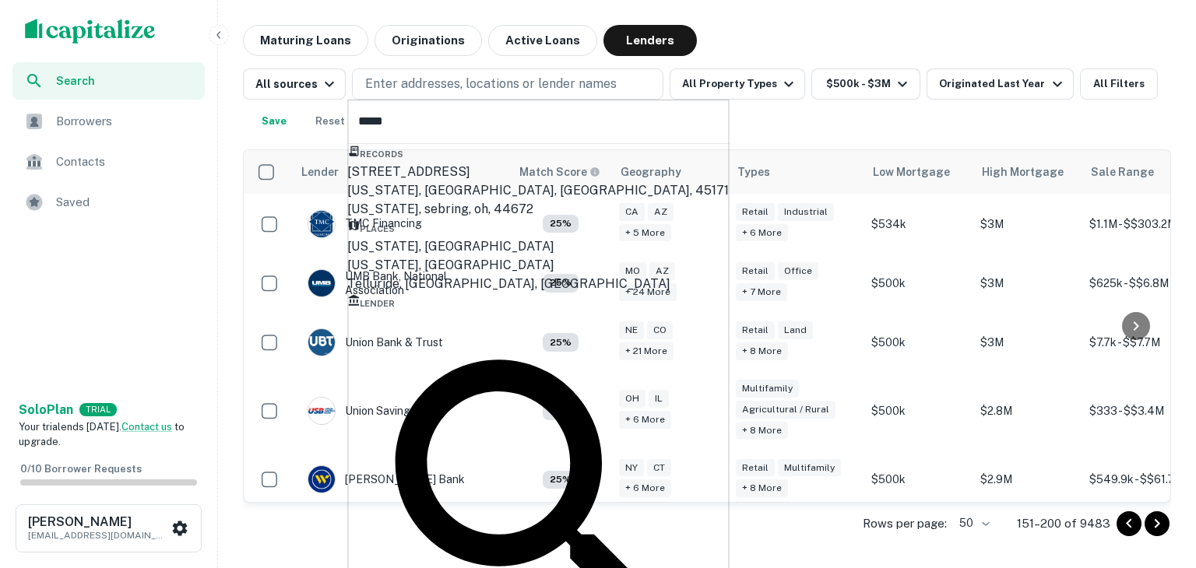
click at [442, 256] on div "Texas, USA" at bounding box center [537, 246] width 381 height 19
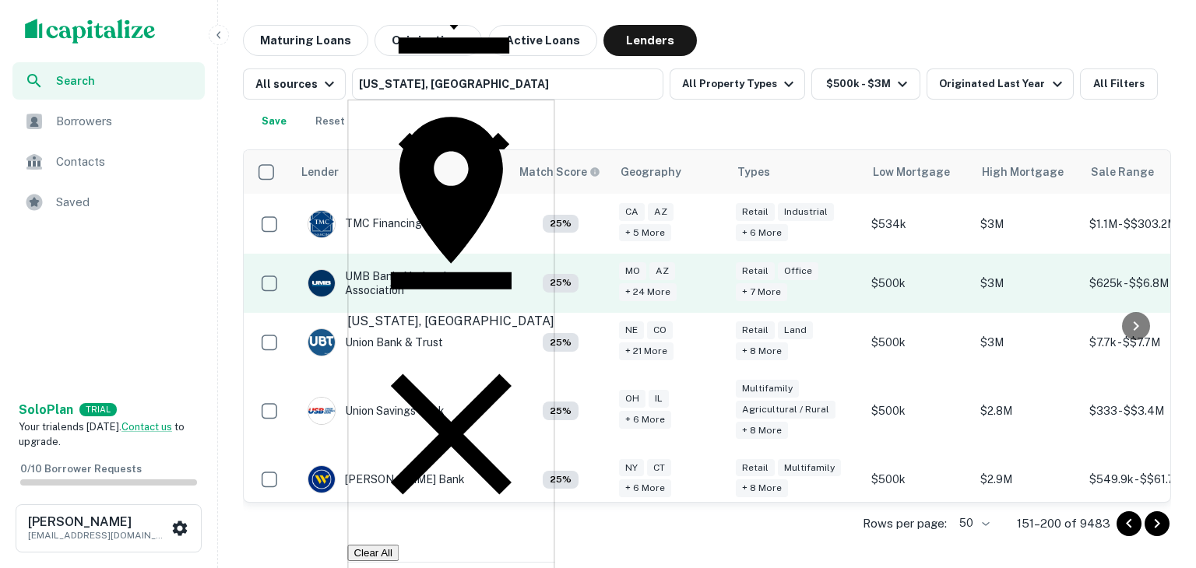
type input "****"
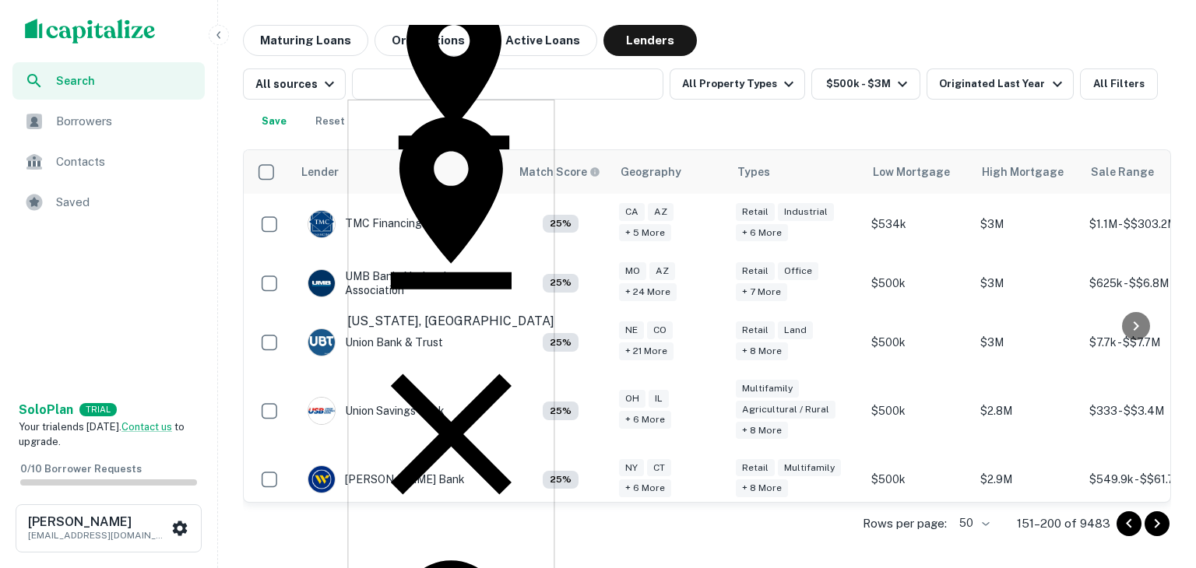
type input "***"
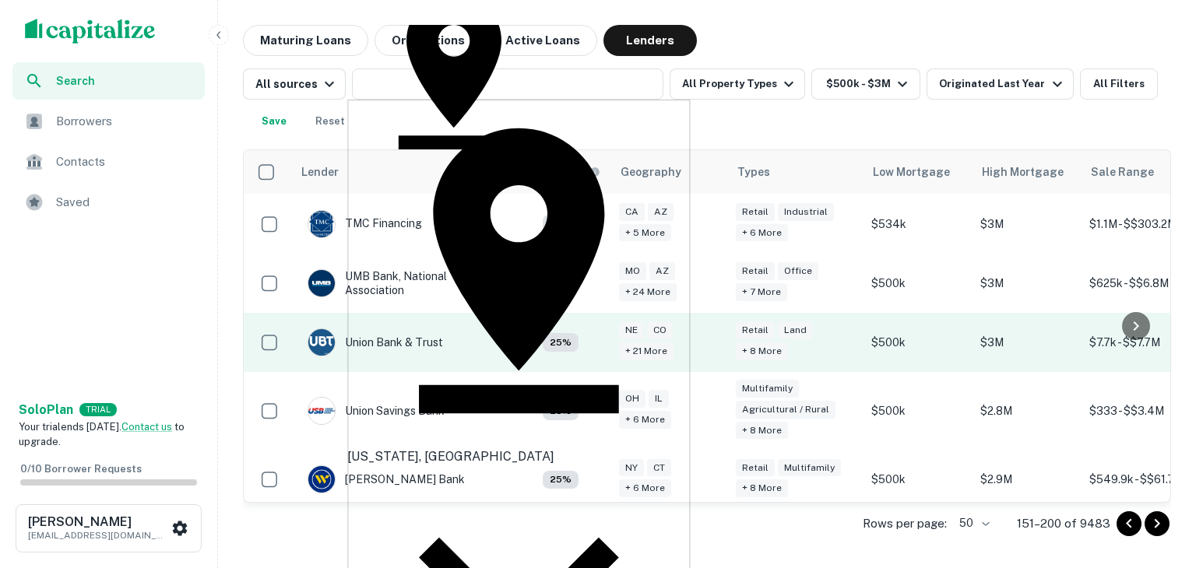
type input "**"
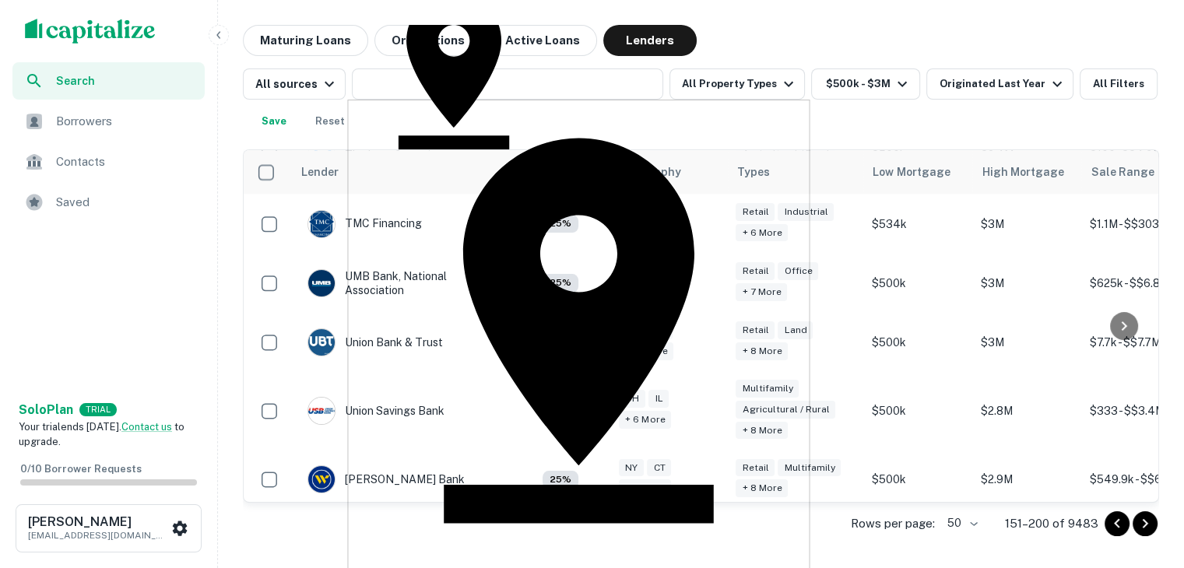
type input "*"
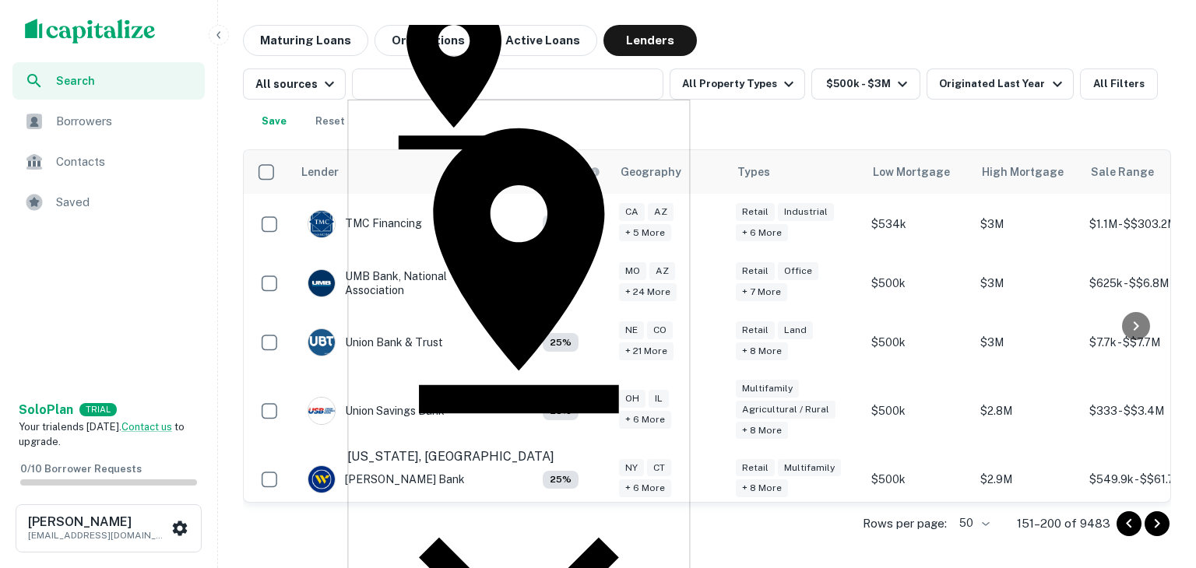
type input "***"
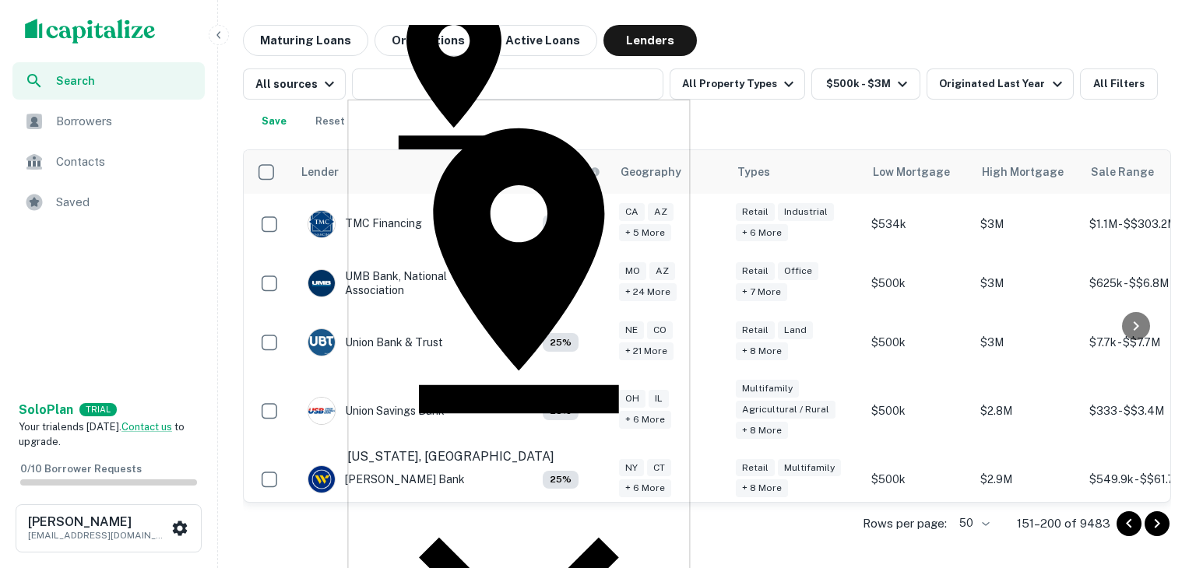
type input "***"
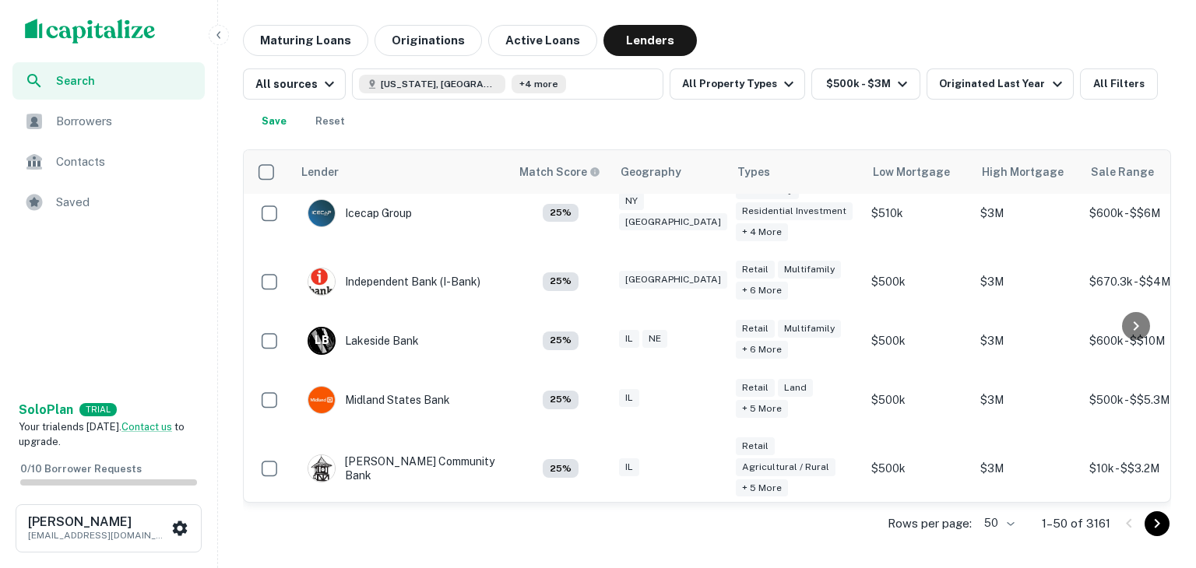
scroll to position [2542, 0]
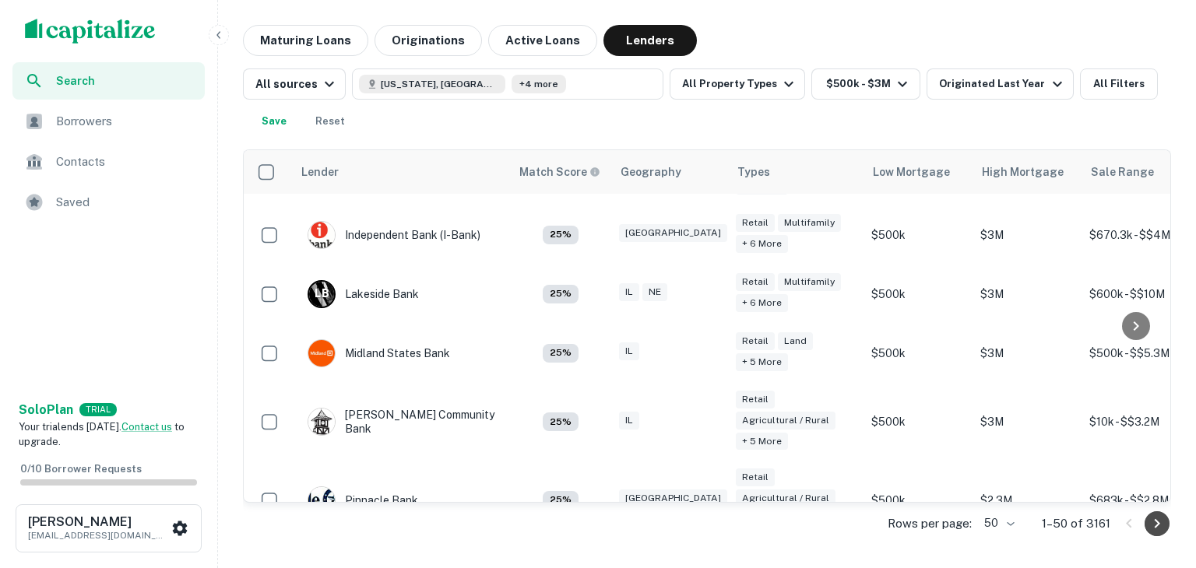
click at [1151, 524] on icon "Go to next page" at bounding box center [1156, 524] width 19 height 19
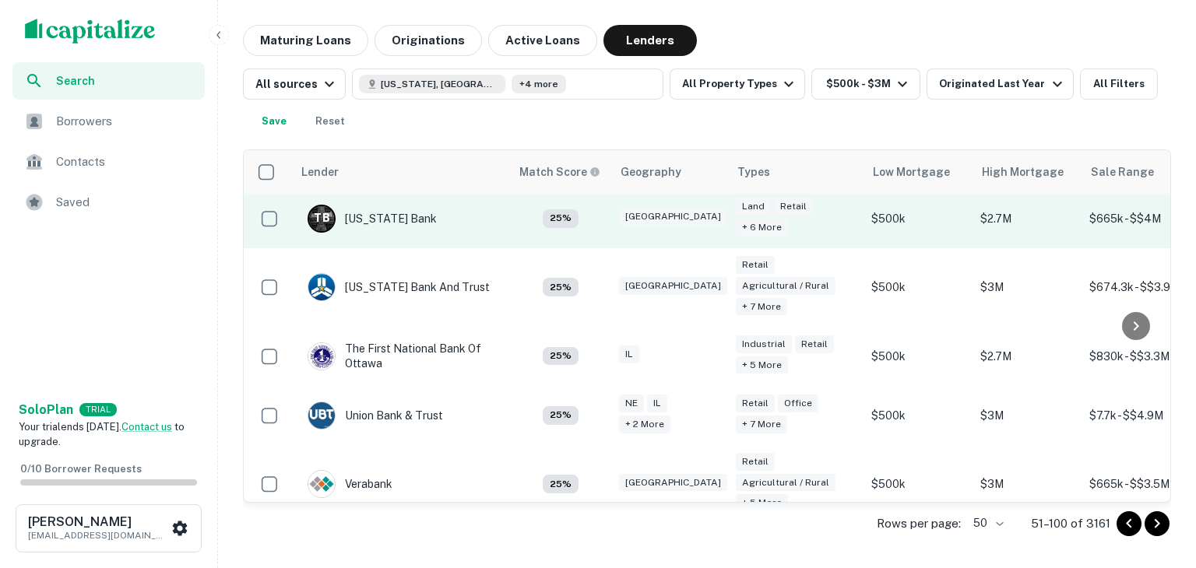
scroll to position [2930, 0]
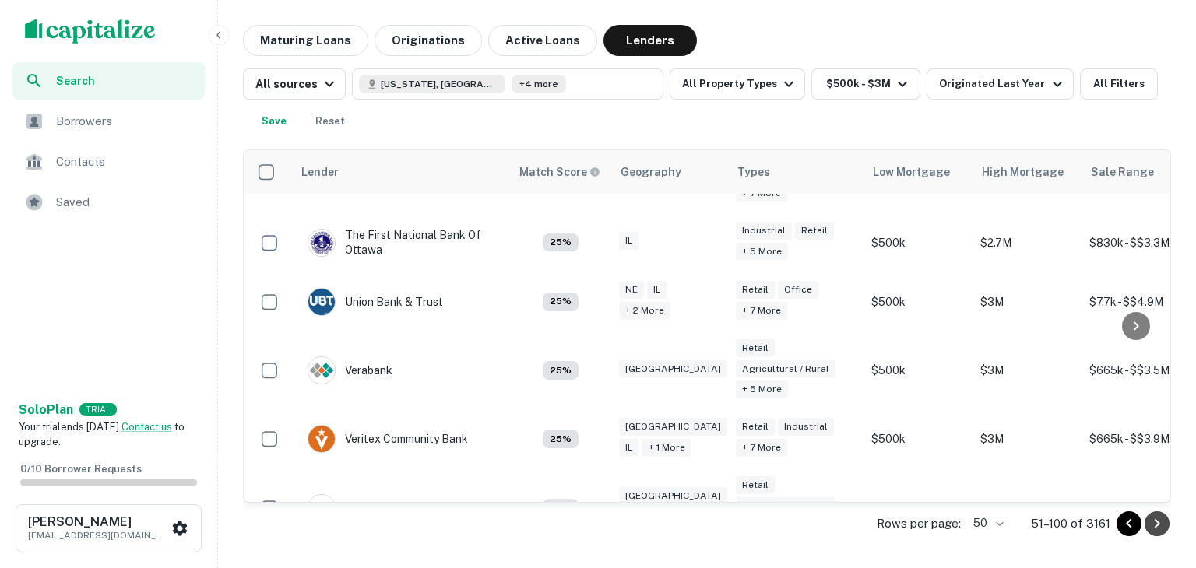
click at [1160, 521] on icon "Go to next page" at bounding box center [1156, 524] width 19 height 19
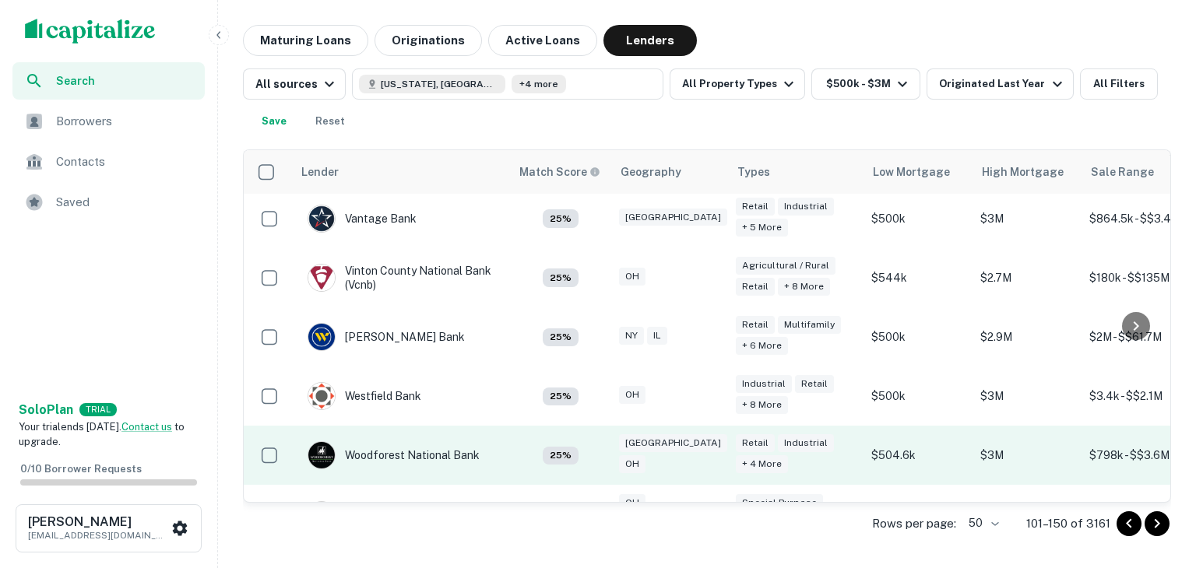
scroll to position [2816, 0]
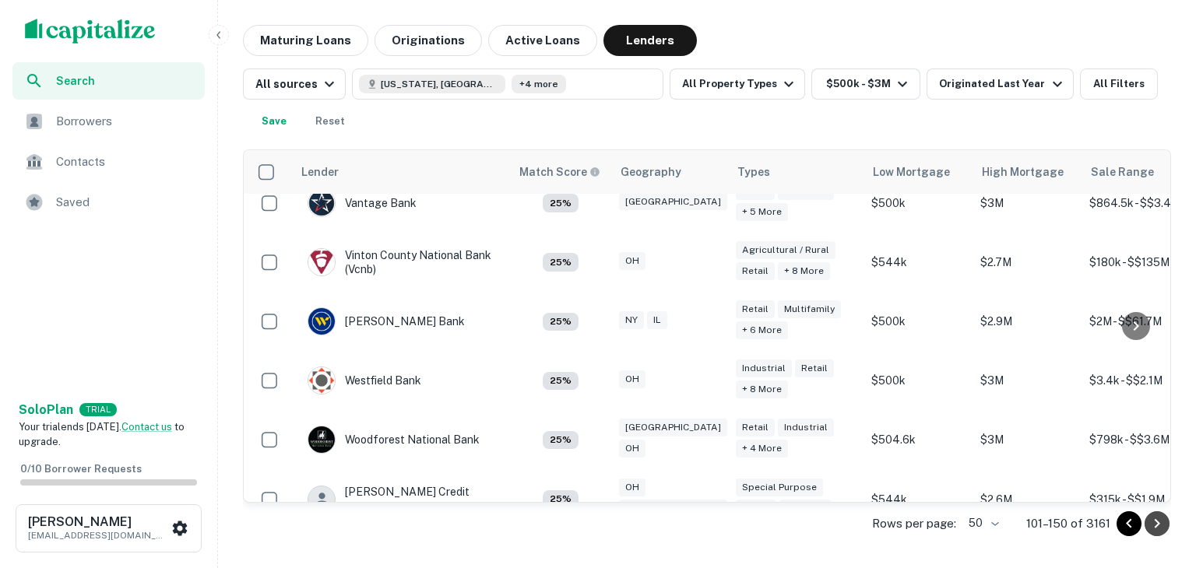
click at [1150, 522] on icon "Go to next page" at bounding box center [1156, 524] width 19 height 19
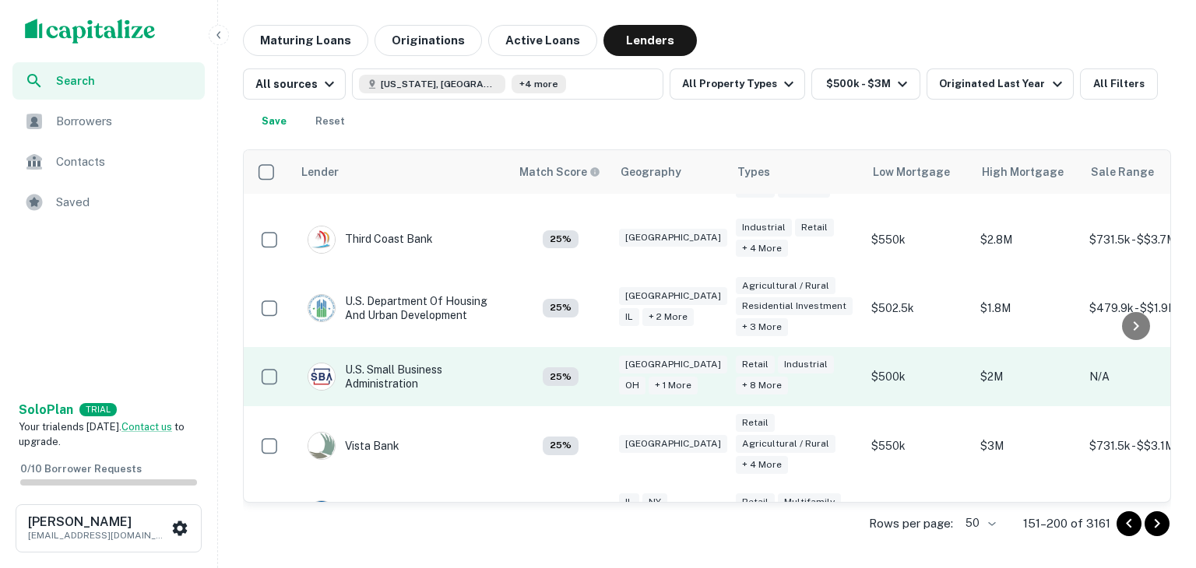
scroll to position [2855, 0]
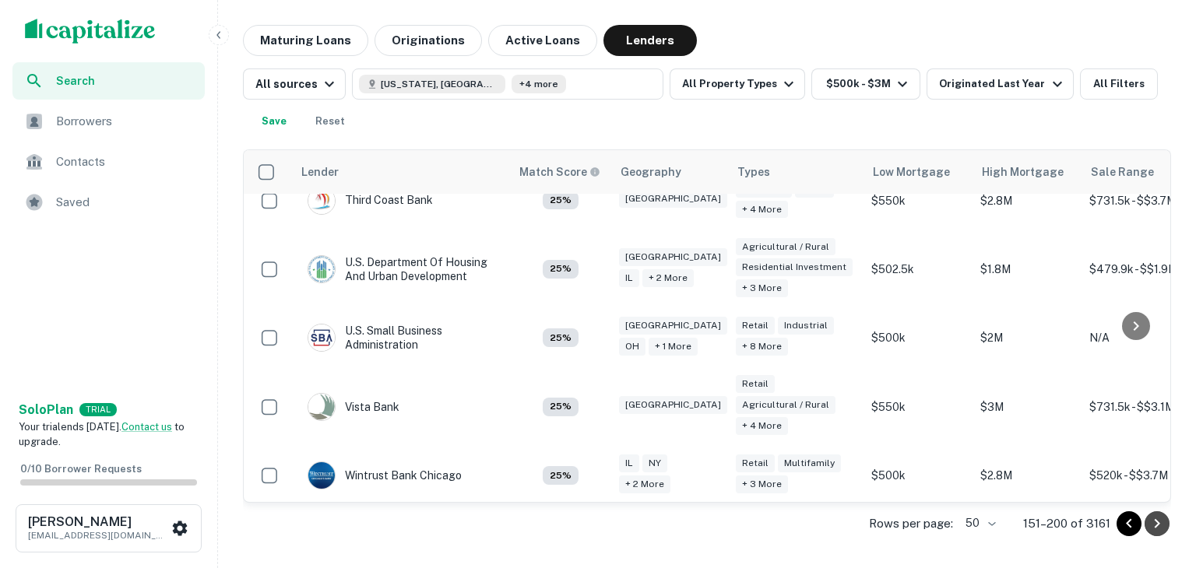
click at [1161, 519] on icon "Go to next page" at bounding box center [1156, 524] width 19 height 19
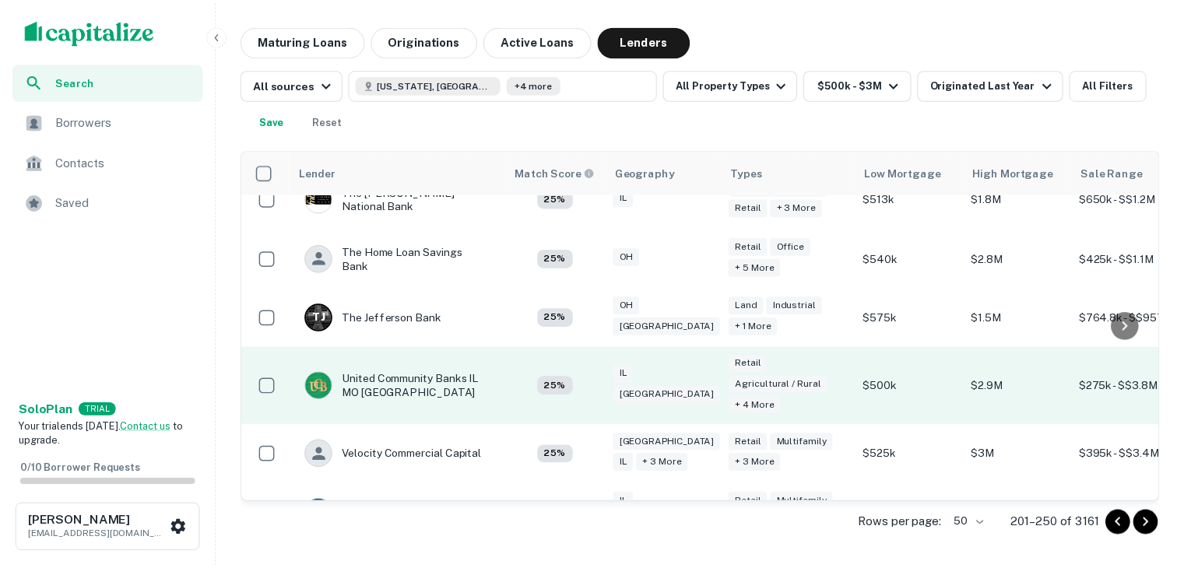
scroll to position [2912, 0]
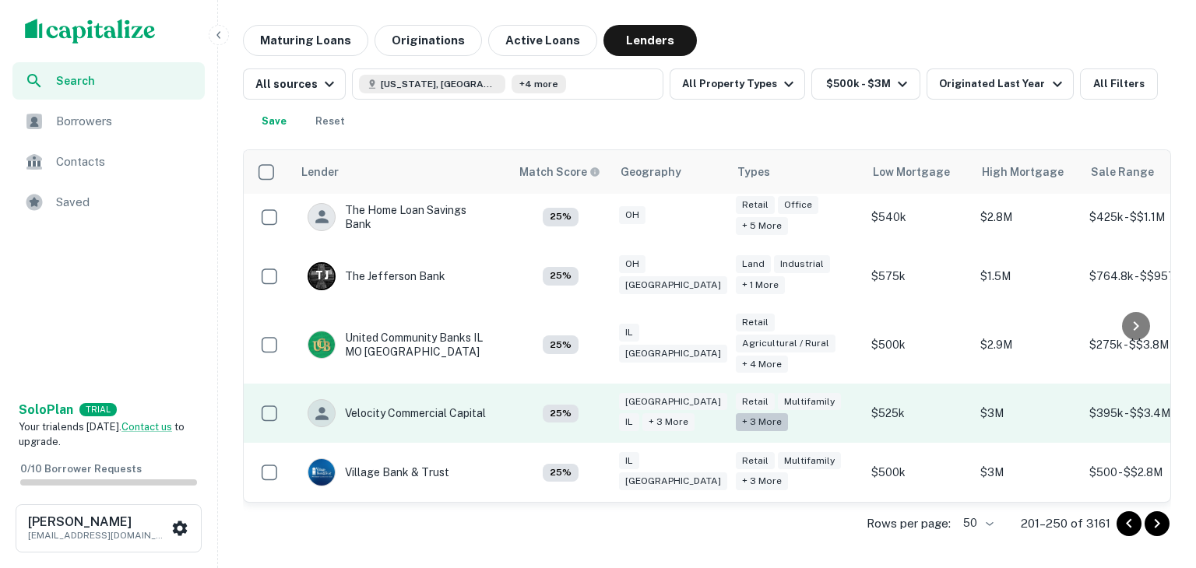
drag, startPoint x: 443, startPoint y: 393, endPoint x: 736, endPoint y: 412, distance: 294.1
drag, startPoint x: 736, startPoint y: 412, endPoint x: 689, endPoint y: 409, distance: 47.6
click at [689, 409] on div "TX IL + 3 more" at bounding box center [669, 414] width 101 height 42
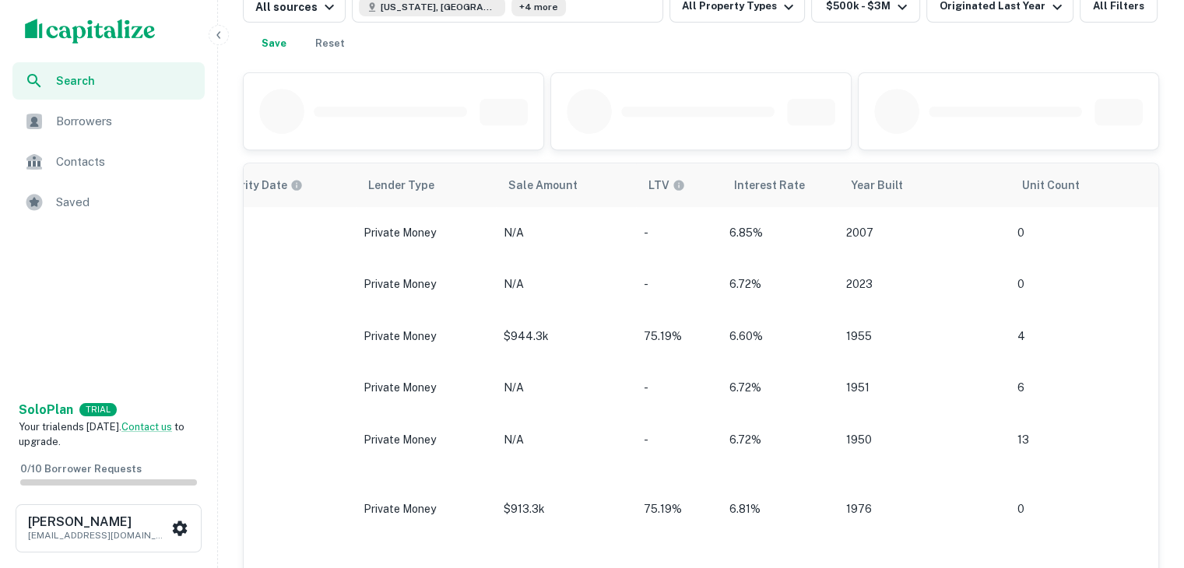
scroll to position [0, 1207]
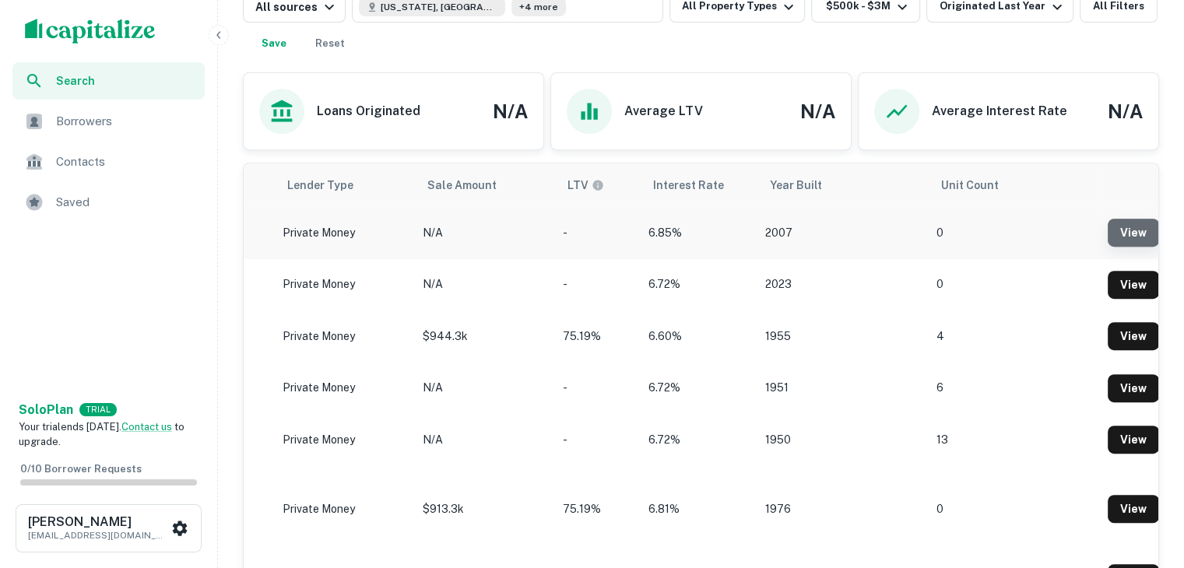
click at [1121, 247] on link "View" at bounding box center [1133, 233] width 51 height 28
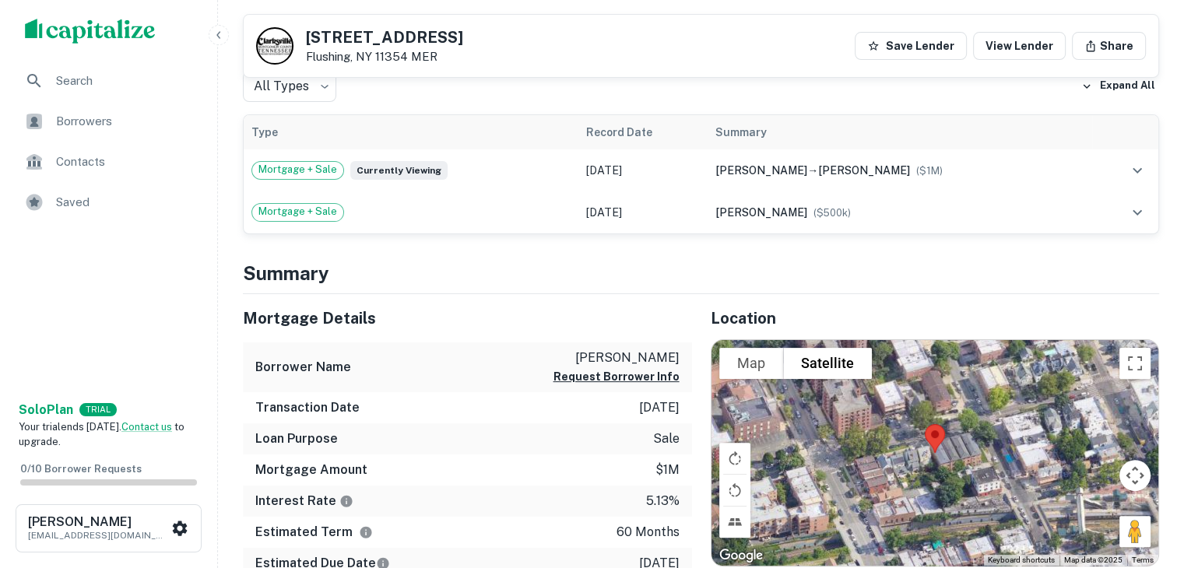
scroll to position [380, 0]
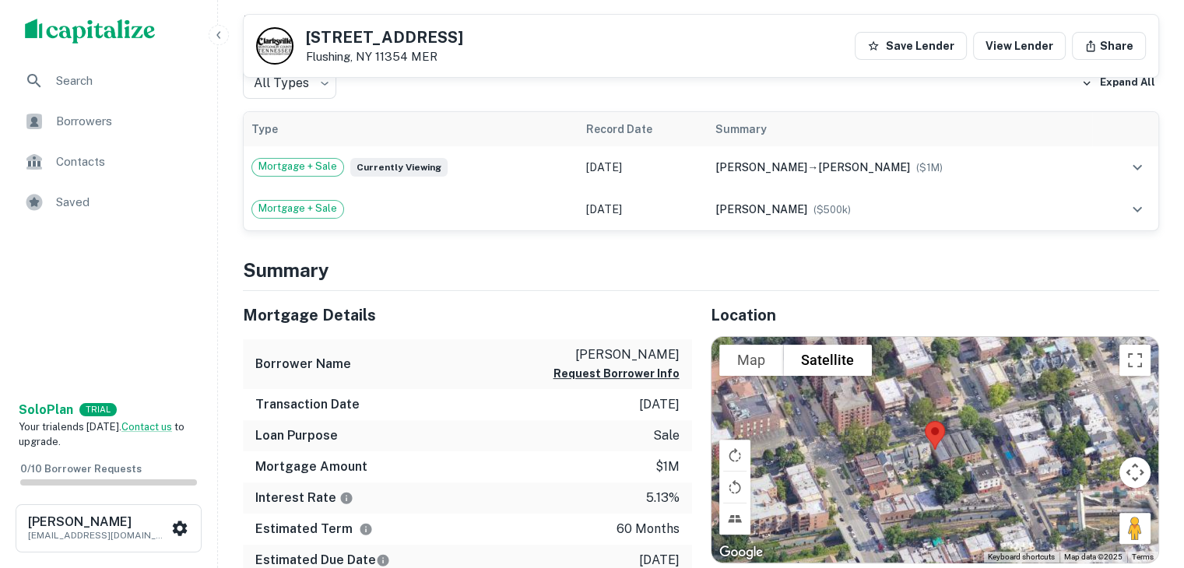
click at [631, 350] on p "[PERSON_NAME]" at bounding box center [616, 355] width 126 height 19
click at [631, 350] on p "jiang xiangqing" at bounding box center [616, 355] width 126 height 19
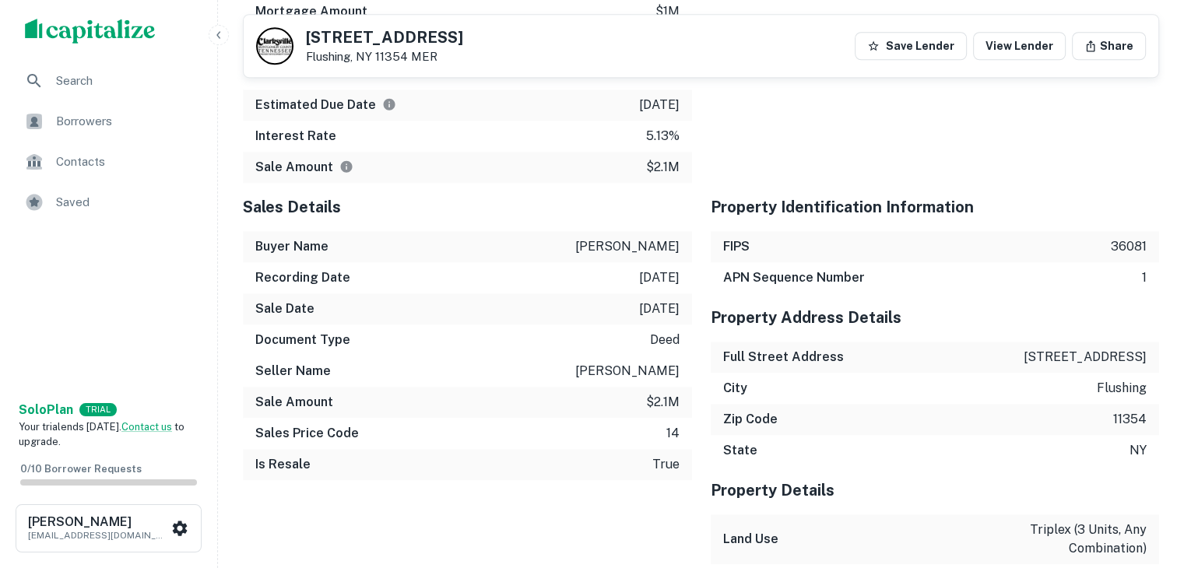
scroll to position [1410, 0]
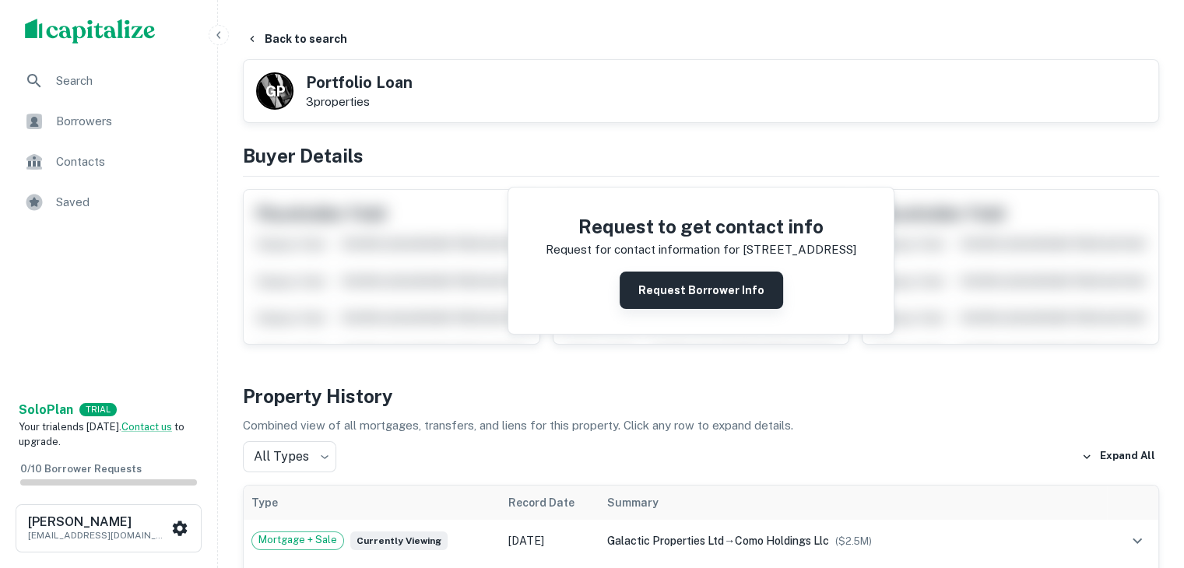
scroll to position [290, 0]
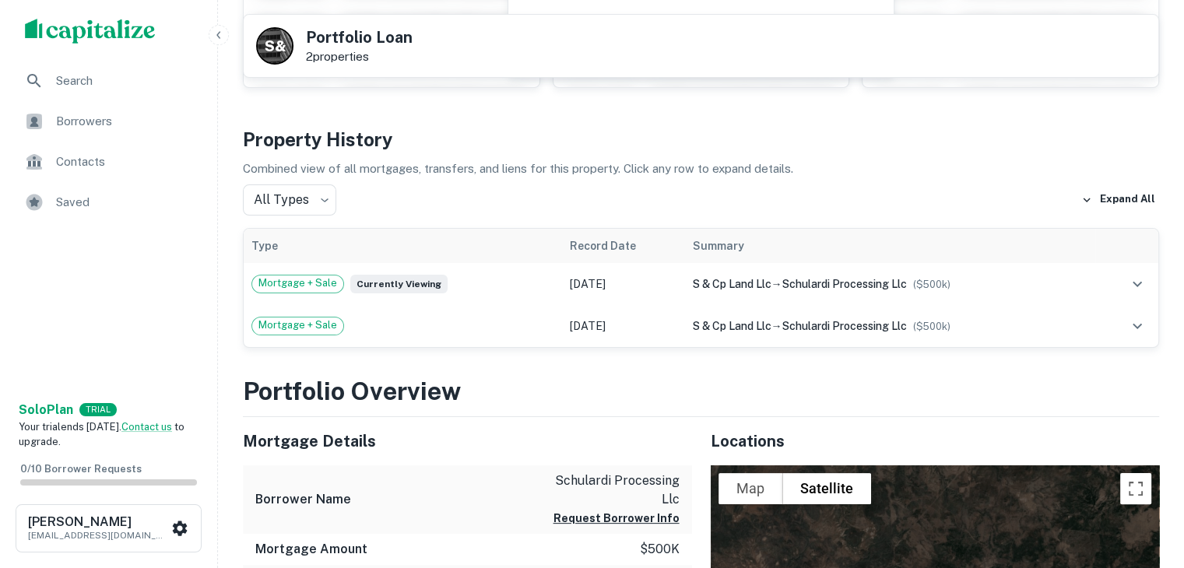
scroll to position [256, 0]
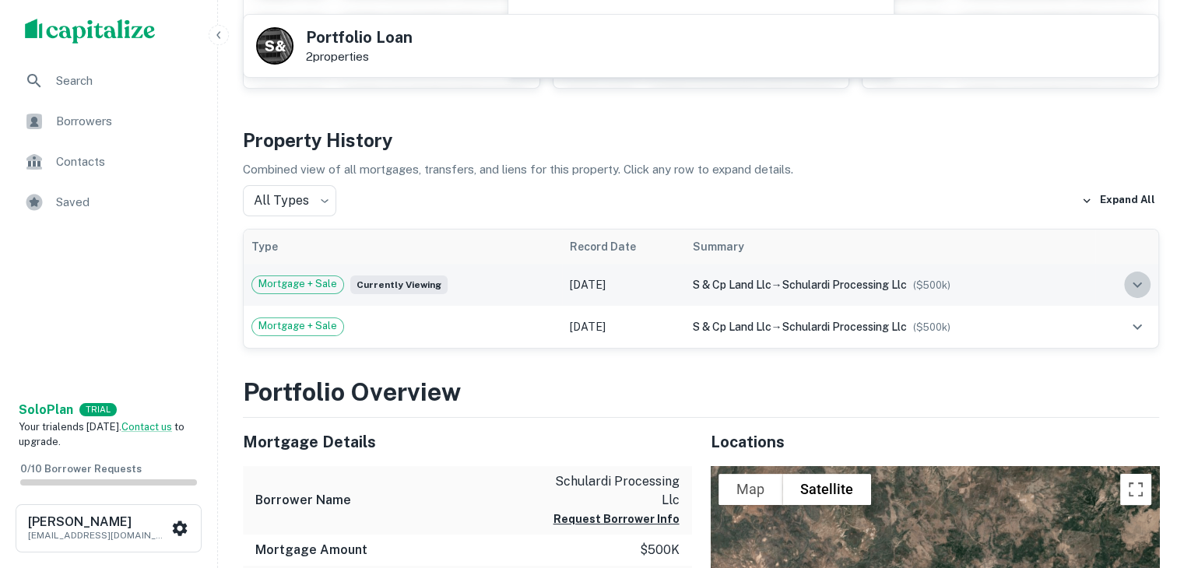
click at [1132, 283] on icon "expand row" at bounding box center [1137, 285] width 19 height 19
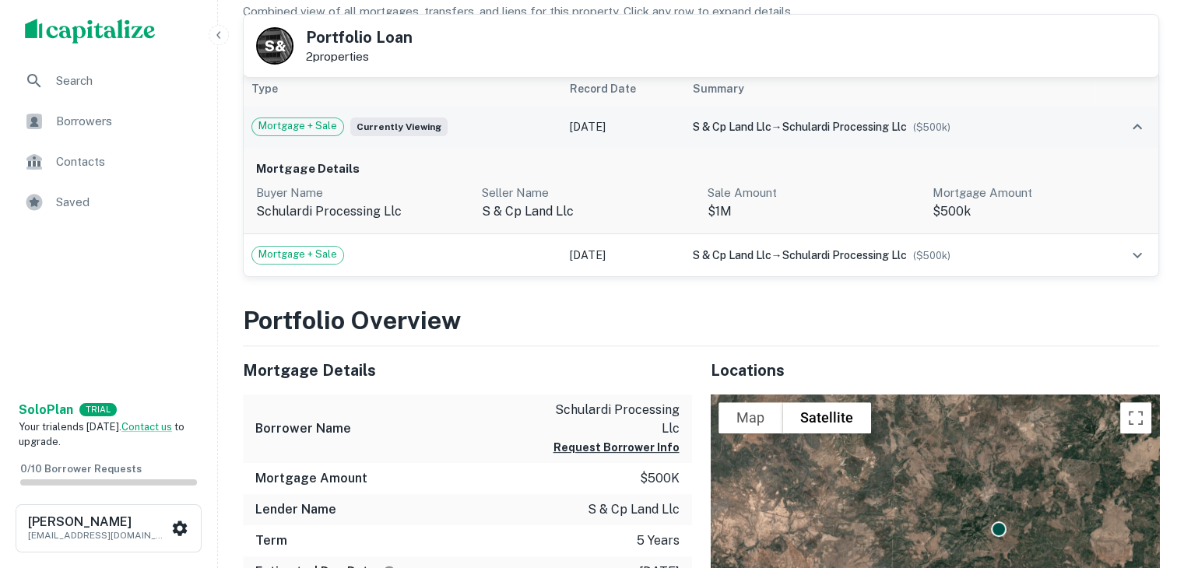
scroll to position [416, 0]
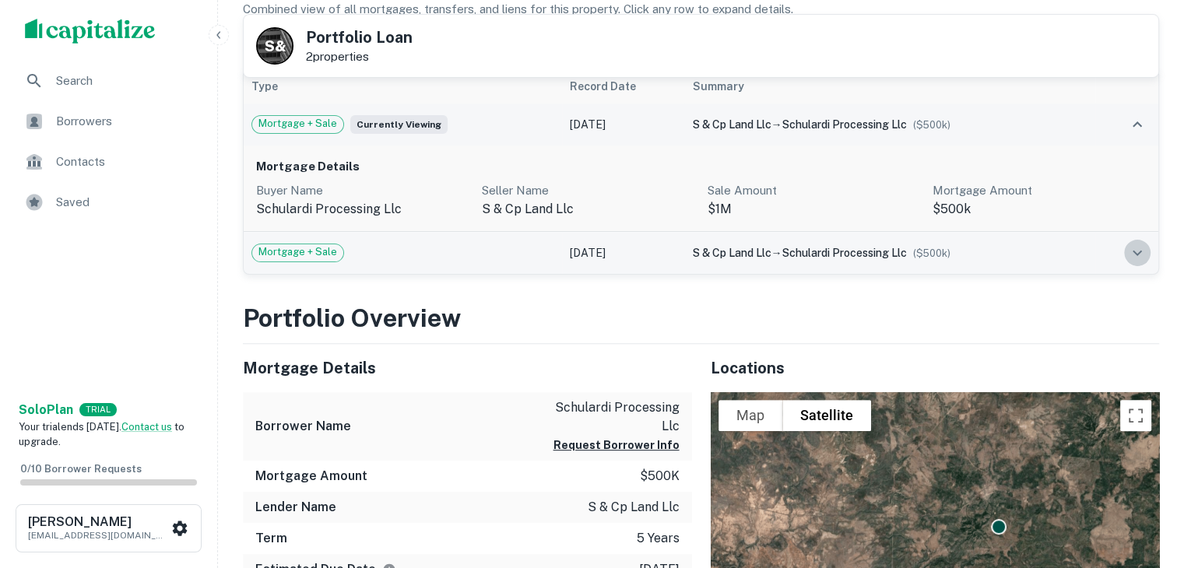
click at [1138, 250] on icon "expand row" at bounding box center [1137, 253] width 19 height 19
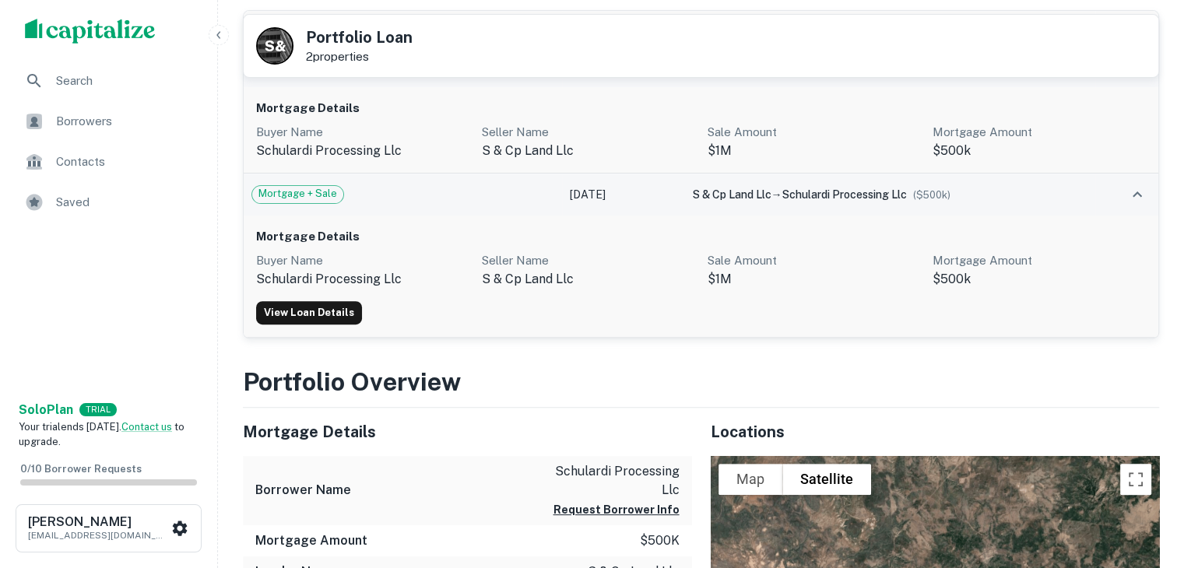
scroll to position [476, 0]
click at [323, 314] on link "View Loan Details" at bounding box center [309, 311] width 106 height 23
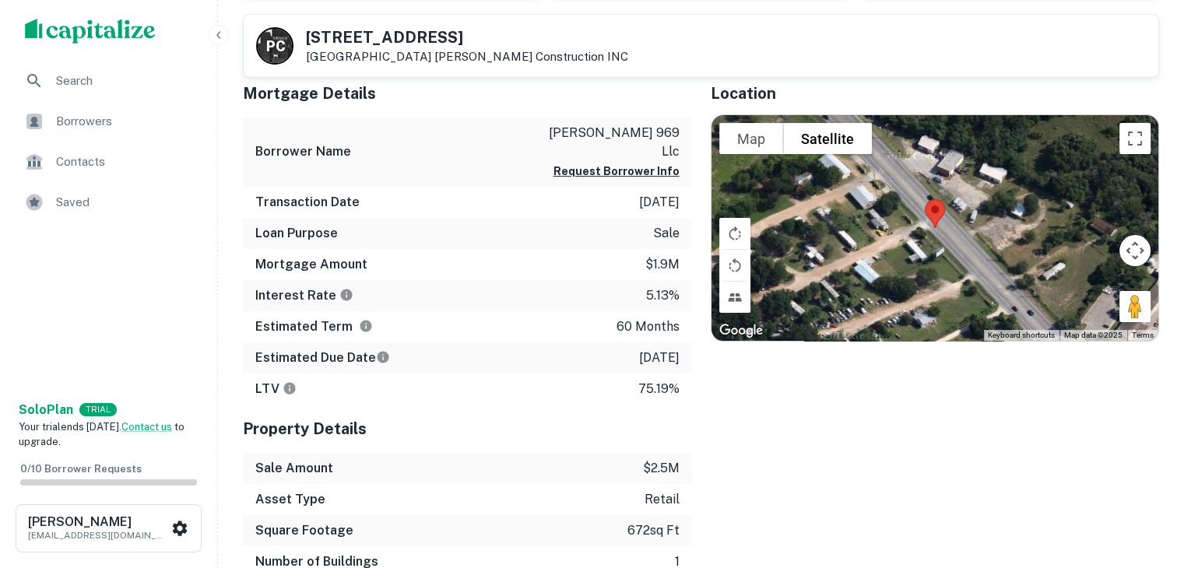
scroll to position [321, 0]
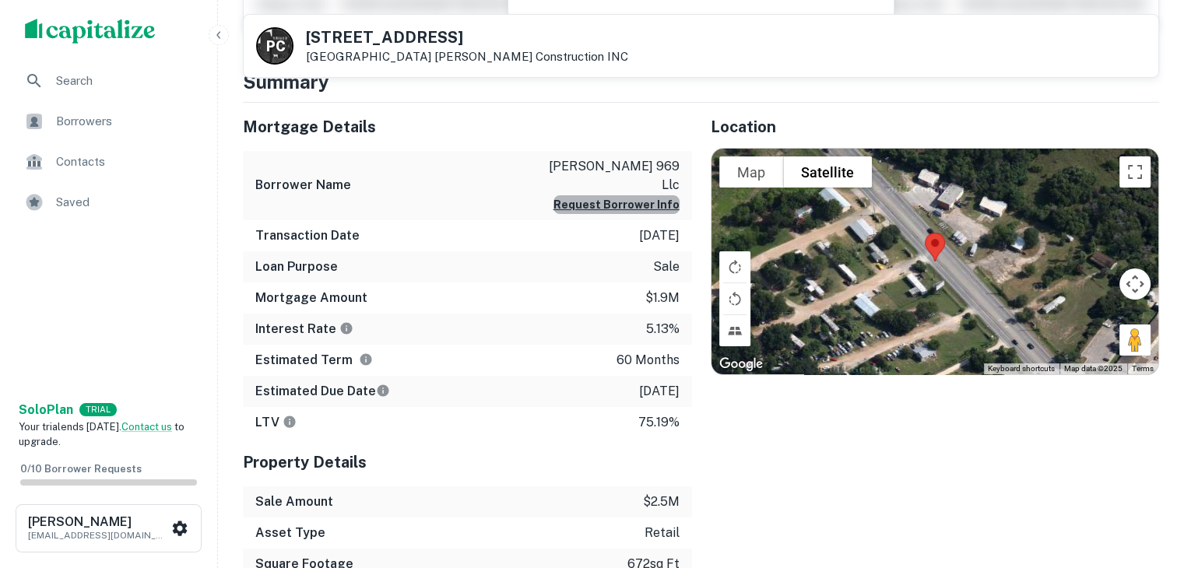
click at [651, 195] on button "Request Borrower Info" at bounding box center [616, 204] width 126 height 19
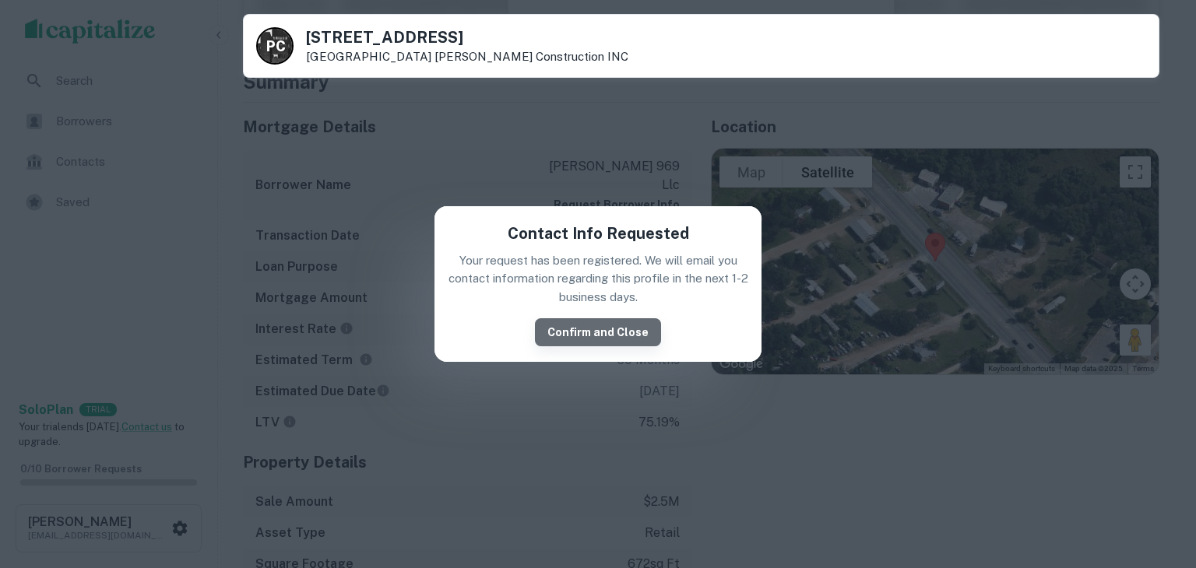
click at [623, 330] on button "Confirm and Close" at bounding box center [598, 332] width 126 height 28
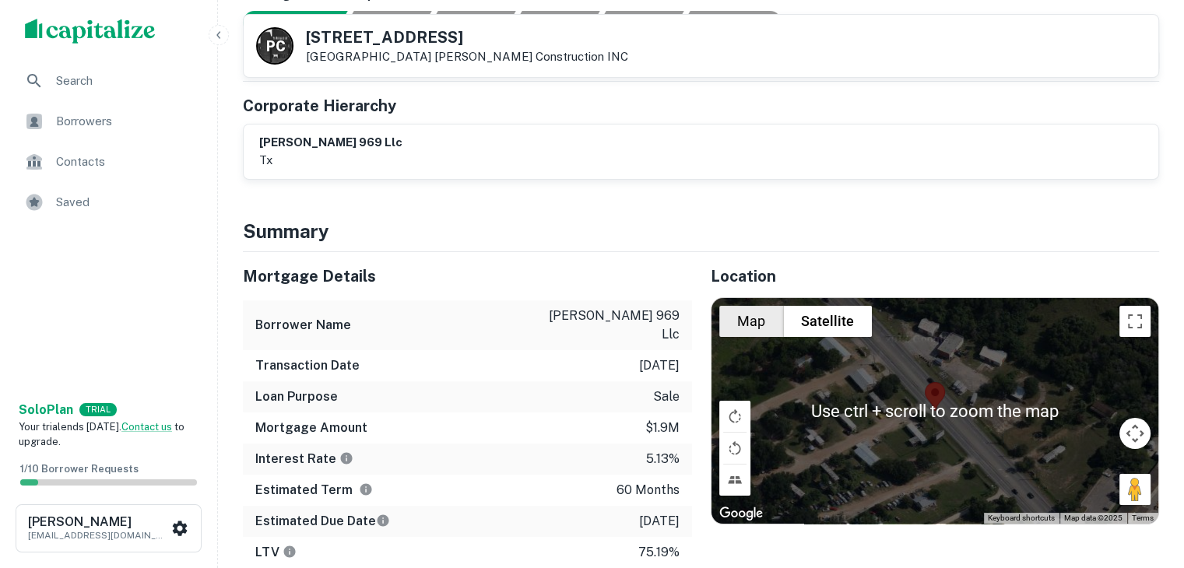
scroll to position [0, 0]
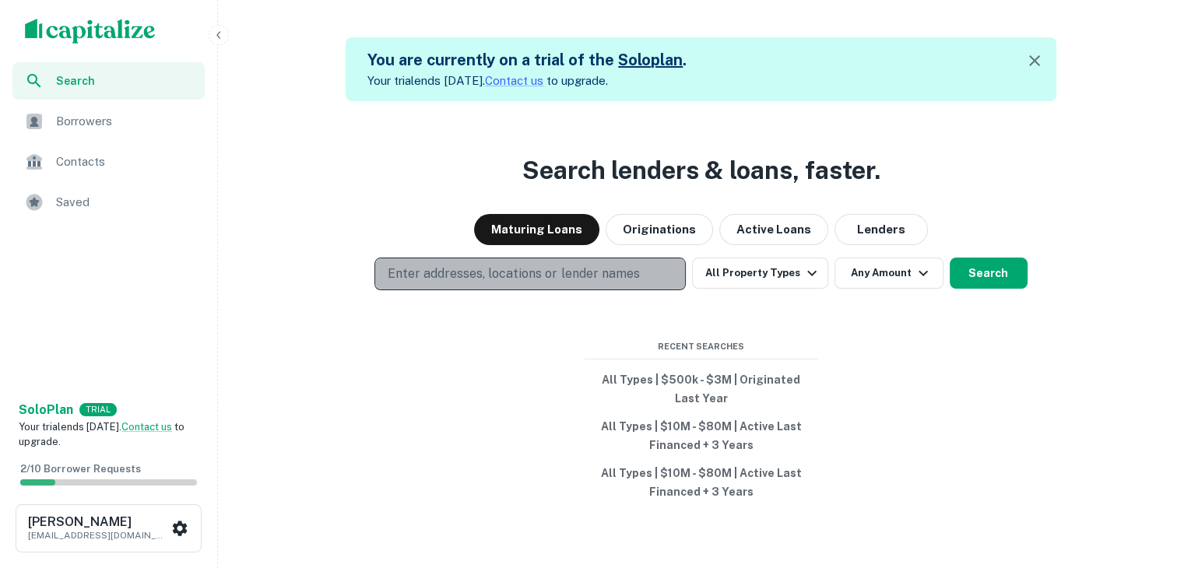
drag, startPoint x: 0, startPoint y: 0, endPoint x: 583, endPoint y: 267, distance: 641.3
click at [583, 267] on p "Enter addresses, locations or lender names" at bounding box center [513, 274] width 251 height 19
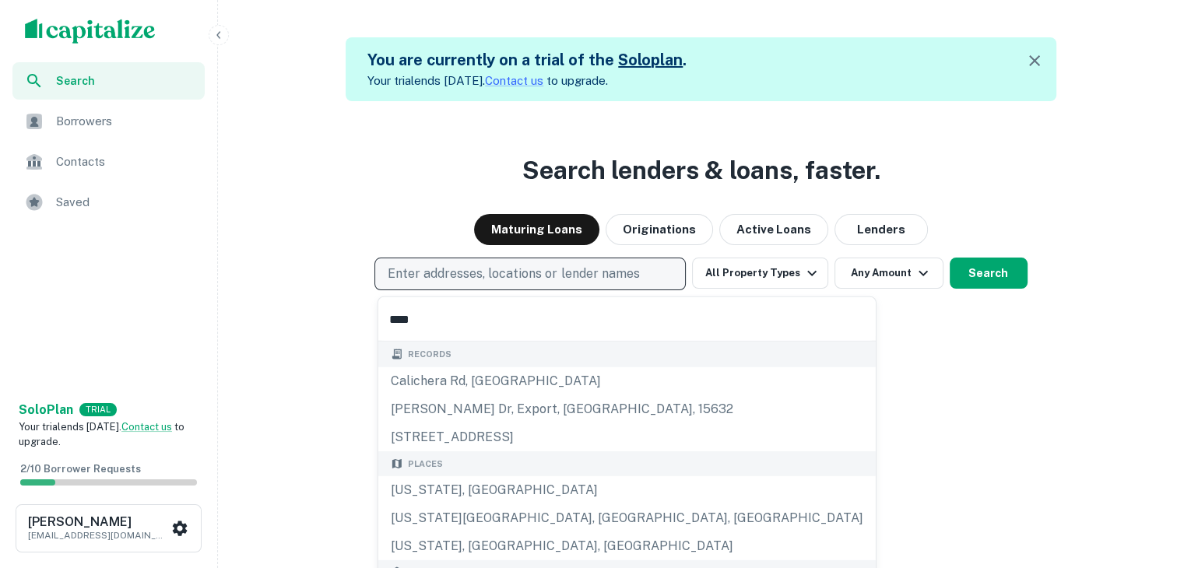
type input "*****"
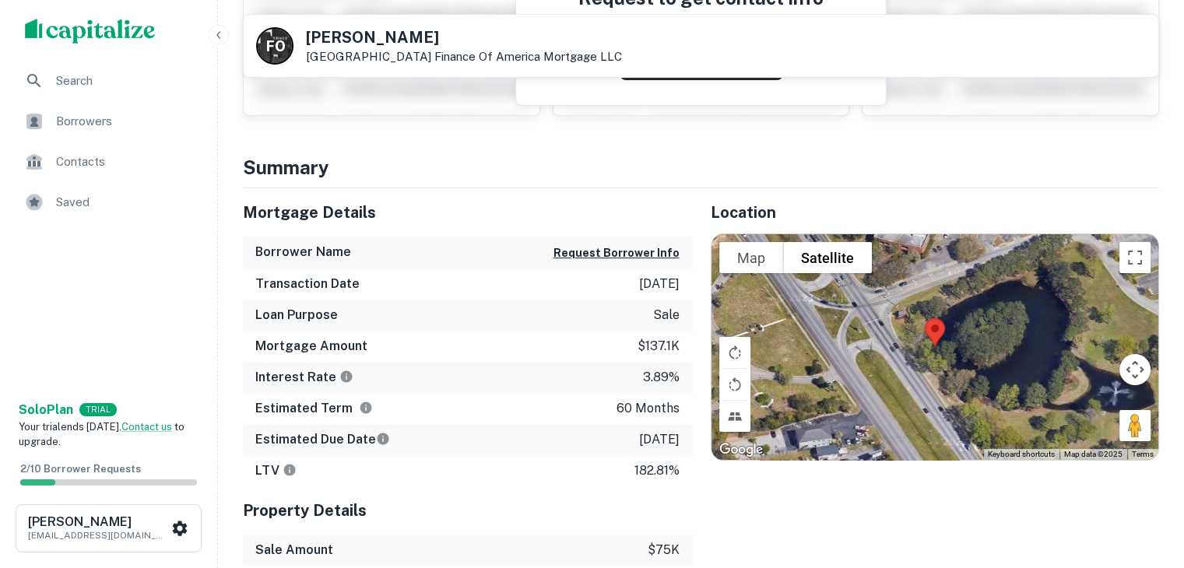
scroll to position [209, 0]
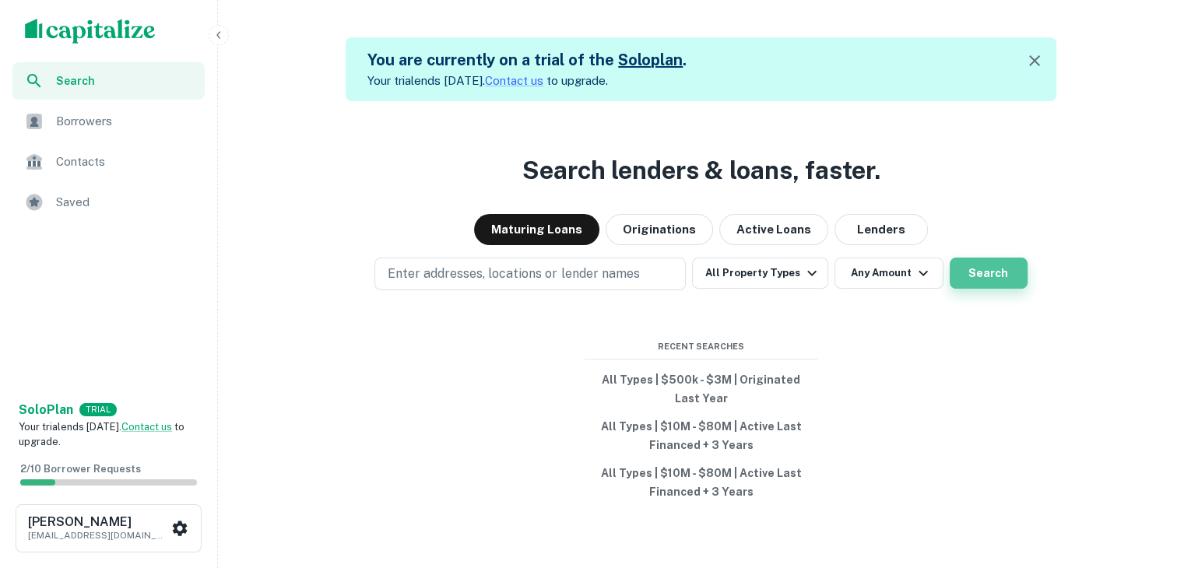
click at [998, 276] on button "Search" at bounding box center [989, 273] width 78 height 31
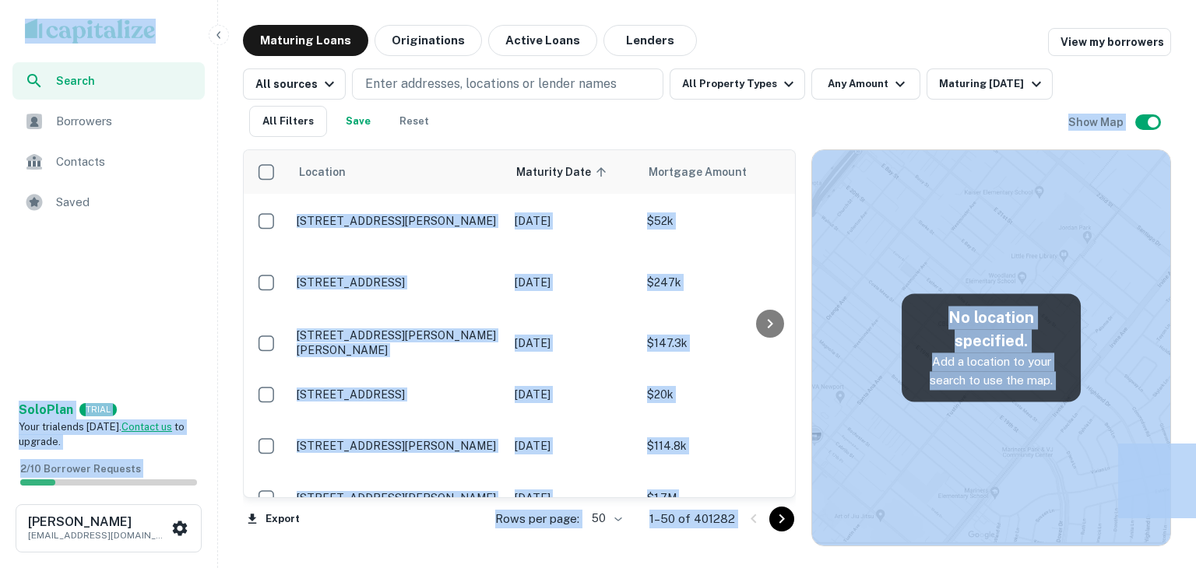
click at [455, 138] on div "Location Maturity Date sorted ascending Mortgage Amount Borrower Name Lender Pu…" at bounding box center [707, 341] width 928 height 409
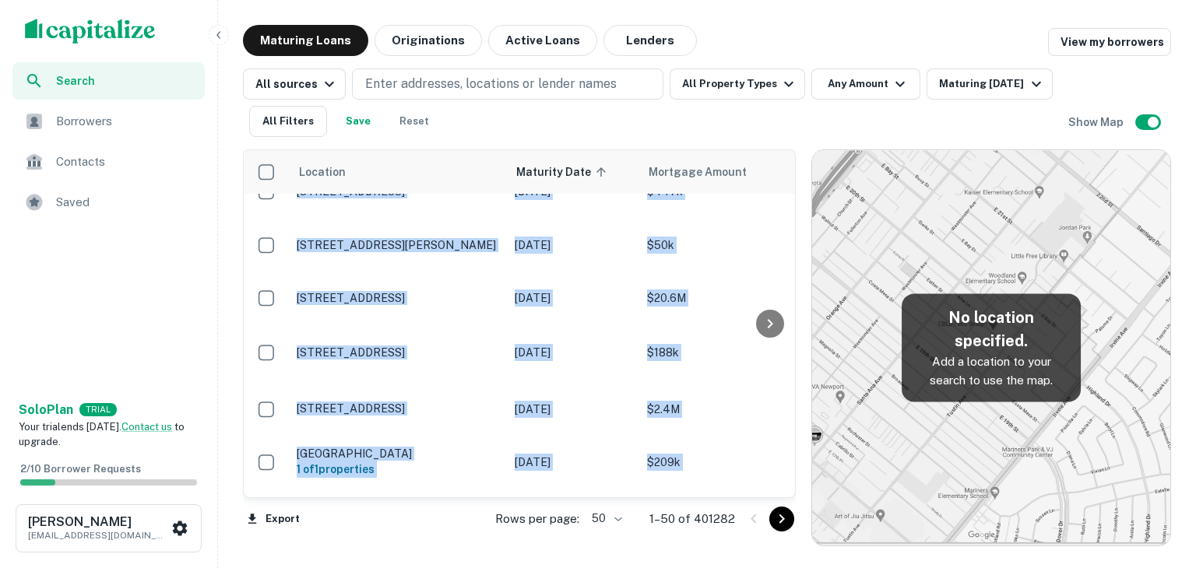
scroll to position [2417, 0]
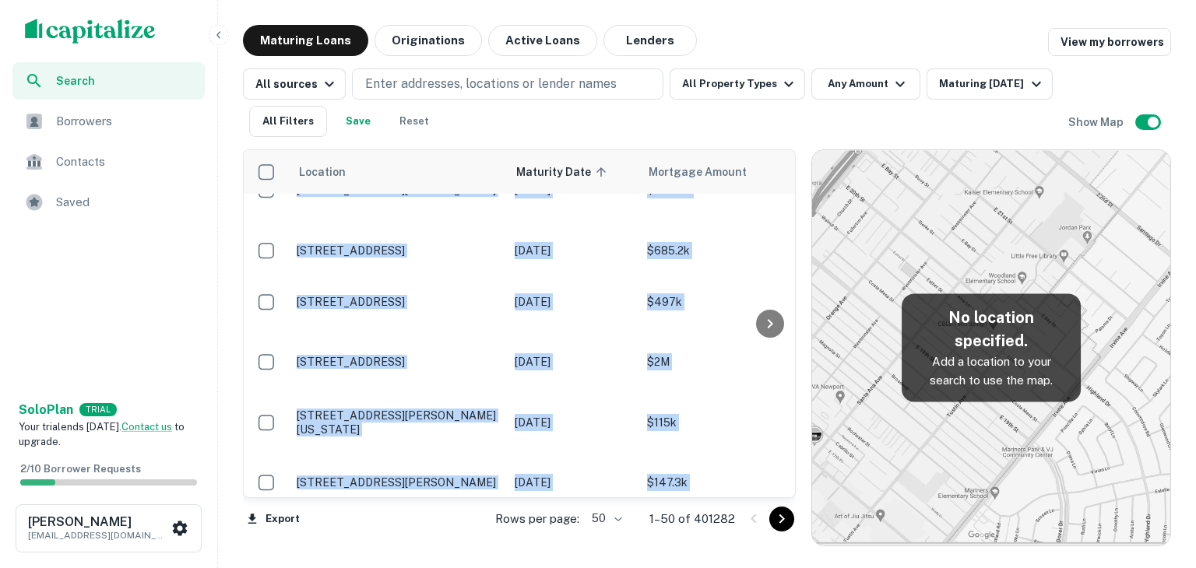
drag, startPoint x: 294, startPoint y: 146, endPoint x: 443, endPoint y: 522, distance: 404.3
click at [443, 522] on div "Location Maturity Date sorted ascending Mortgage Amount Borrower Name Lender Pu…" at bounding box center [707, 341] width 928 height 409
copy div "Location Maturity Date sorted ascending Mortgage Amount Borrower Name Lender Pu…"
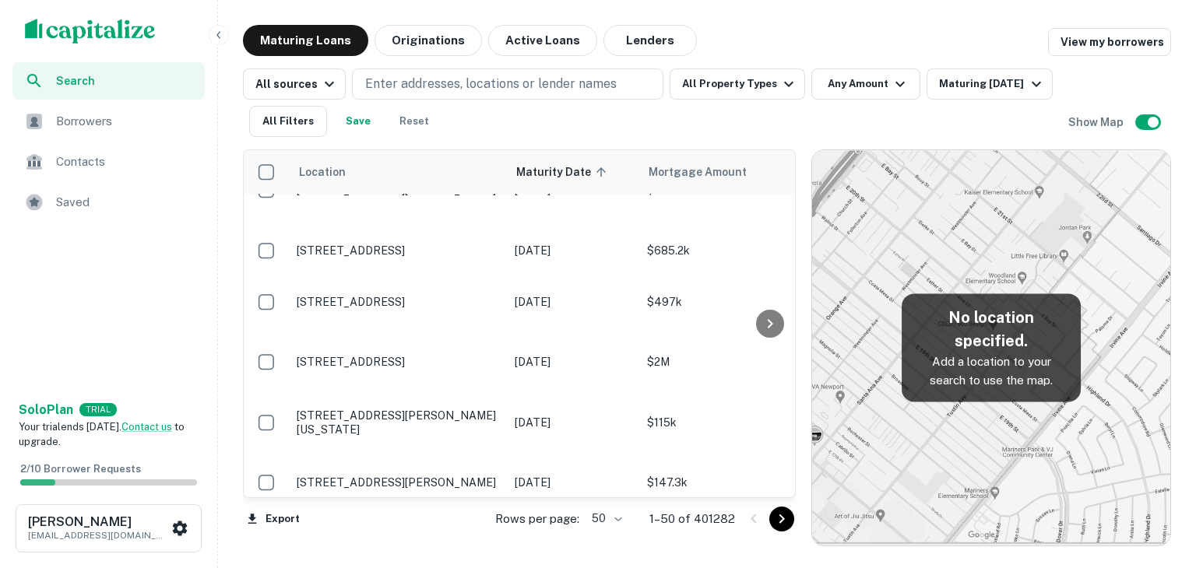
click at [149, 300] on div "Search Borrowers Contacts Saved" at bounding box center [108, 226] width 217 height 329
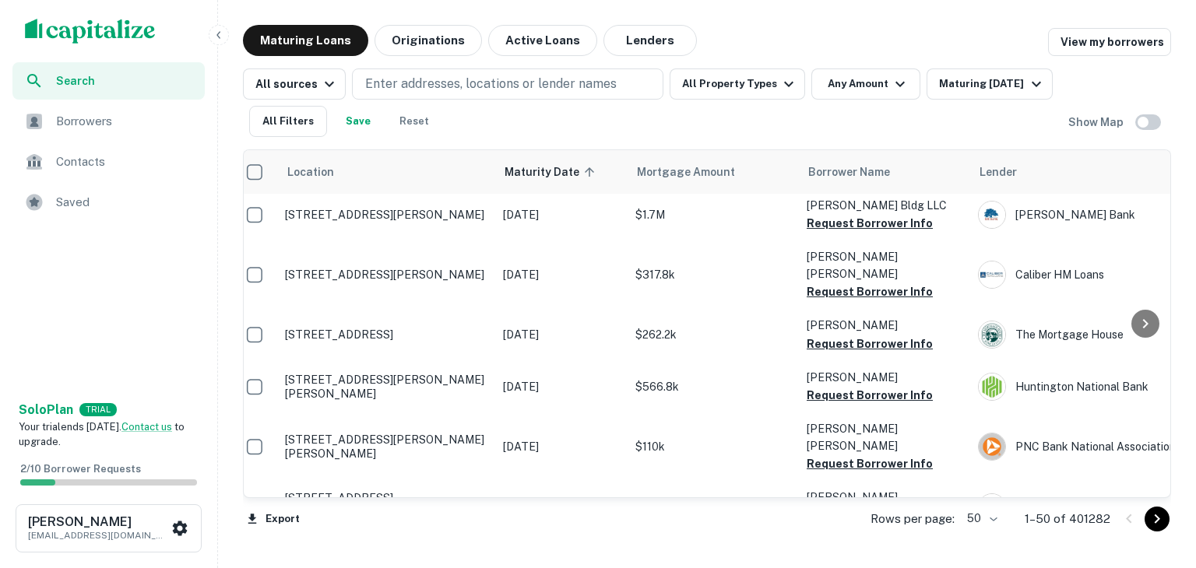
scroll to position [283, 0]
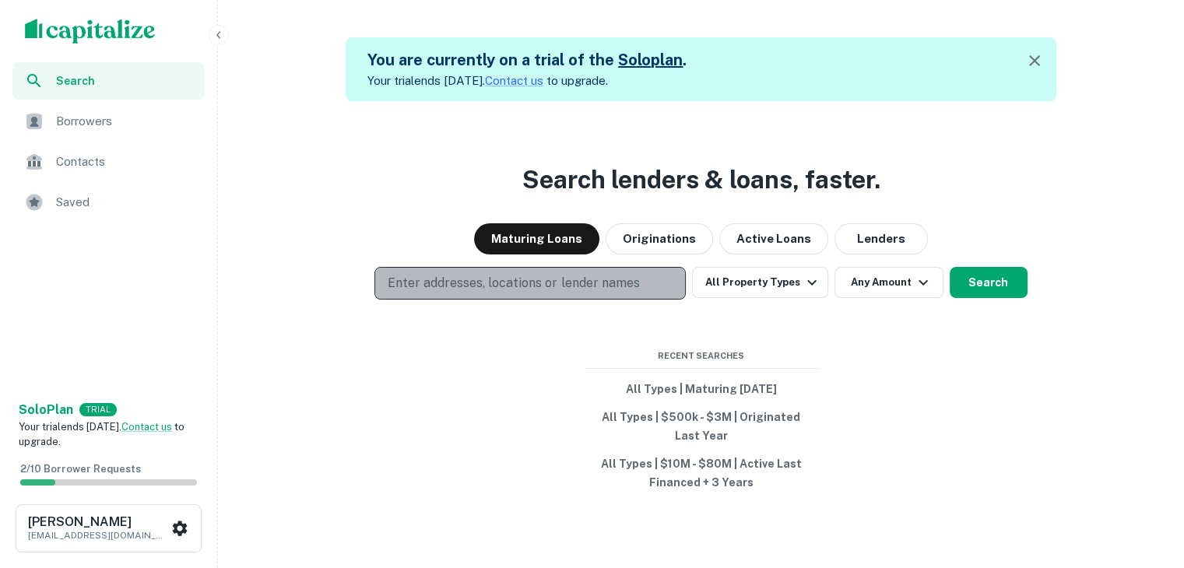
click at [437, 282] on p "Enter addresses, locations or lender names" at bounding box center [513, 283] width 251 height 19
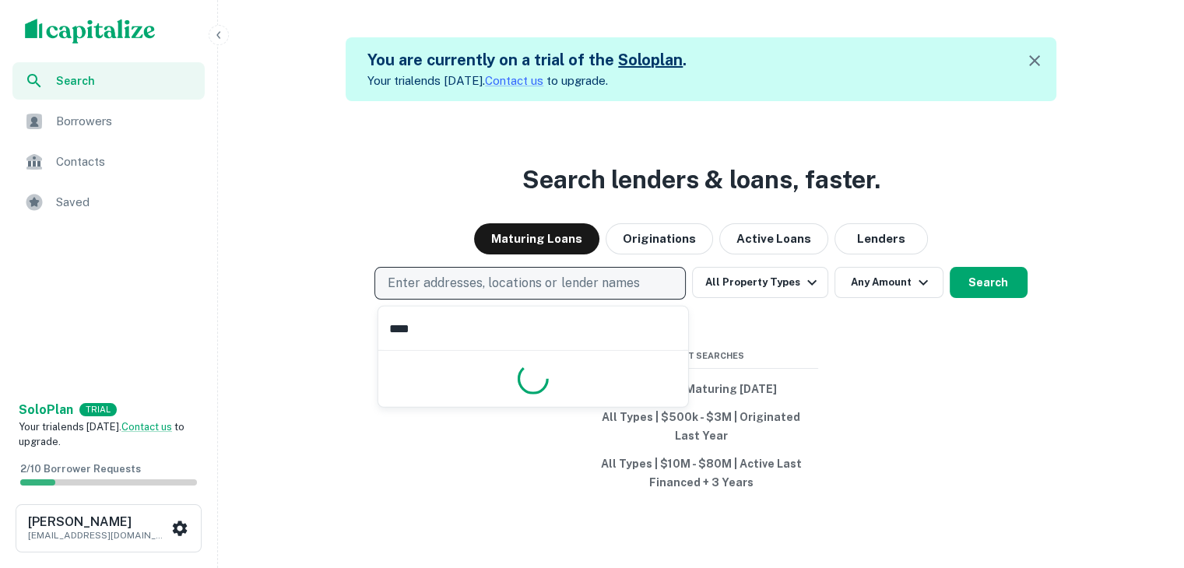
type input "*****"
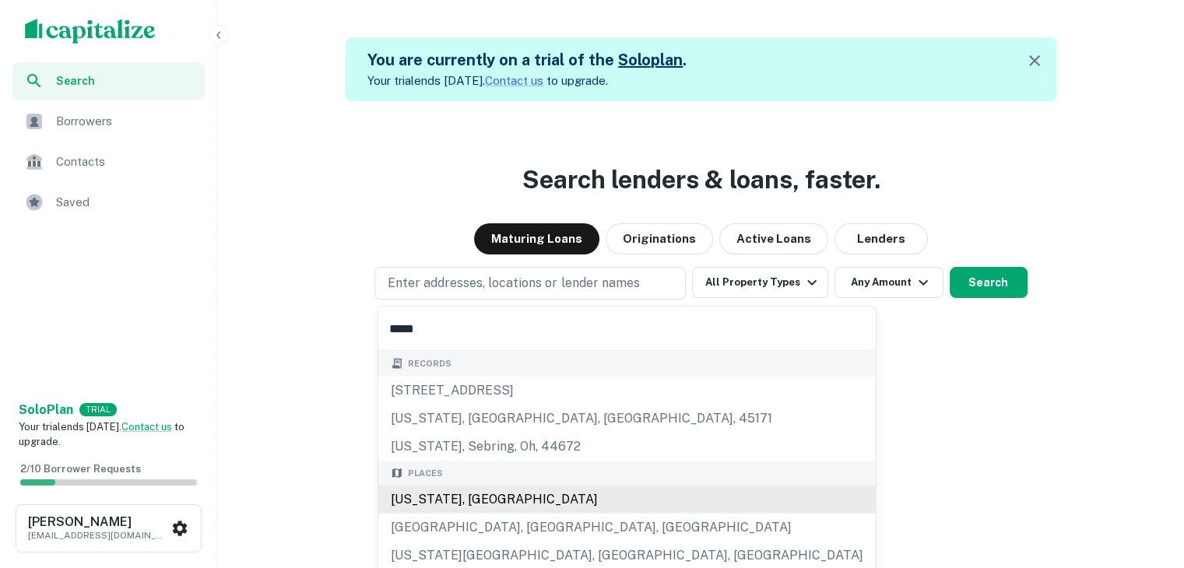
click at [461, 499] on div "[US_STATE], [GEOGRAPHIC_DATA]" at bounding box center [626, 500] width 497 height 28
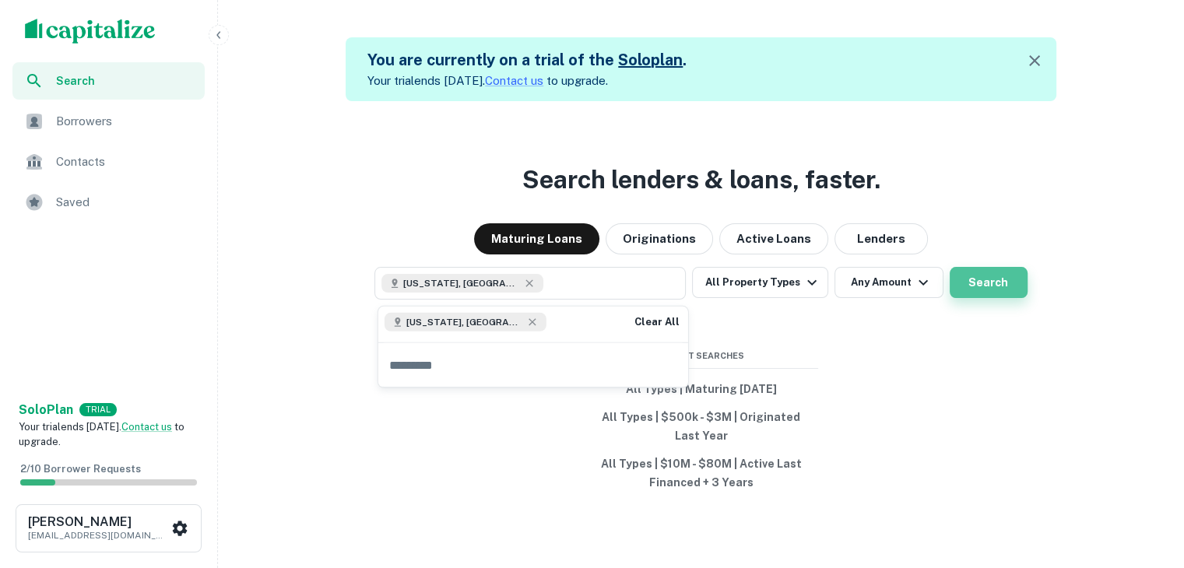
click at [974, 291] on button "Search" at bounding box center [989, 282] width 78 height 31
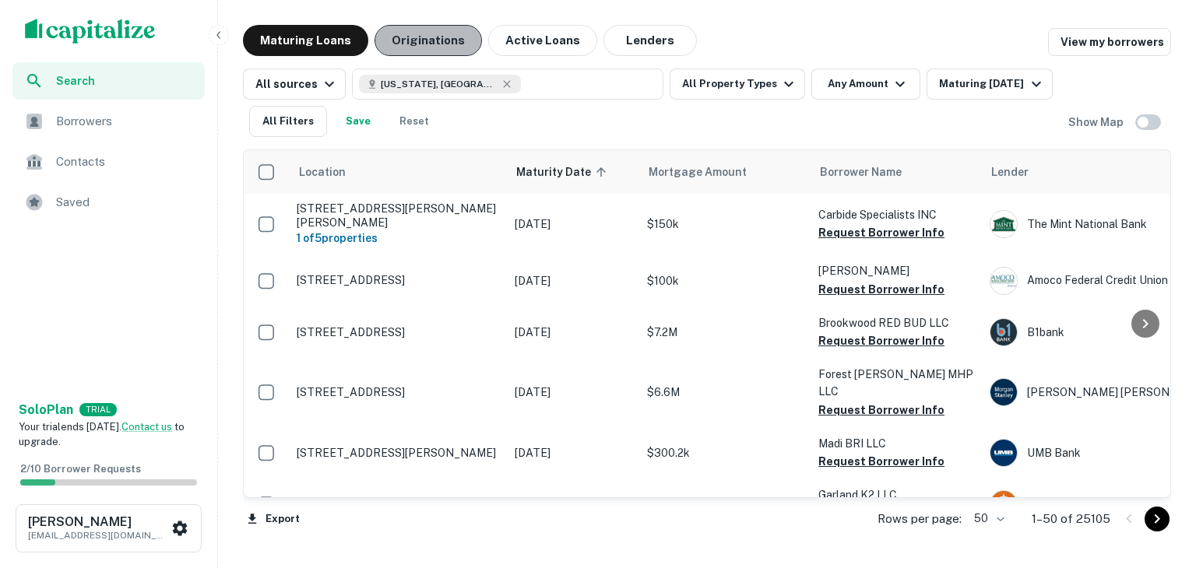
click at [419, 47] on button "Originations" at bounding box center [427, 40] width 107 height 31
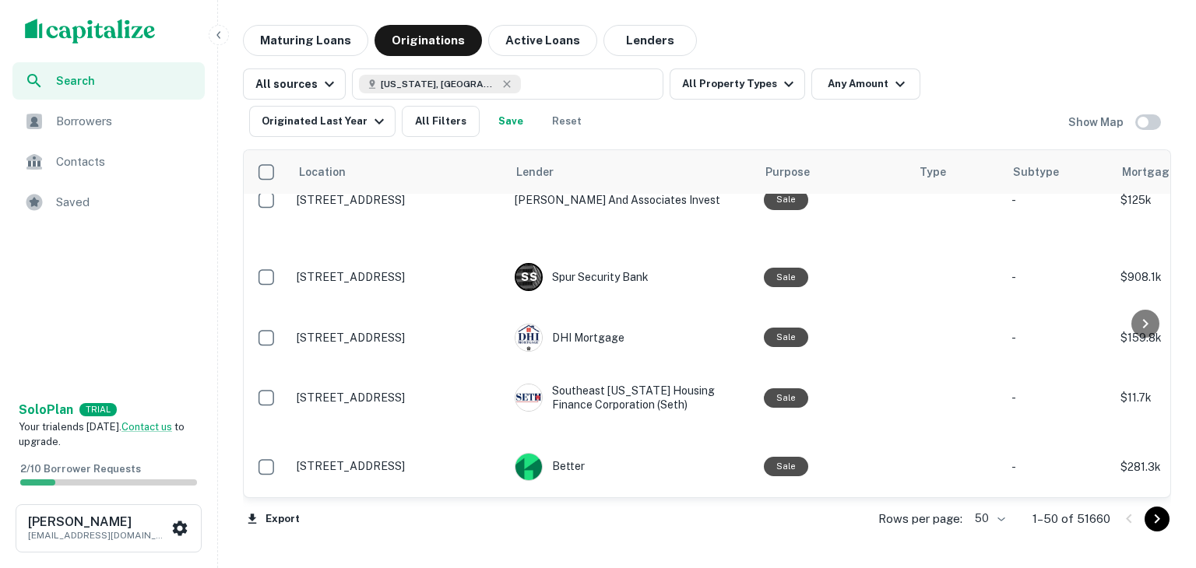
scroll to position [2198, 0]
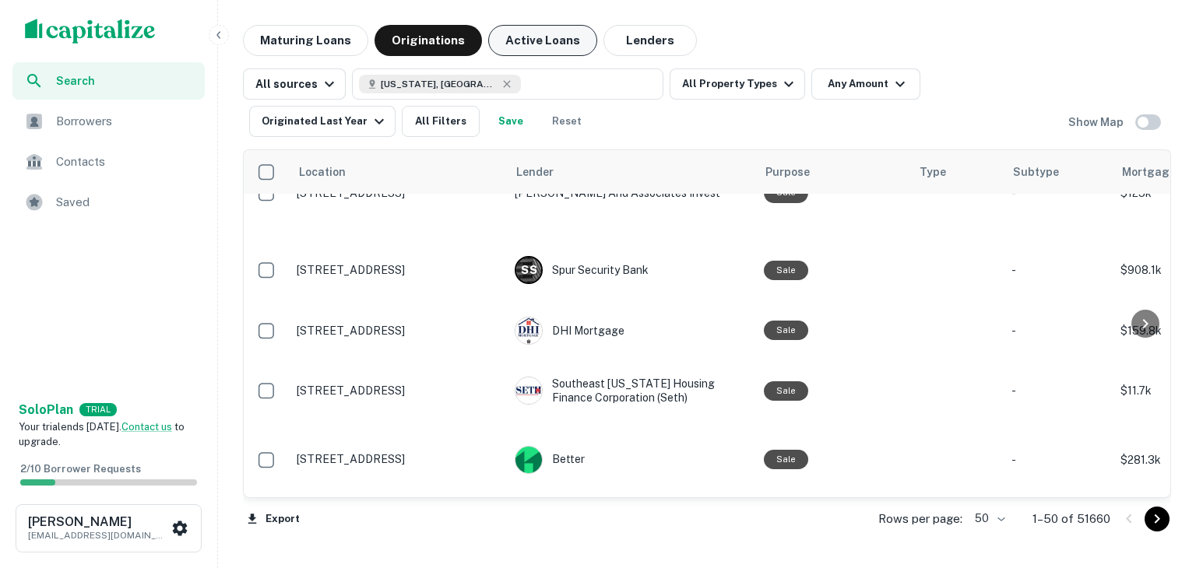
click at [522, 33] on button "Active Loans" at bounding box center [542, 40] width 109 height 31
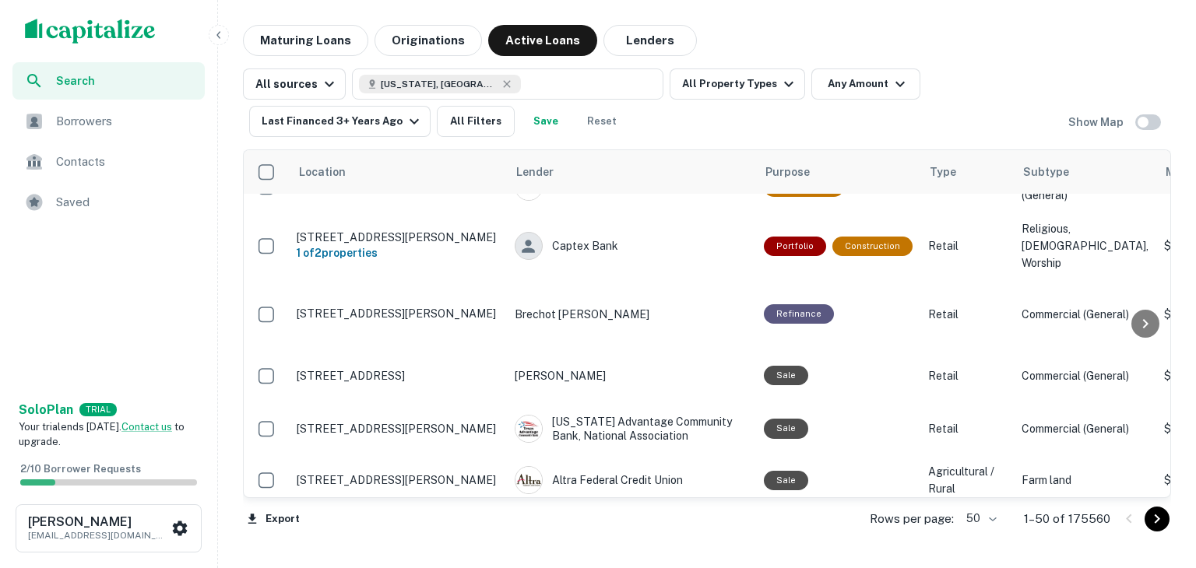
scroll to position [2446, 0]
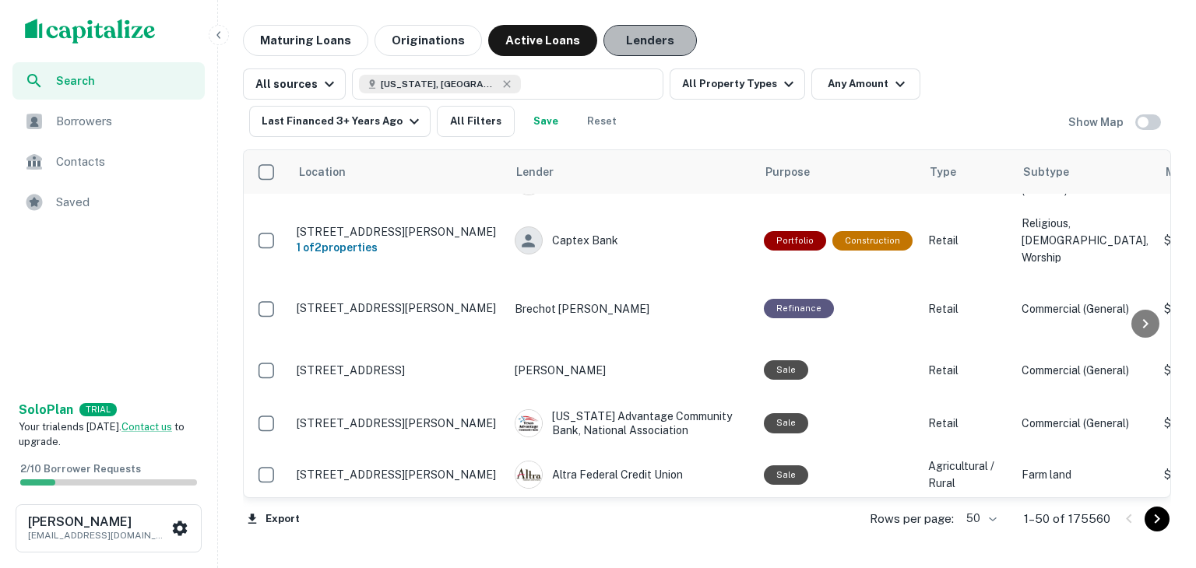
click at [615, 32] on button "Lenders" at bounding box center [649, 40] width 93 height 31
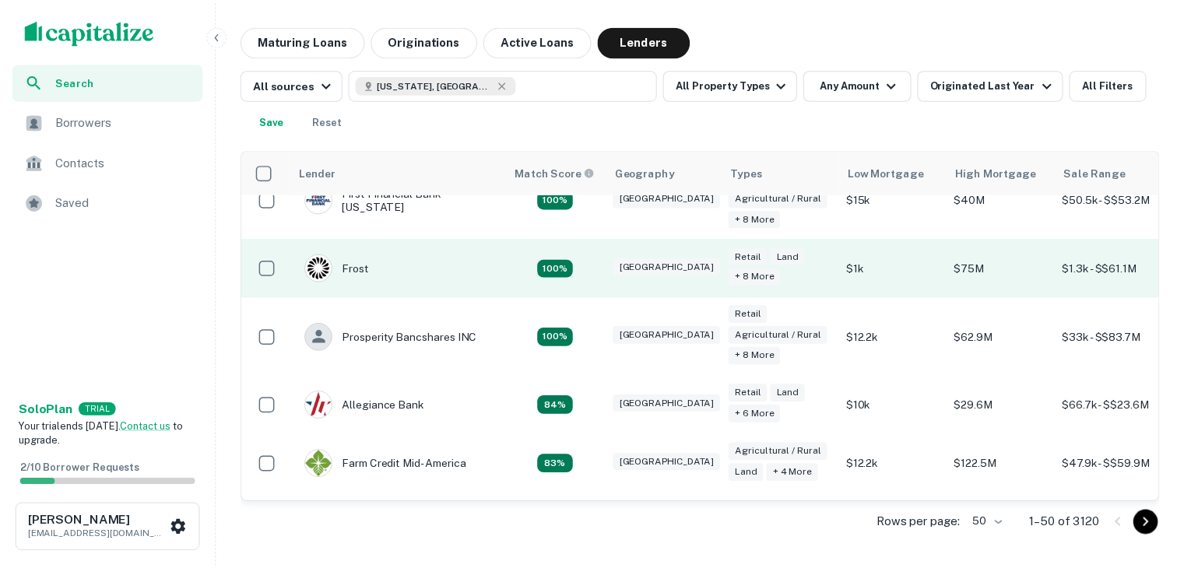
scroll to position [215, 125]
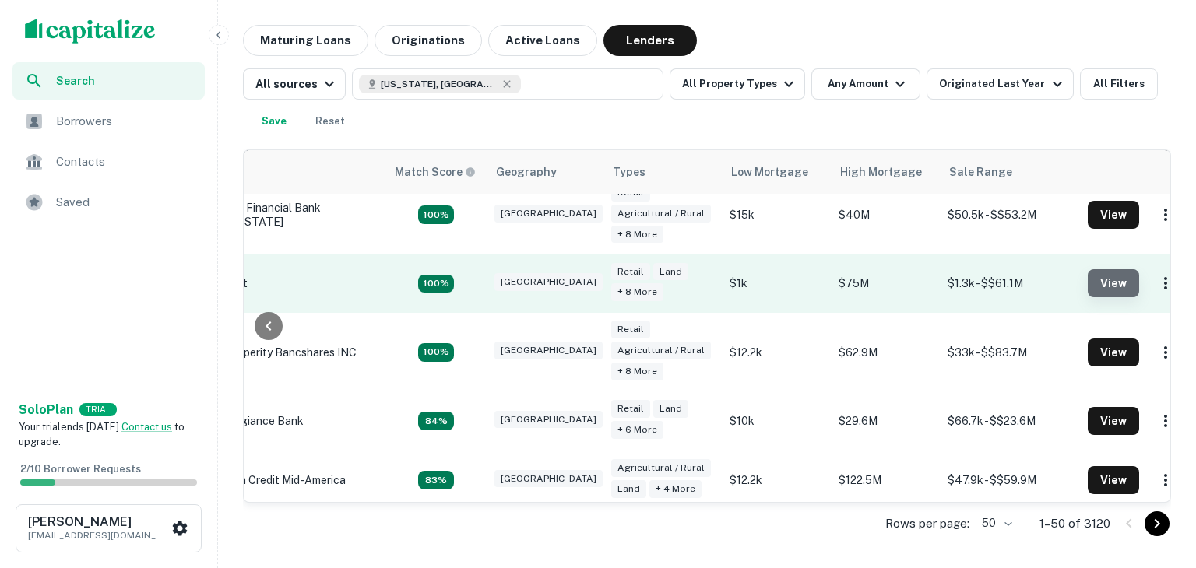
click at [1091, 285] on button "View" at bounding box center [1112, 283] width 51 height 28
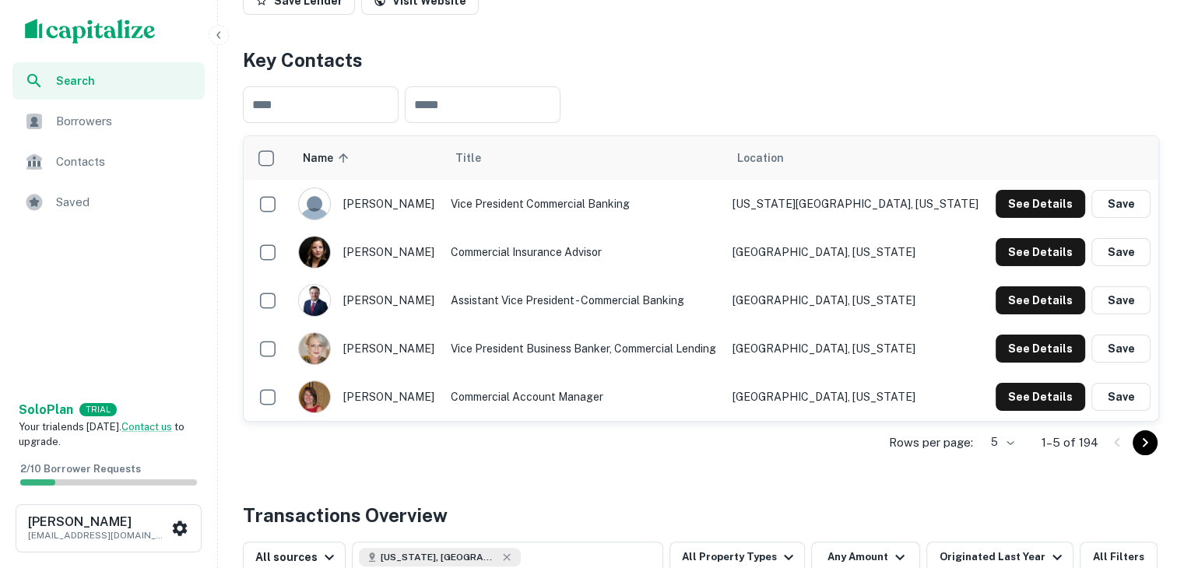
scroll to position [268, 0]
click at [1046, 199] on button "See Details" at bounding box center [1041, 204] width 90 height 28
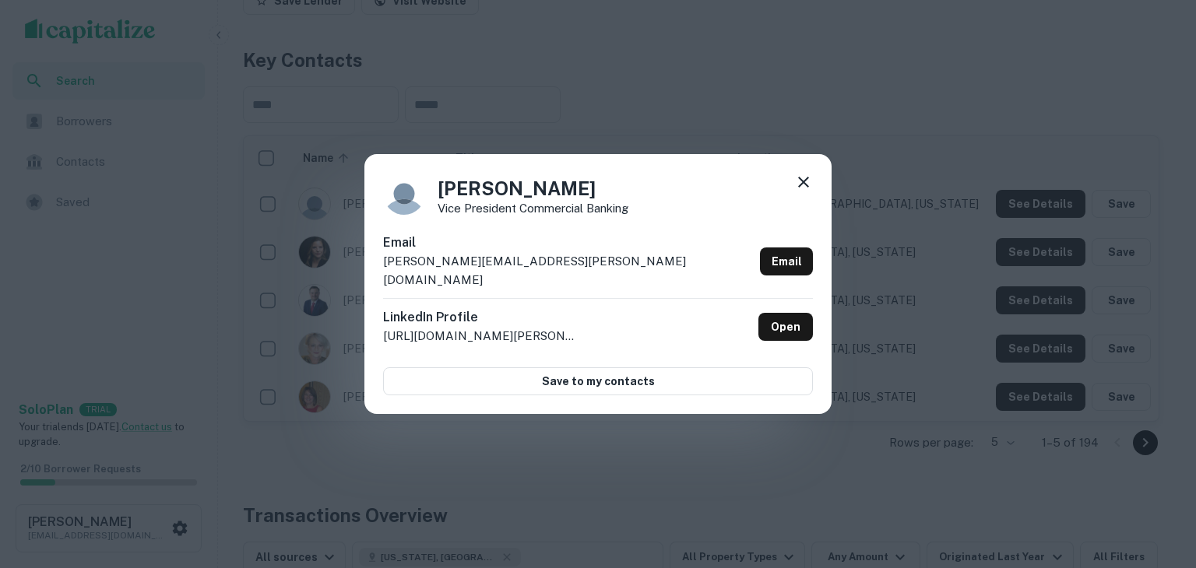
click at [513, 268] on p "aric.owens@frostbank.com" at bounding box center [568, 270] width 371 height 37
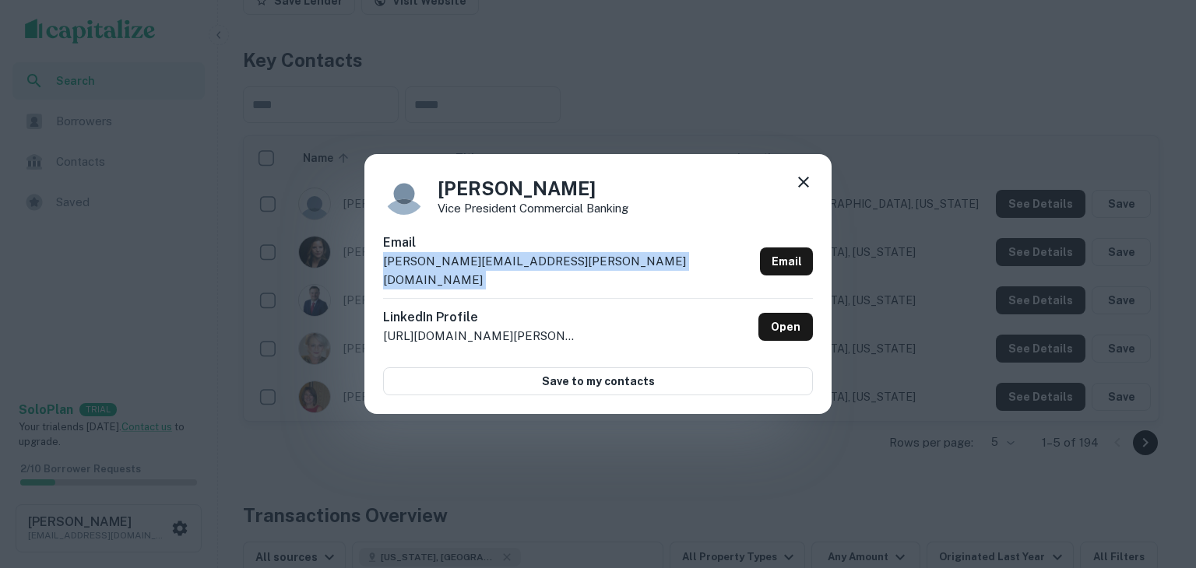
click at [513, 268] on p "aric.owens@frostbank.com" at bounding box center [568, 270] width 371 height 37
copy div "aric.owens@frostbank.com Email"
click at [800, 191] on icon at bounding box center [803, 182] width 19 height 19
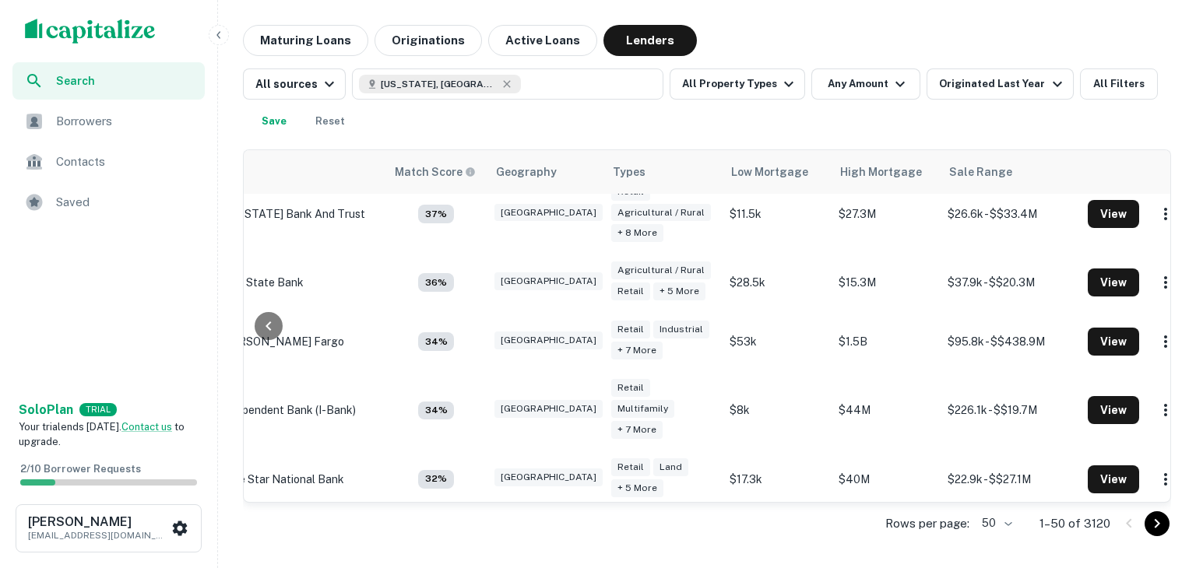
scroll to position [2238, 125]
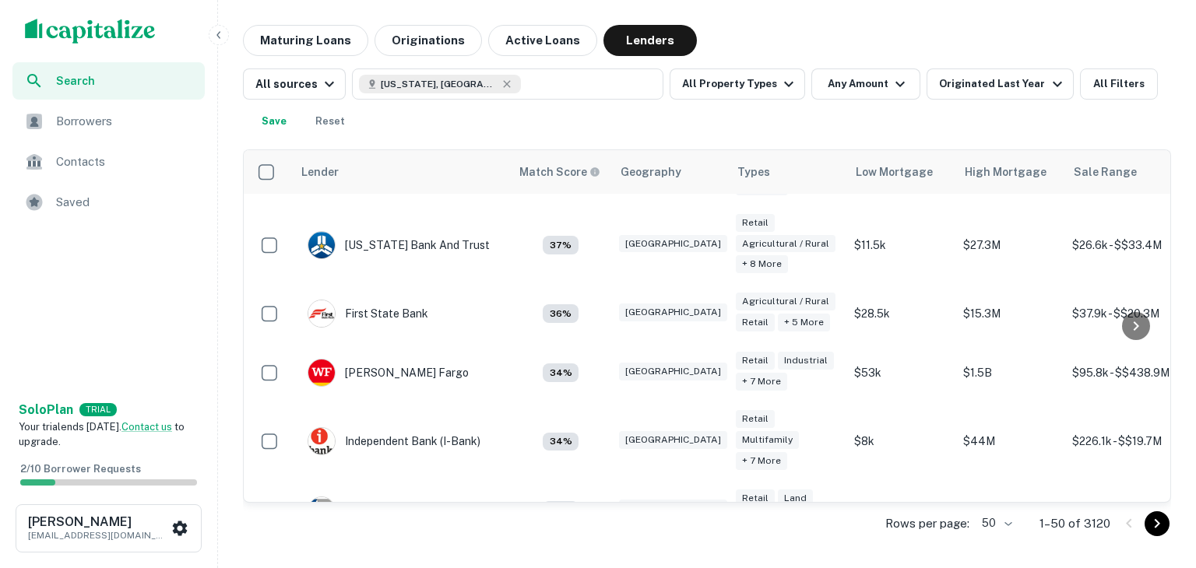
scroll to position [2238, 0]
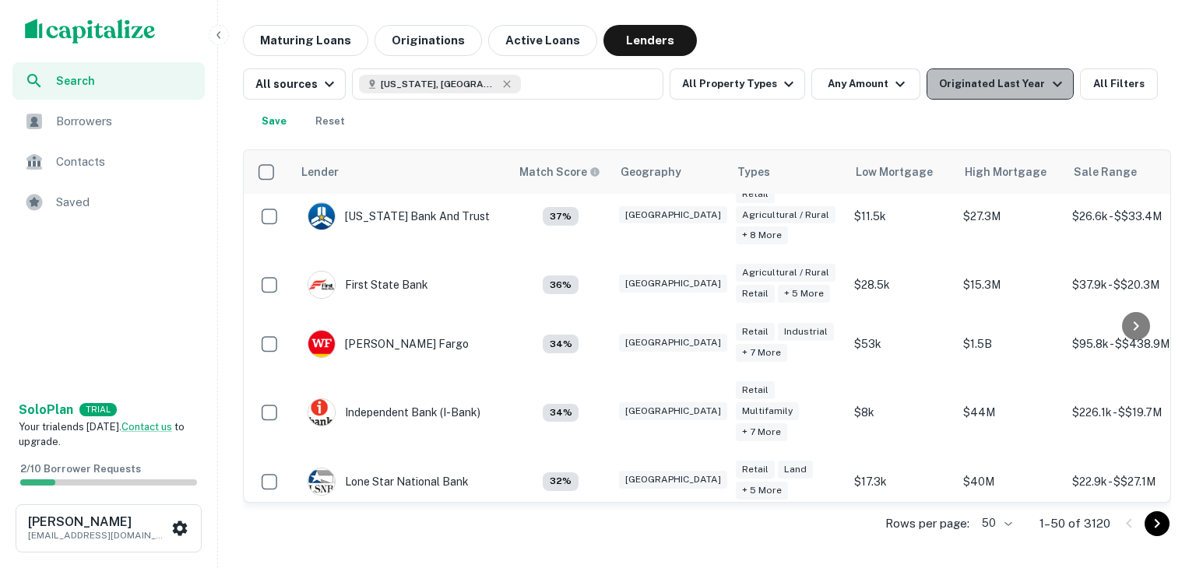
click at [1001, 79] on div "Originated Last Year" at bounding box center [1002, 84] width 127 height 19
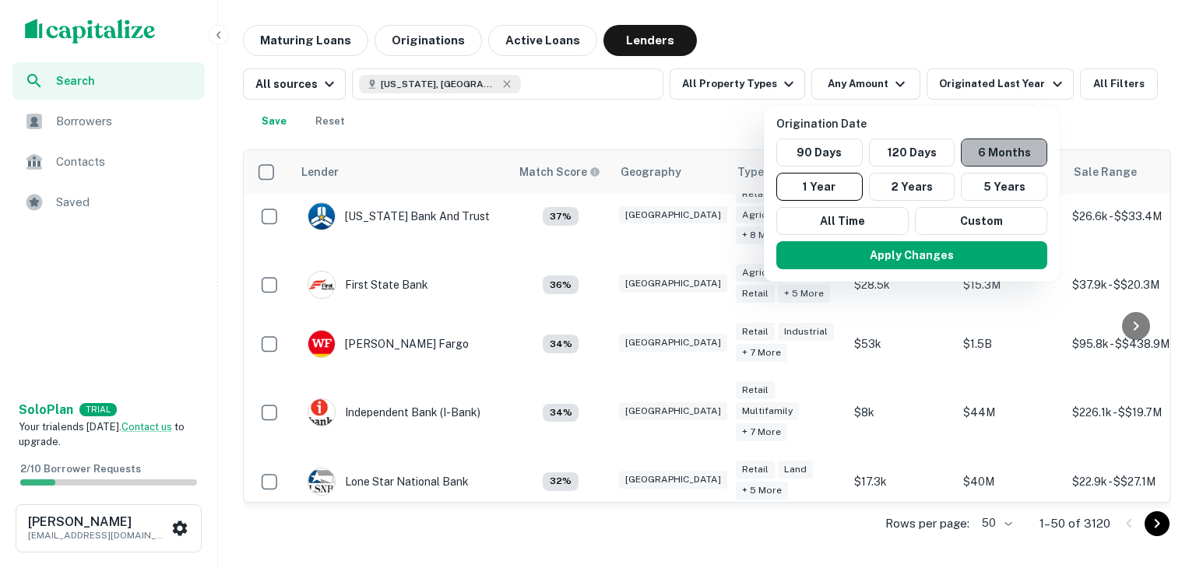
click at [1002, 149] on button "6 Months" at bounding box center [1004, 153] width 86 height 28
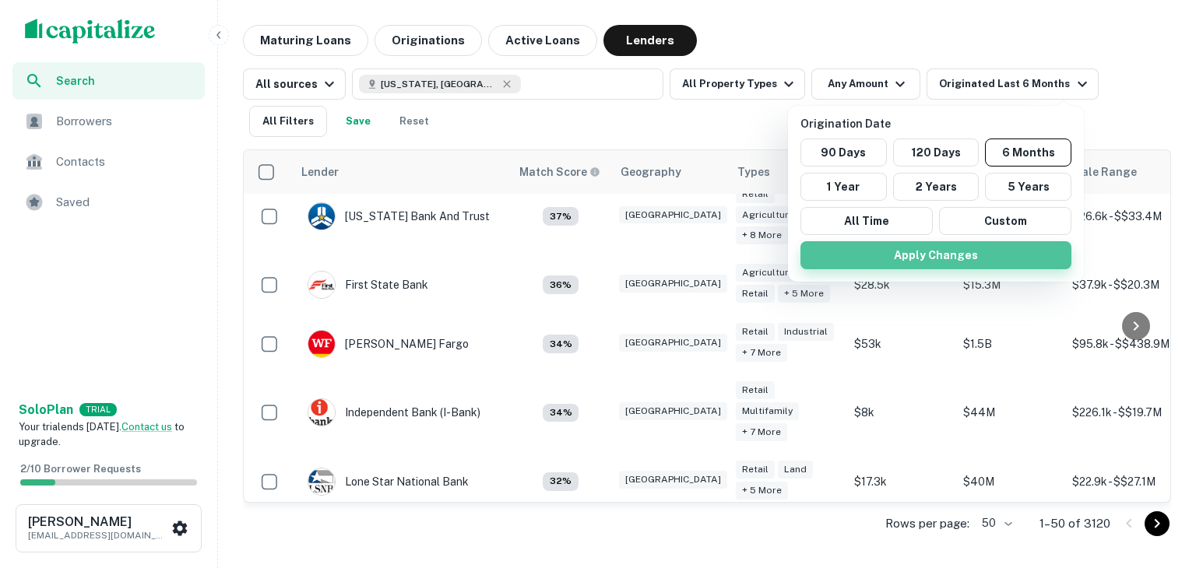
click at [990, 248] on button "Apply Changes" at bounding box center [935, 255] width 271 height 28
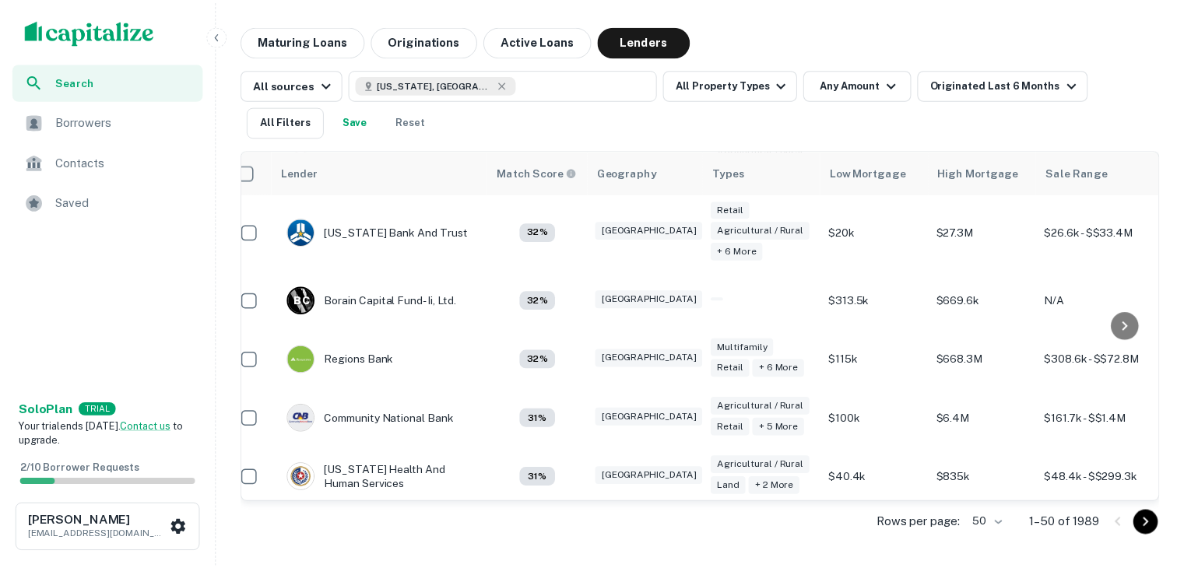
scroll to position [2512, 18]
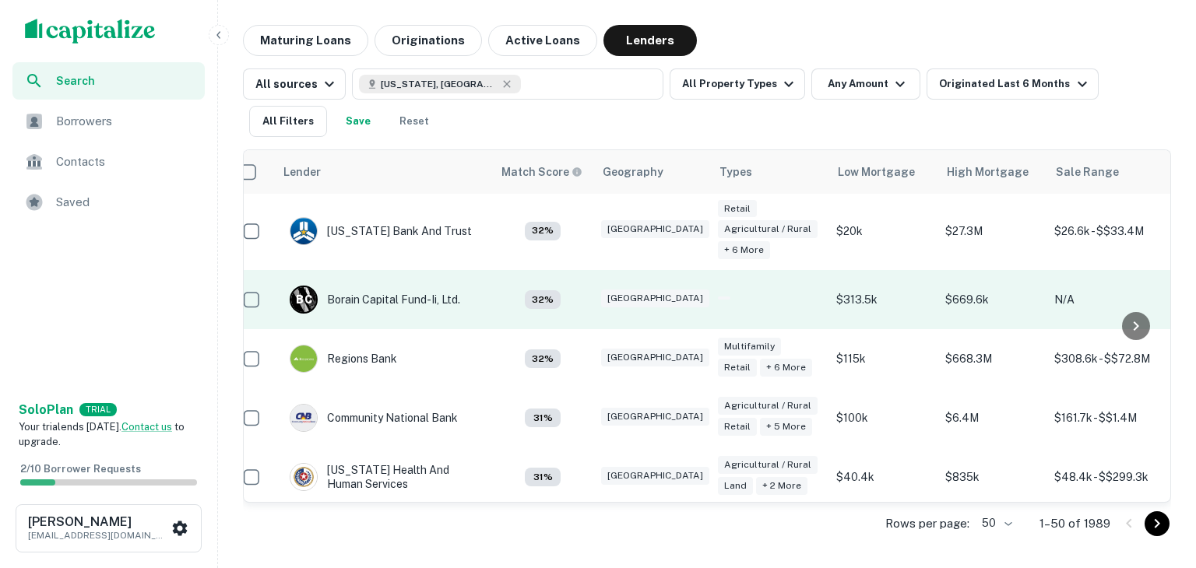
drag, startPoint x: 918, startPoint y: 293, endPoint x: 729, endPoint y: 286, distance: 188.5
drag, startPoint x: 729, startPoint y: 286, endPoint x: 710, endPoint y: 286, distance: 19.5
click at [718, 297] on div at bounding box center [769, 300] width 103 height 6
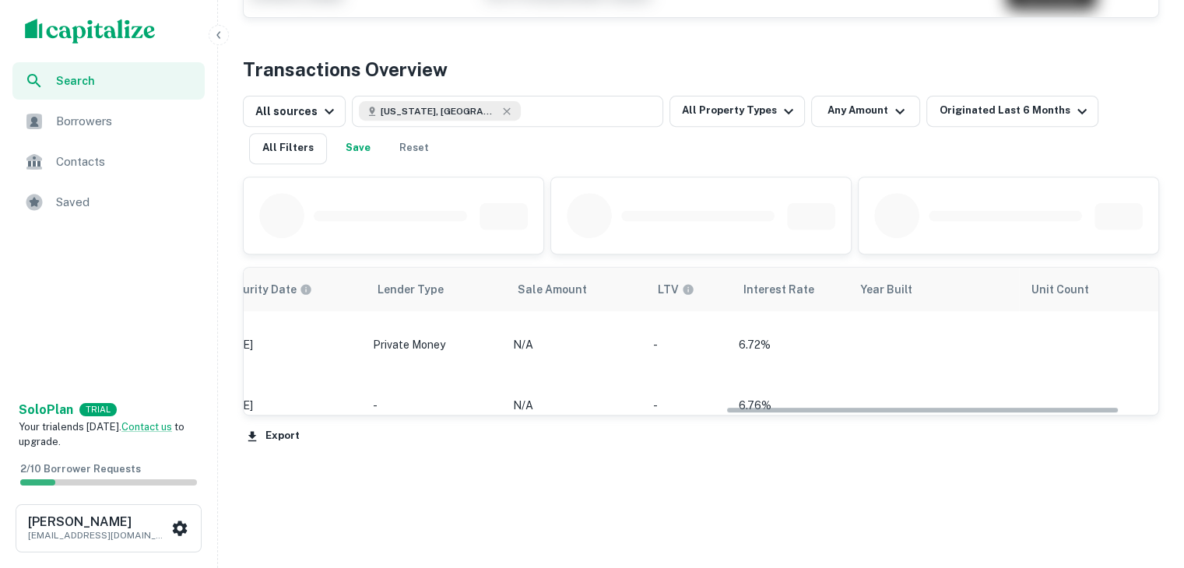
scroll to position [0, 1207]
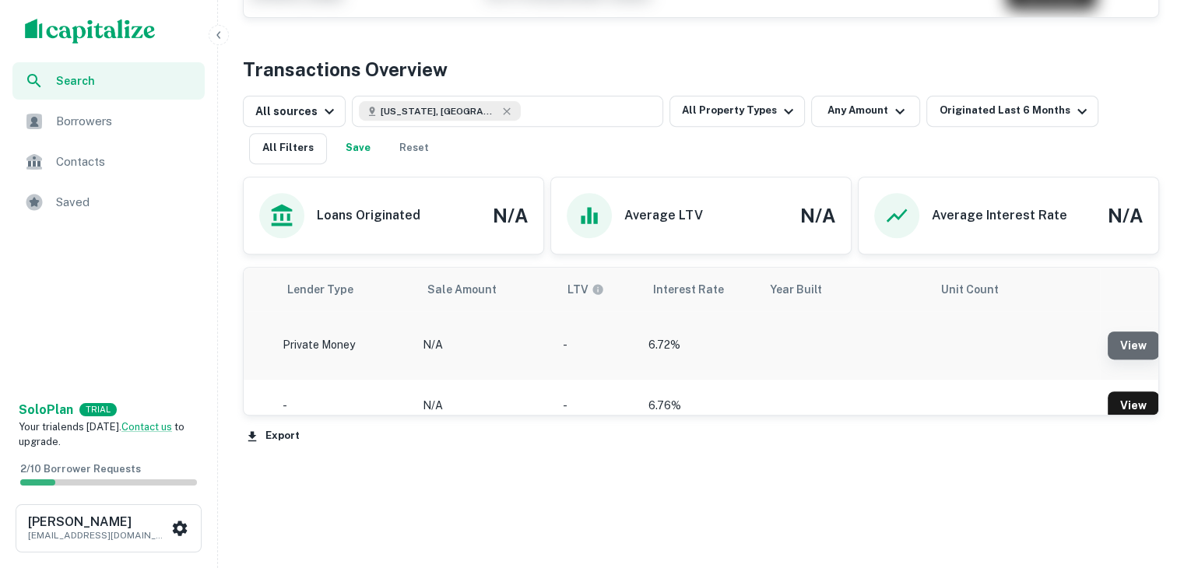
click at [1130, 337] on link "View" at bounding box center [1133, 346] width 51 height 28
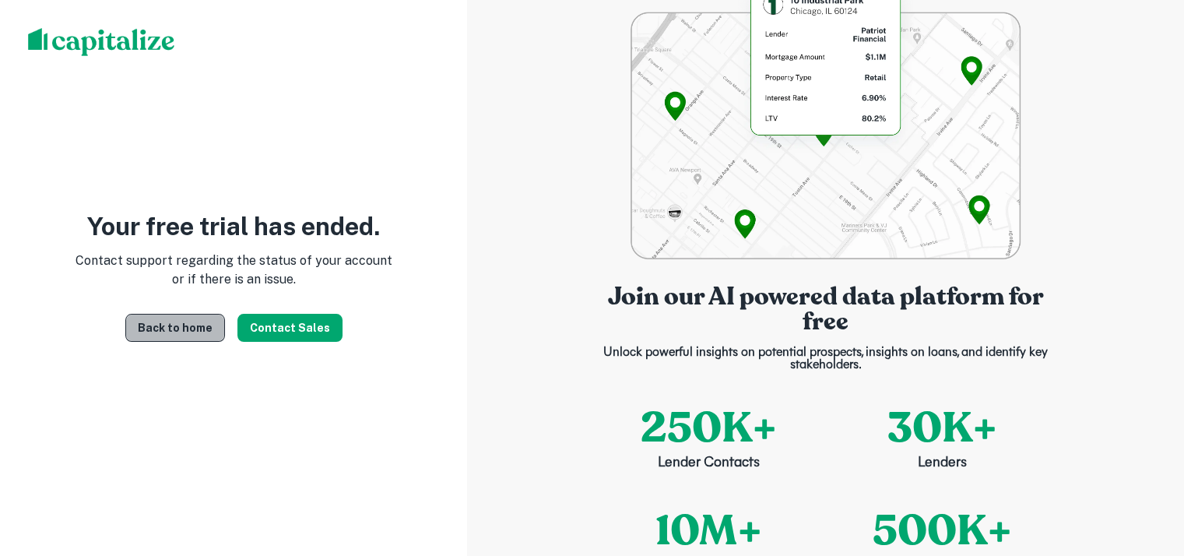
click at [179, 328] on link "Back to home" at bounding box center [175, 328] width 100 height 28
